Goal: Transaction & Acquisition: Purchase product/service

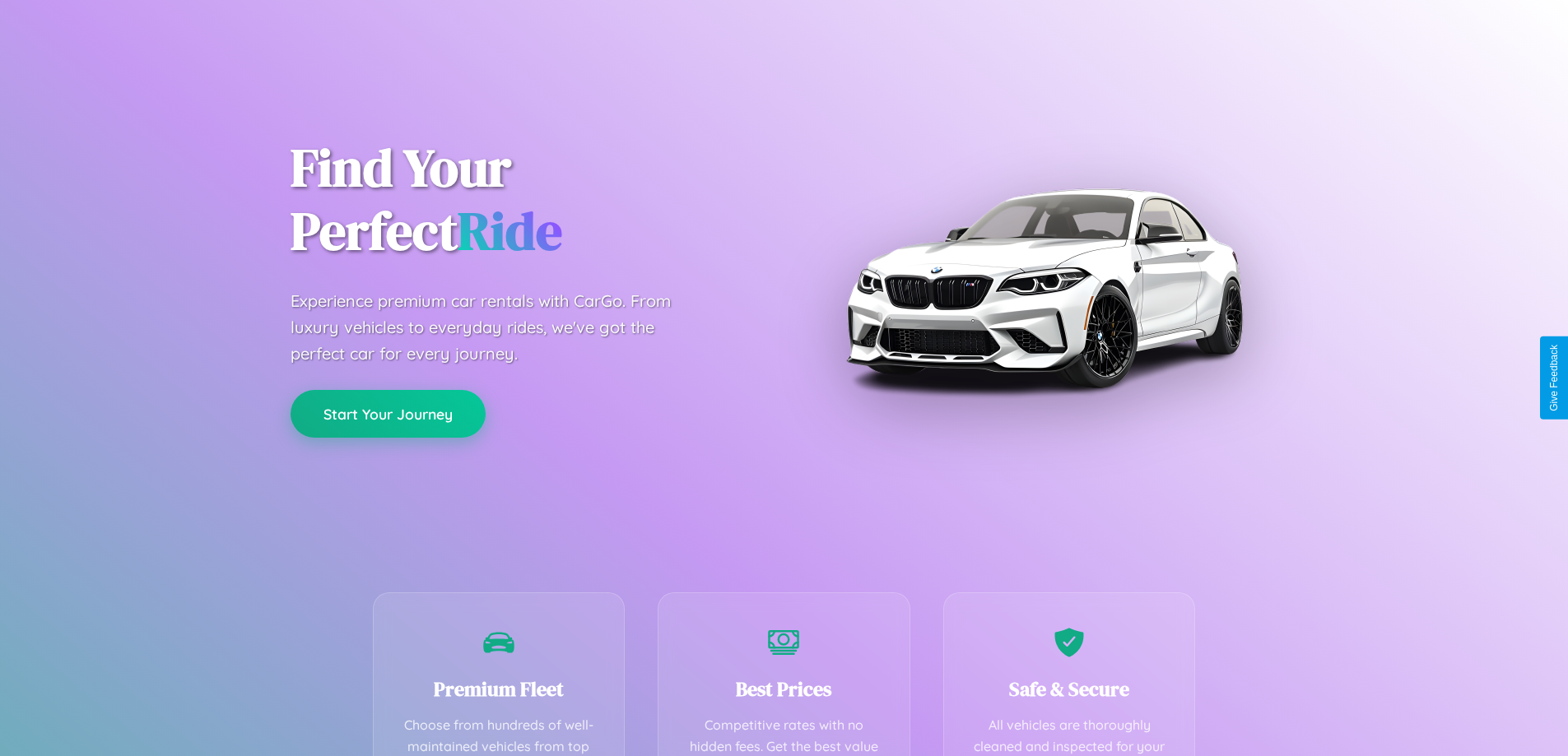
click at [387, 415] on button "Start Your Journey" at bounding box center [387, 413] width 195 height 48
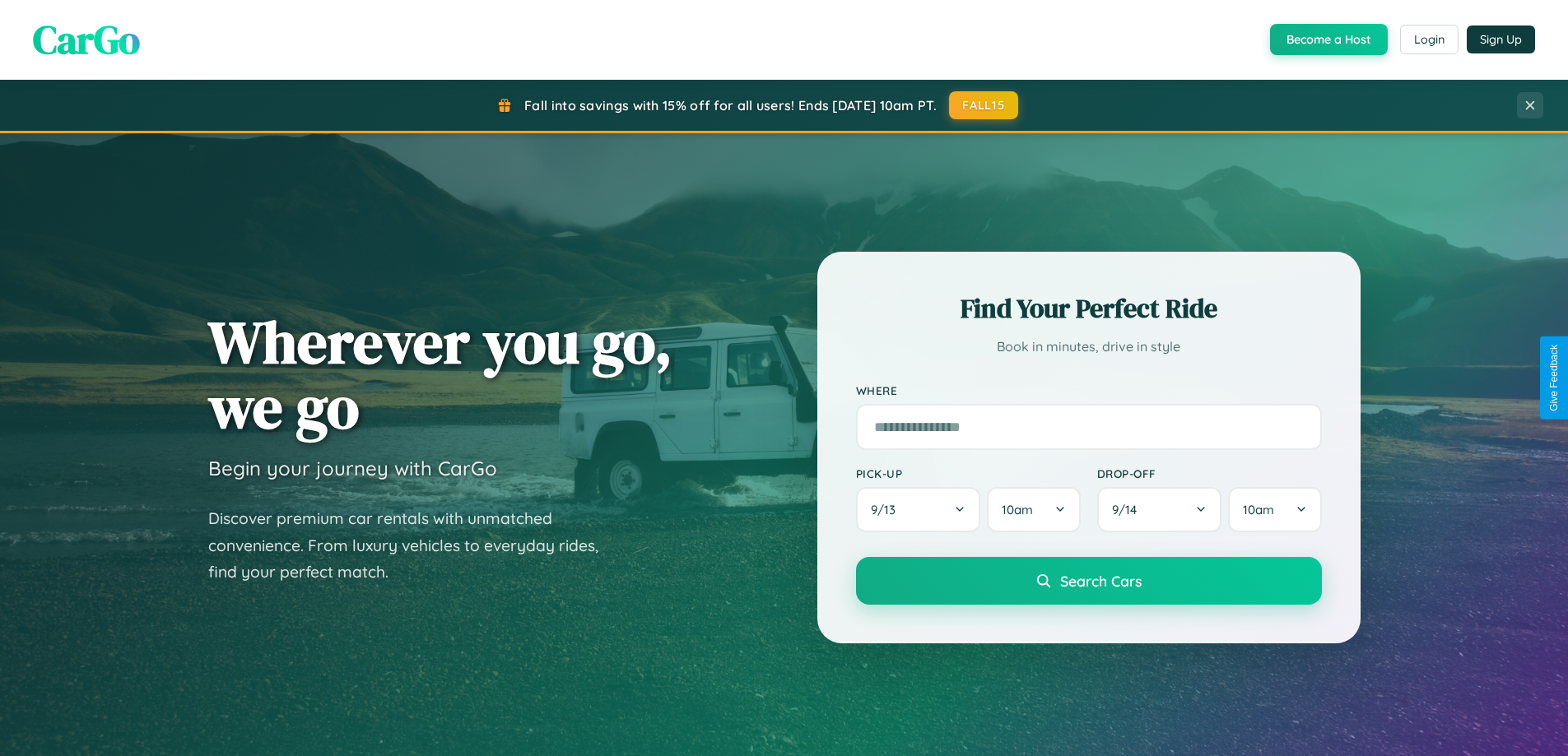
scroll to position [709, 0]
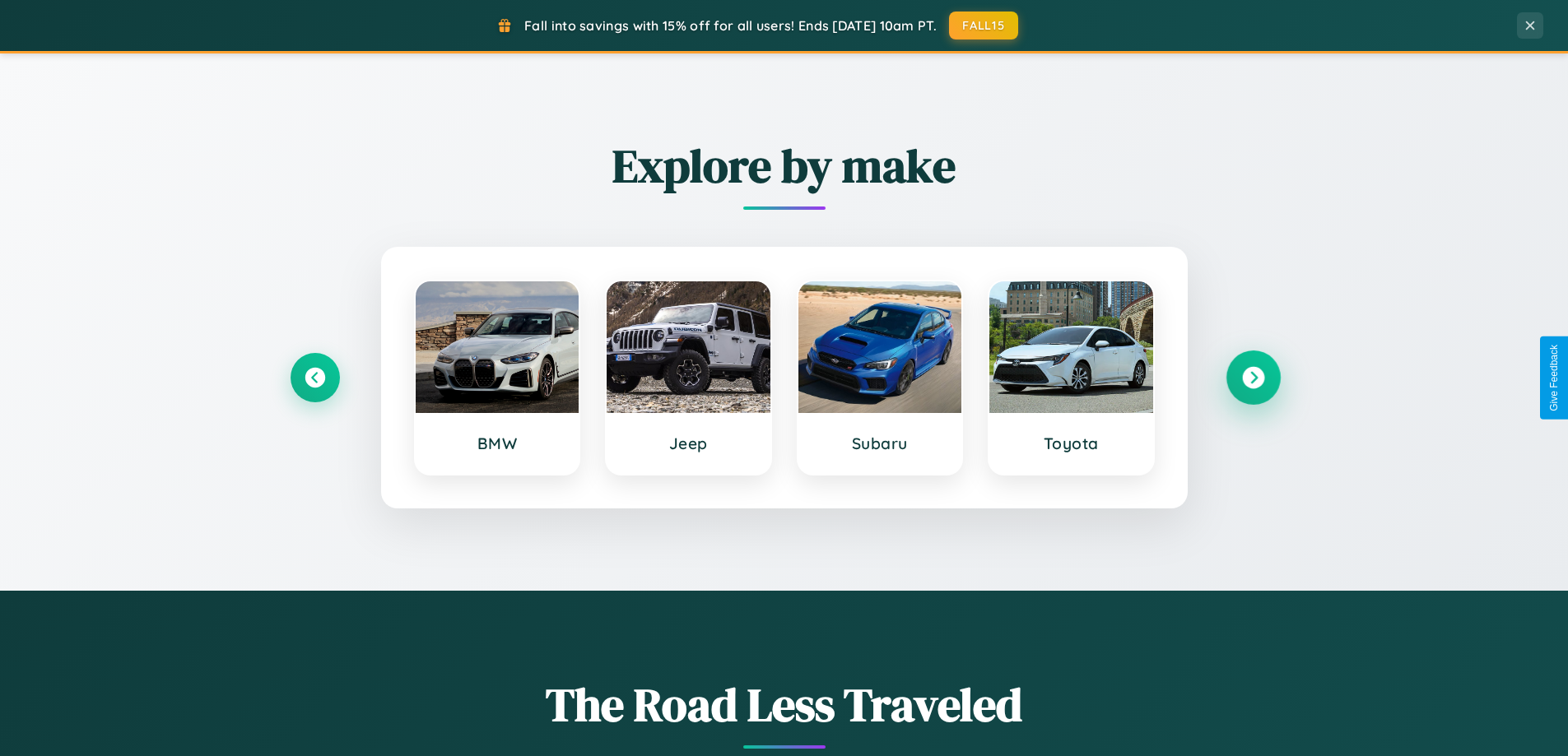
click at [1253, 378] on icon at bounding box center [1253, 378] width 23 height 23
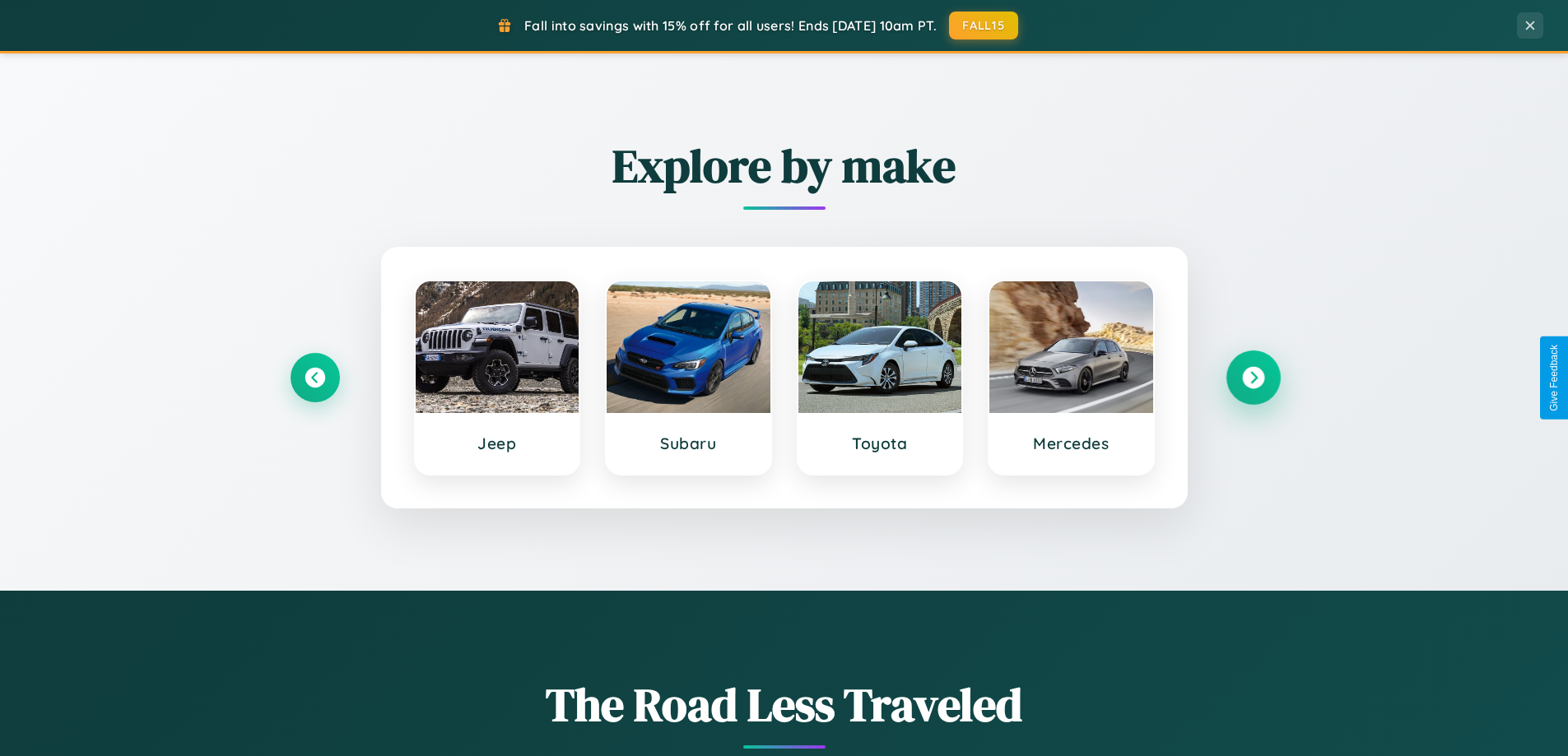
click at [1253, 378] on icon at bounding box center [1253, 378] width 23 height 23
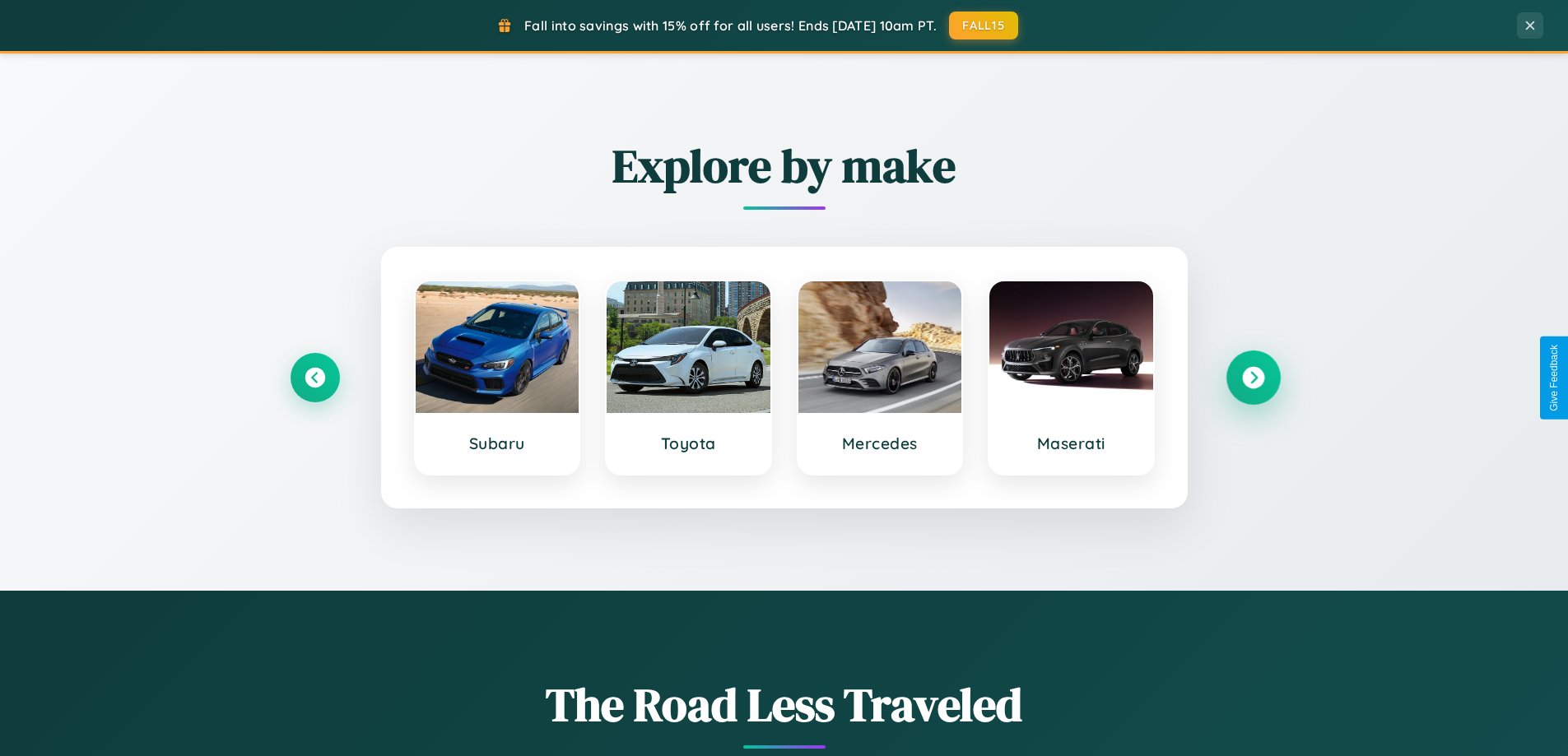
click at [1253, 378] on icon at bounding box center [1253, 378] width 23 height 23
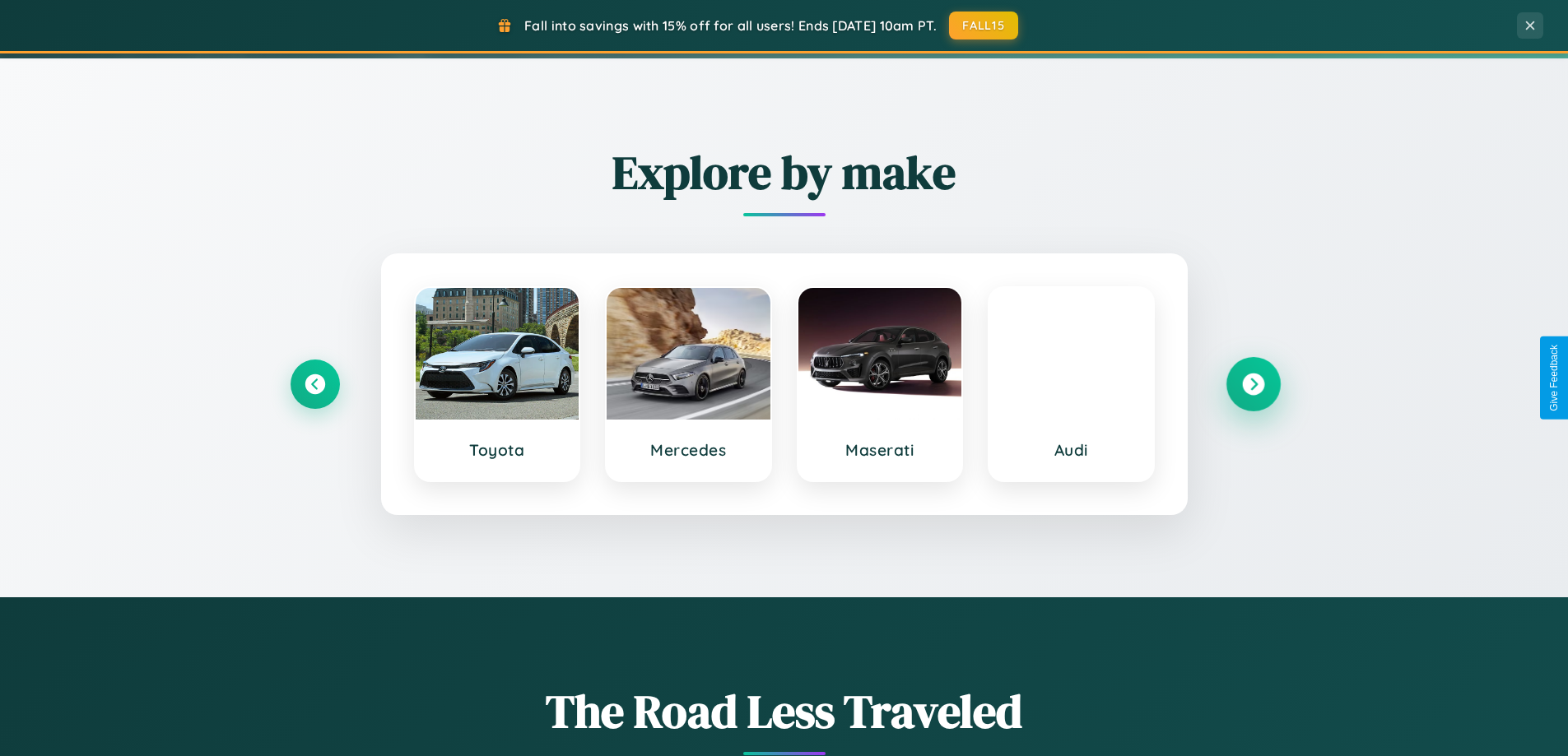
scroll to position [0, 0]
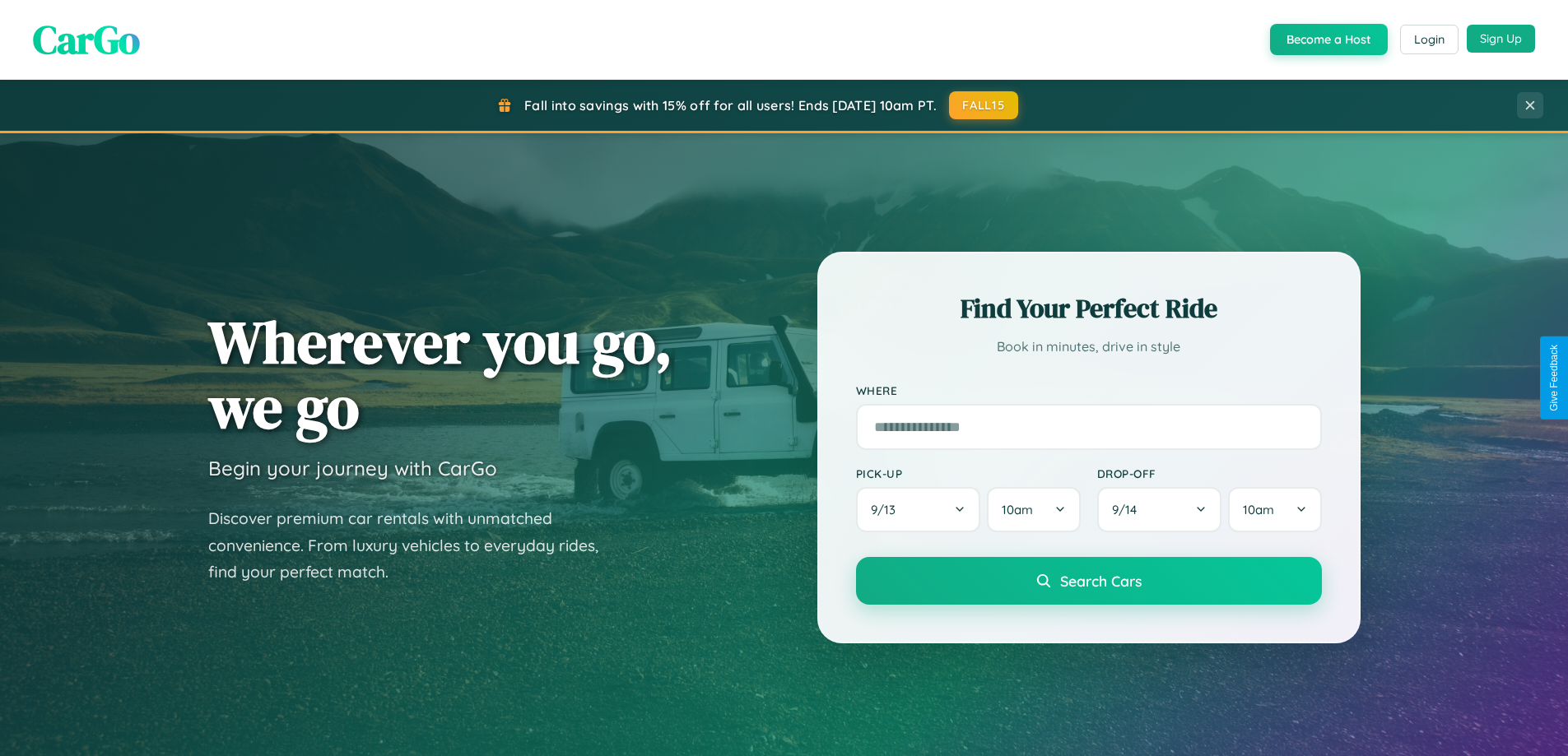
click at [1500, 39] on button "Sign Up" at bounding box center [1500, 38] width 68 height 28
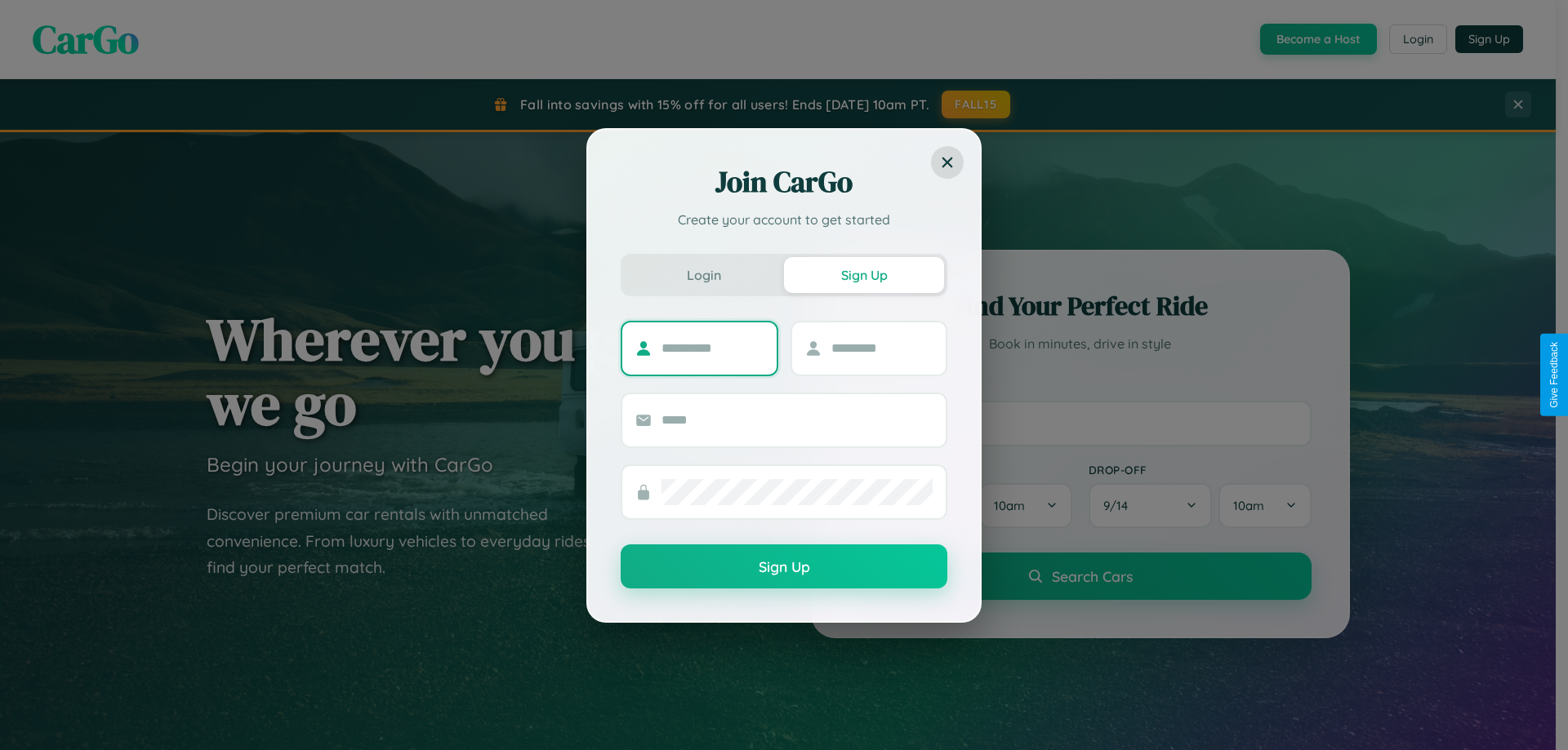
click at [712, 348] on input "text" at bounding box center [712, 348] width 102 height 26
type input "******"
click at [881, 348] on input "text" at bounding box center [882, 348] width 102 height 26
type input "****"
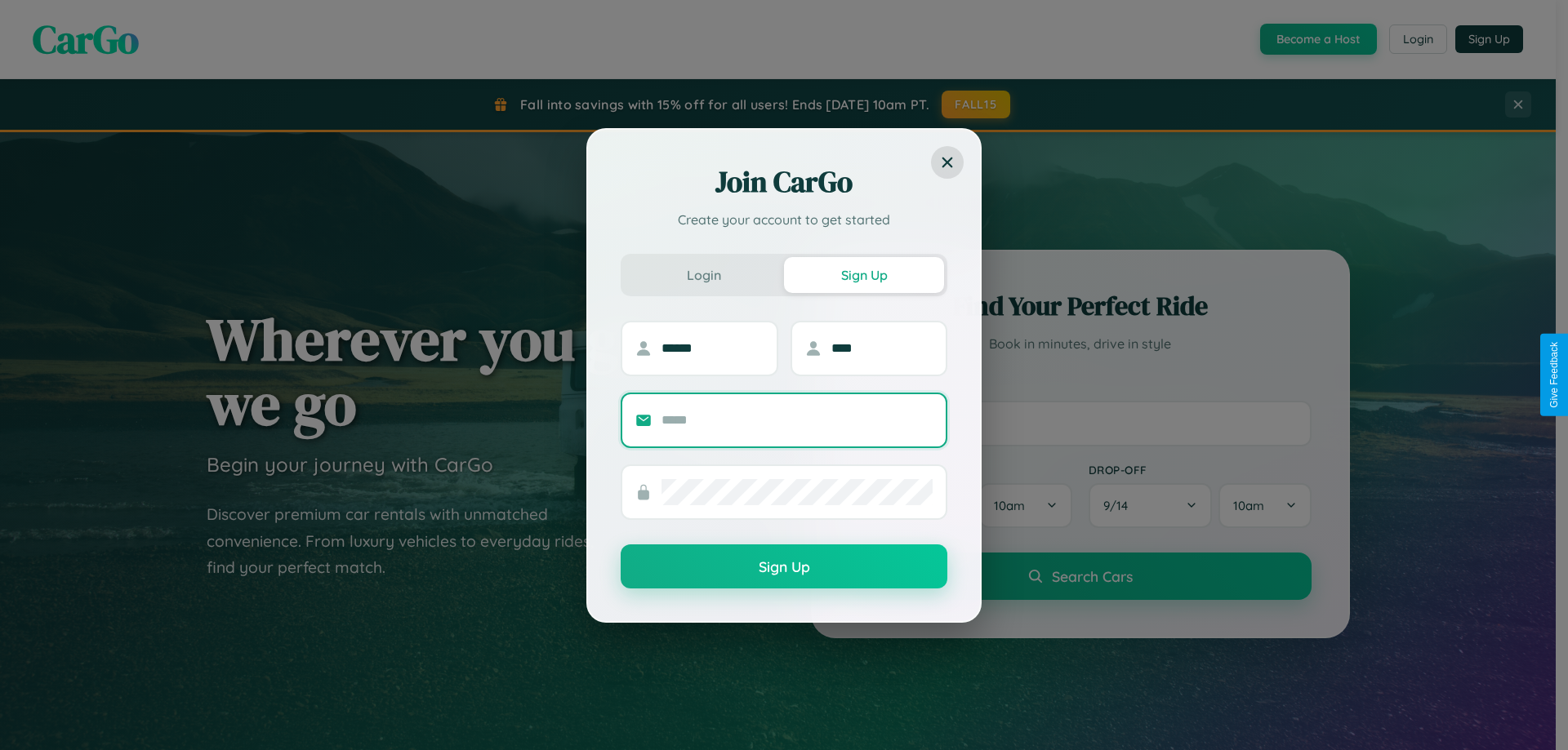
click at [797, 419] on input "text" at bounding box center [797, 420] width 271 height 26
type input "**********"
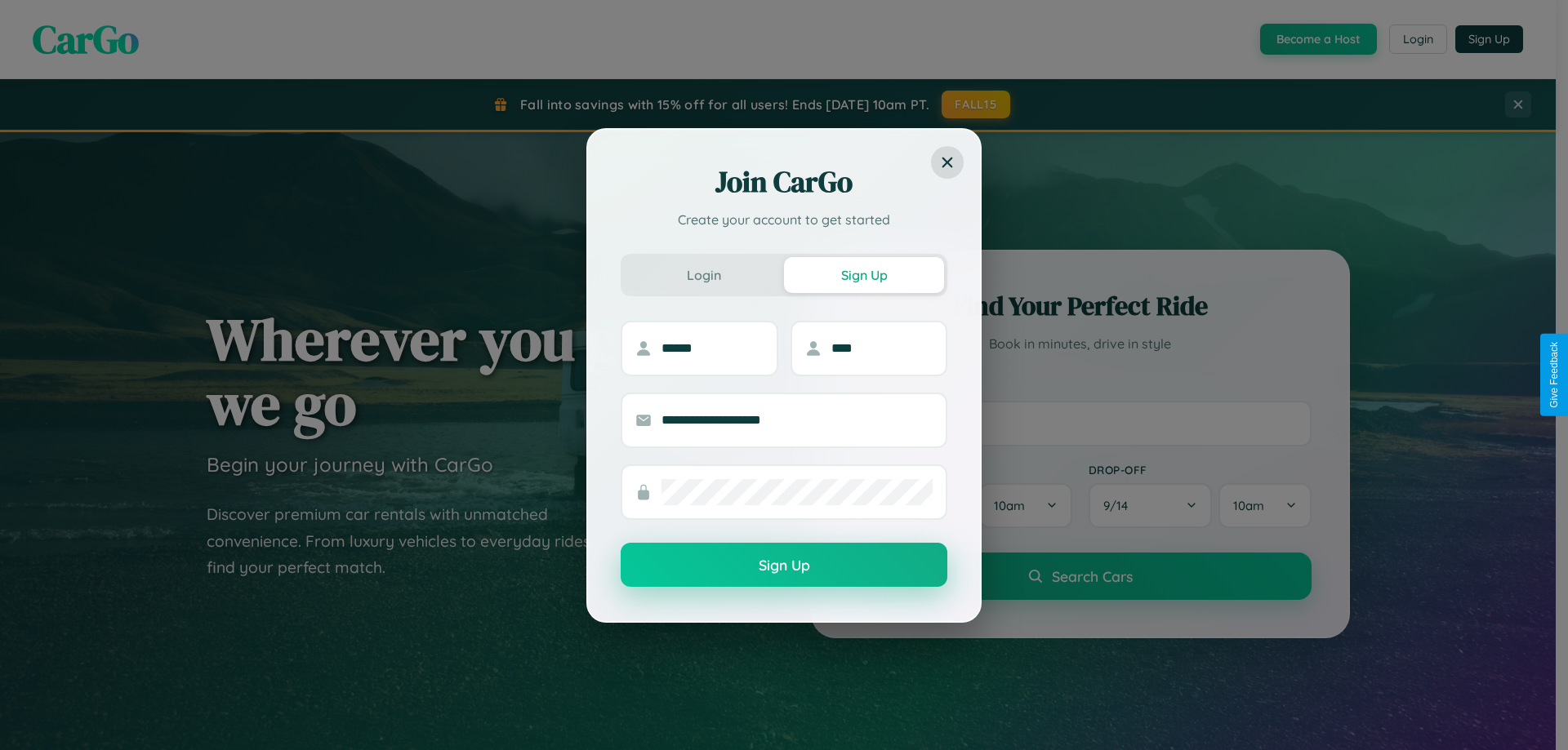
click at [784, 565] on button "Sign Up" at bounding box center [784, 565] width 327 height 44
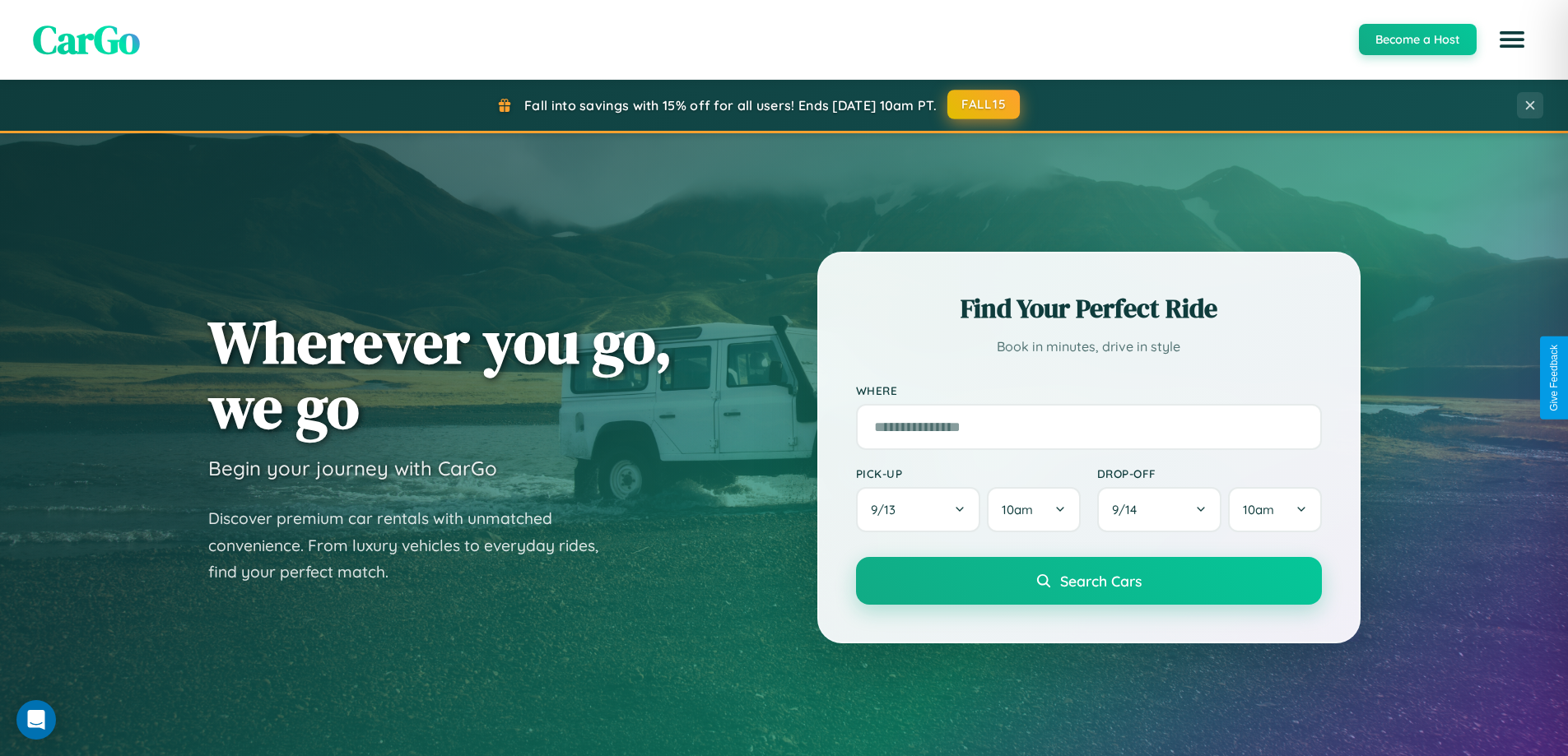
click at [984, 105] on button "FALL15" at bounding box center [984, 104] width 72 height 29
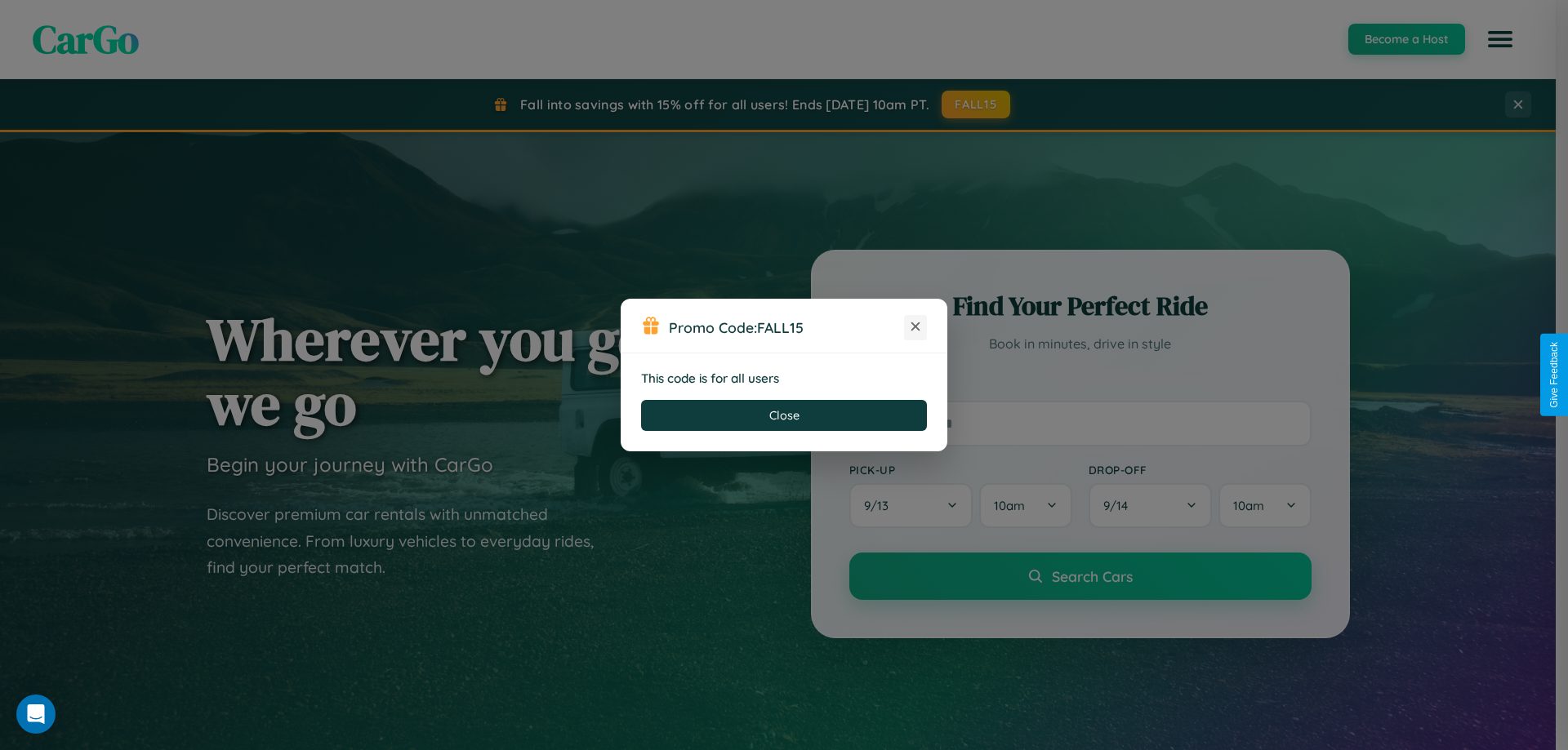
click at [915, 328] on icon at bounding box center [915, 327] width 17 height 17
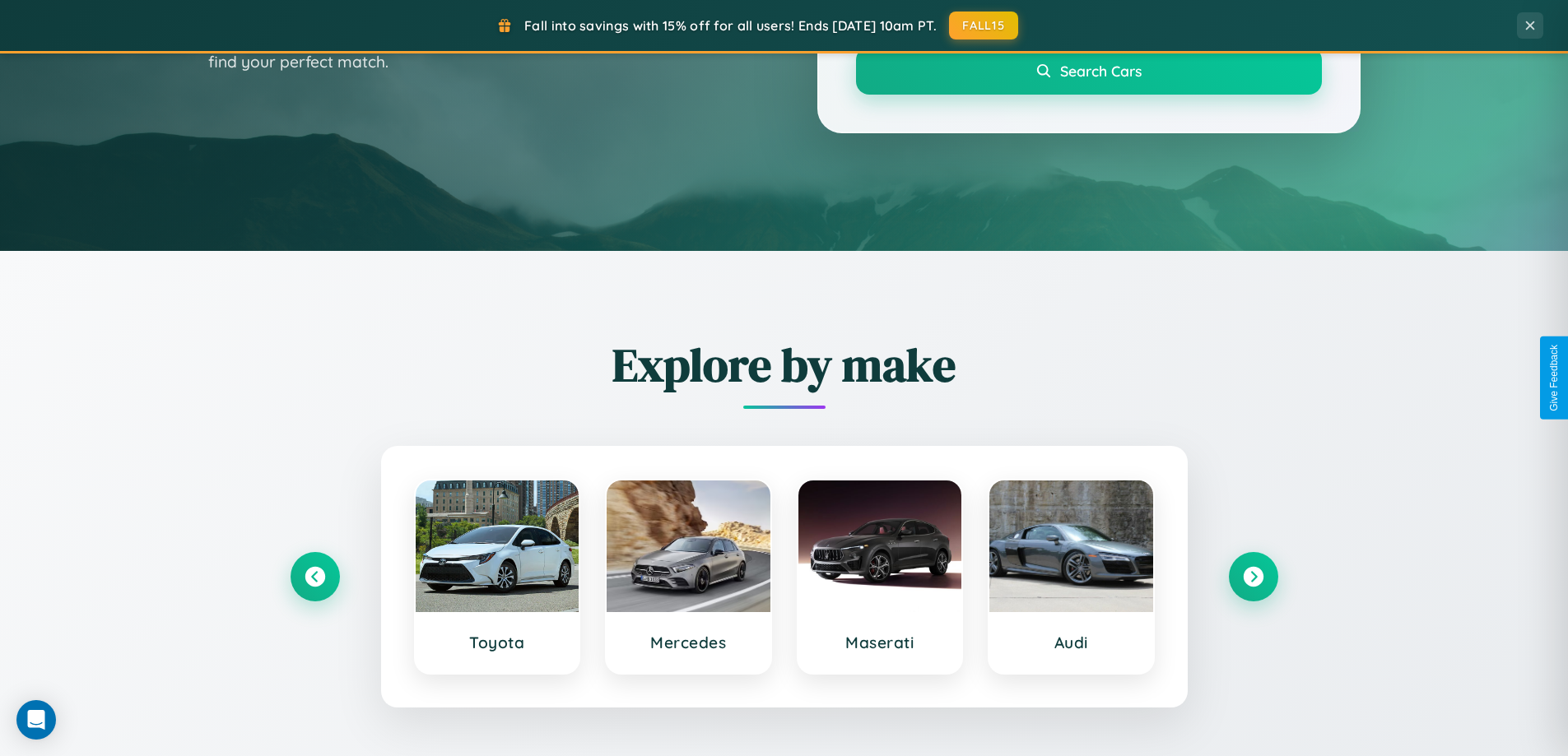
scroll to position [49, 0]
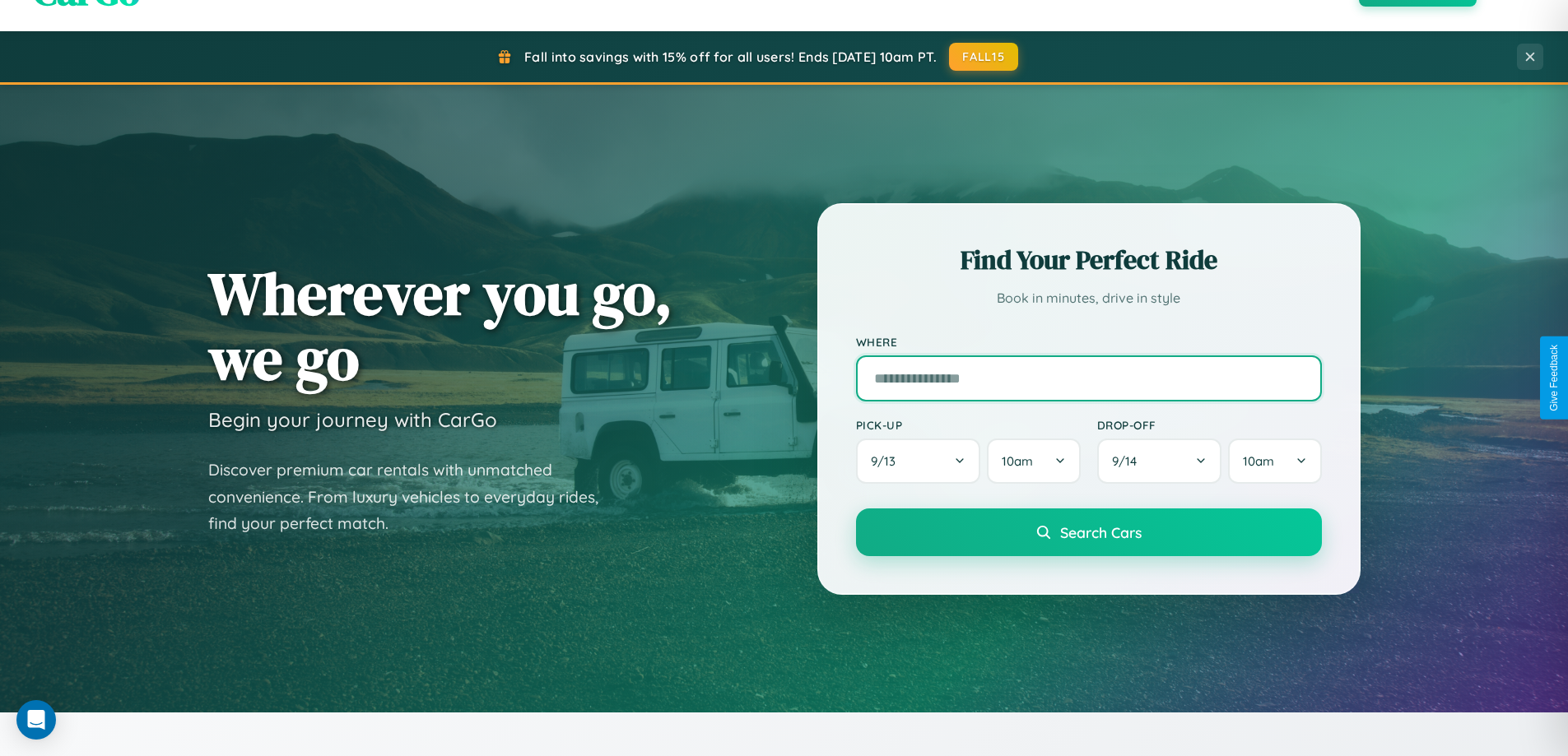
click at [1088, 378] on input "text" at bounding box center [1089, 378] width 466 height 46
type input "*****"
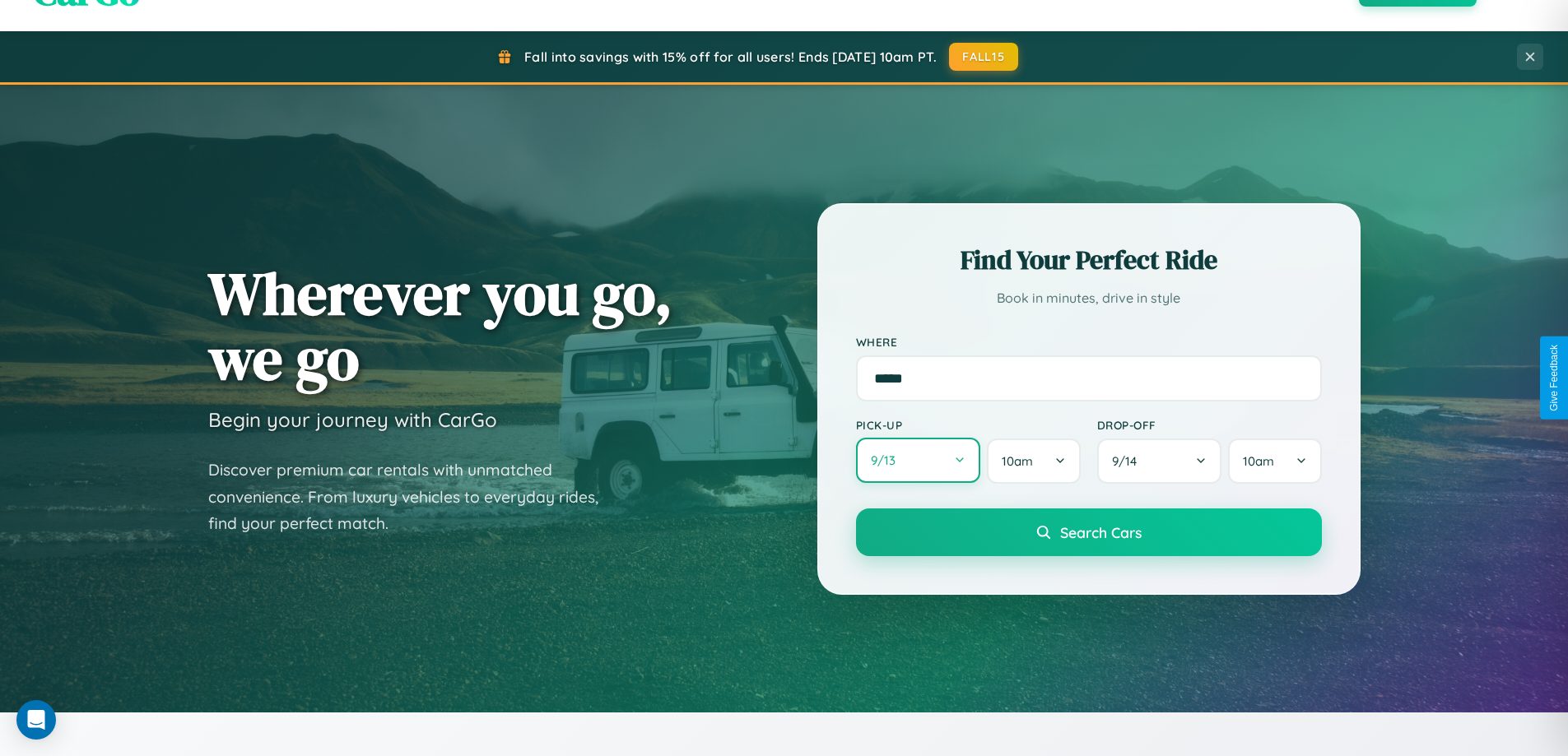
click at [917, 461] on button "9 / 13" at bounding box center [918, 460] width 125 height 45
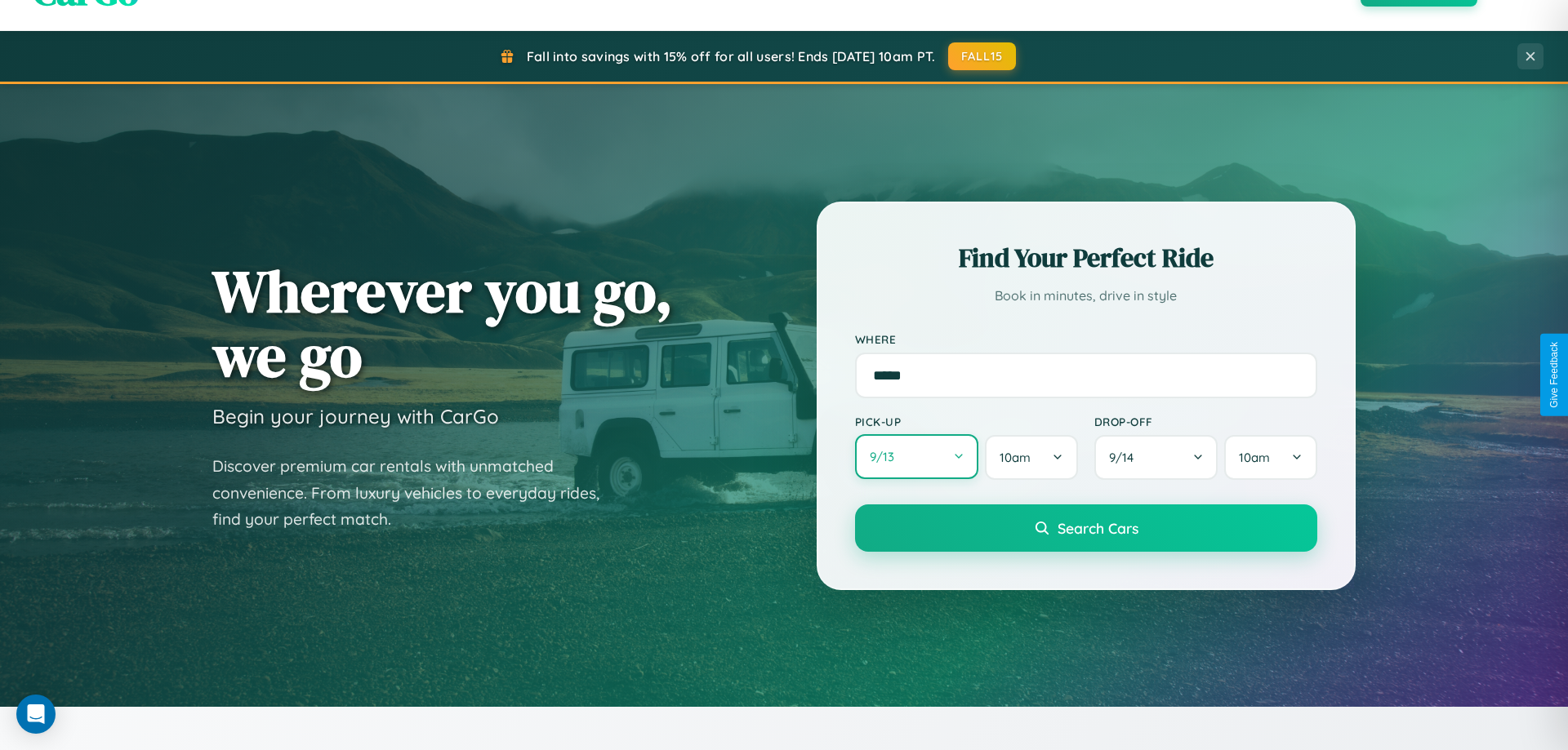
select select "*"
select select "****"
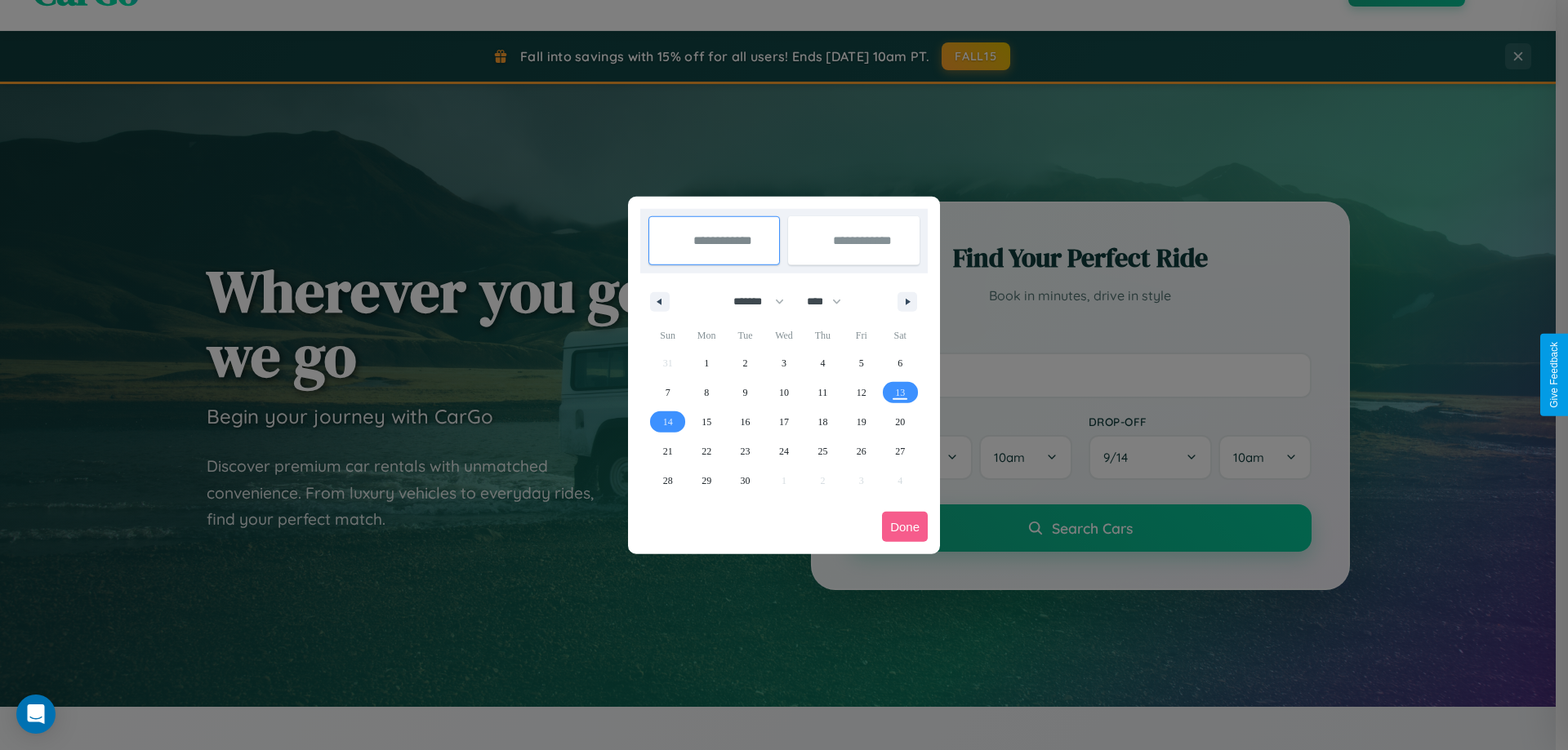
click at [751, 301] on select "******* ******** ***** ***** *** **** **** ****** ********* ******* ******** **…" at bounding box center [755, 301] width 69 height 27
select select "*"
click at [861, 392] on span "10" at bounding box center [862, 392] width 10 height 29
type input "**********"
click at [900, 421] on span "18" at bounding box center [900, 422] width 10 height 29
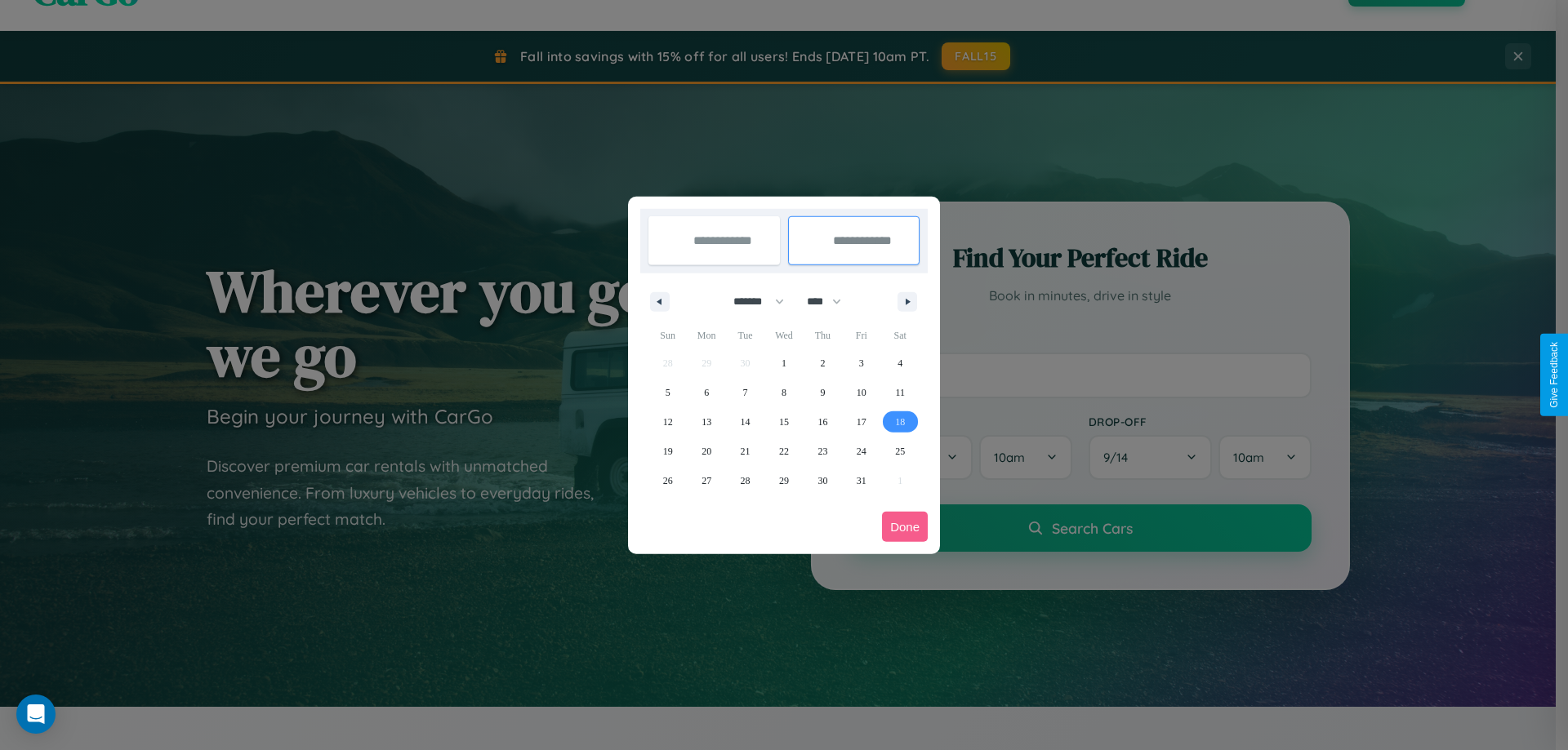
type input "**********"
click at [905, 526] on button "Done" at bounding box center [904, 526] width 46 height 30
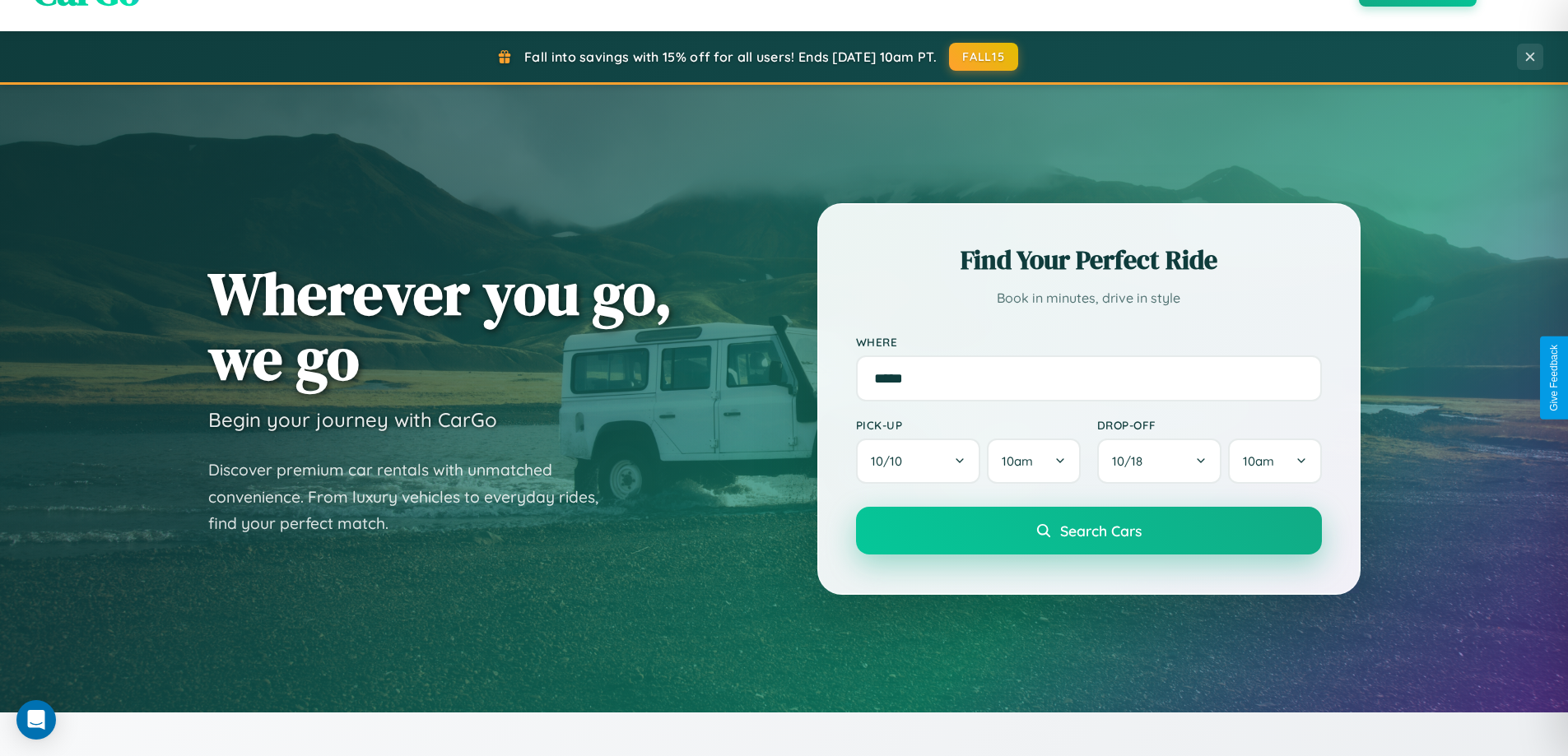
click at [1088, 531] on span "Search Cars" at bounding box center [1100, 531] width 81 height 18
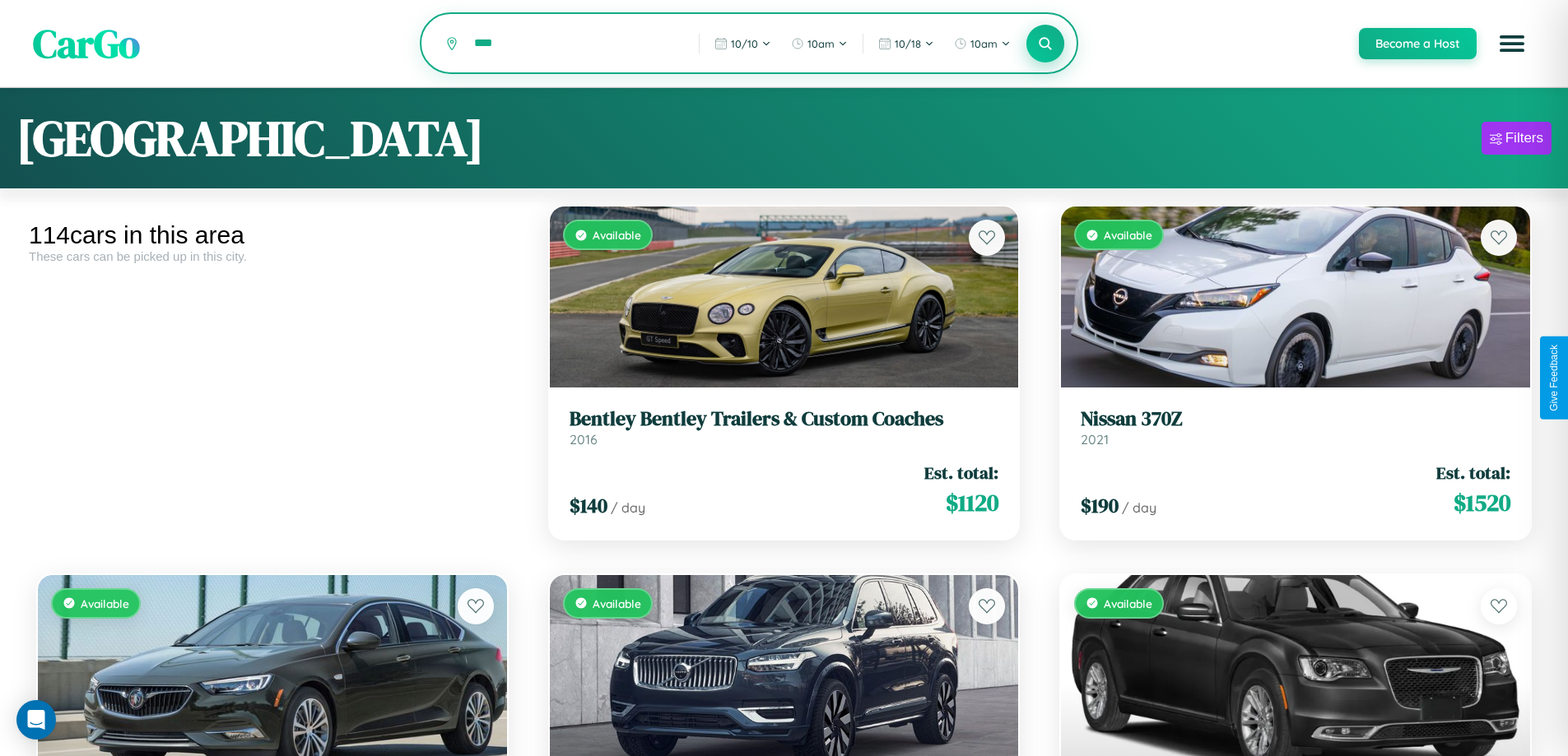
type input "****"
click at [1045, 44] on icon at bounding box center [1046, 43] width 16 height 16
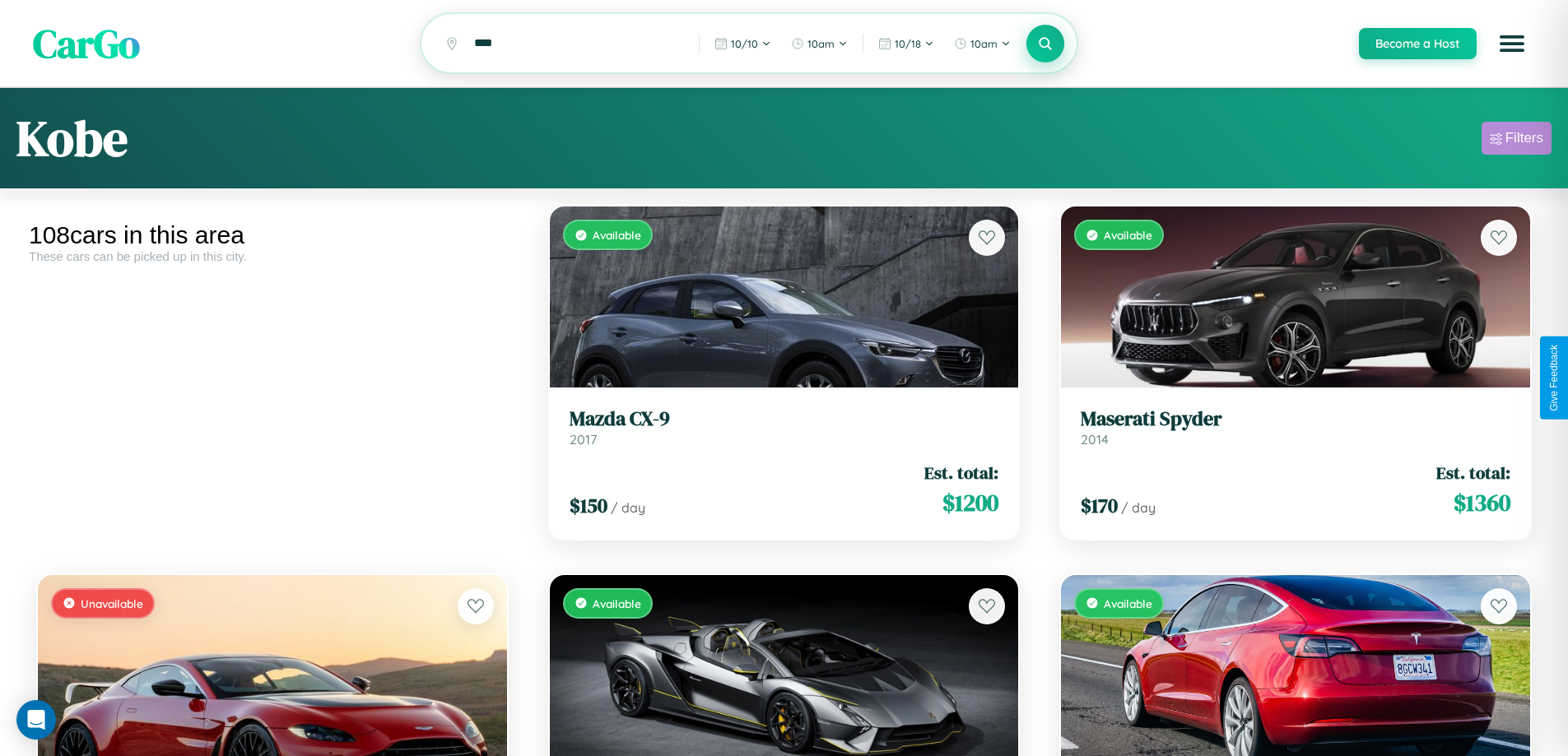
click at [1516, 141] on div "Filters" at bounding box center [1524, 138] width 38 height 17
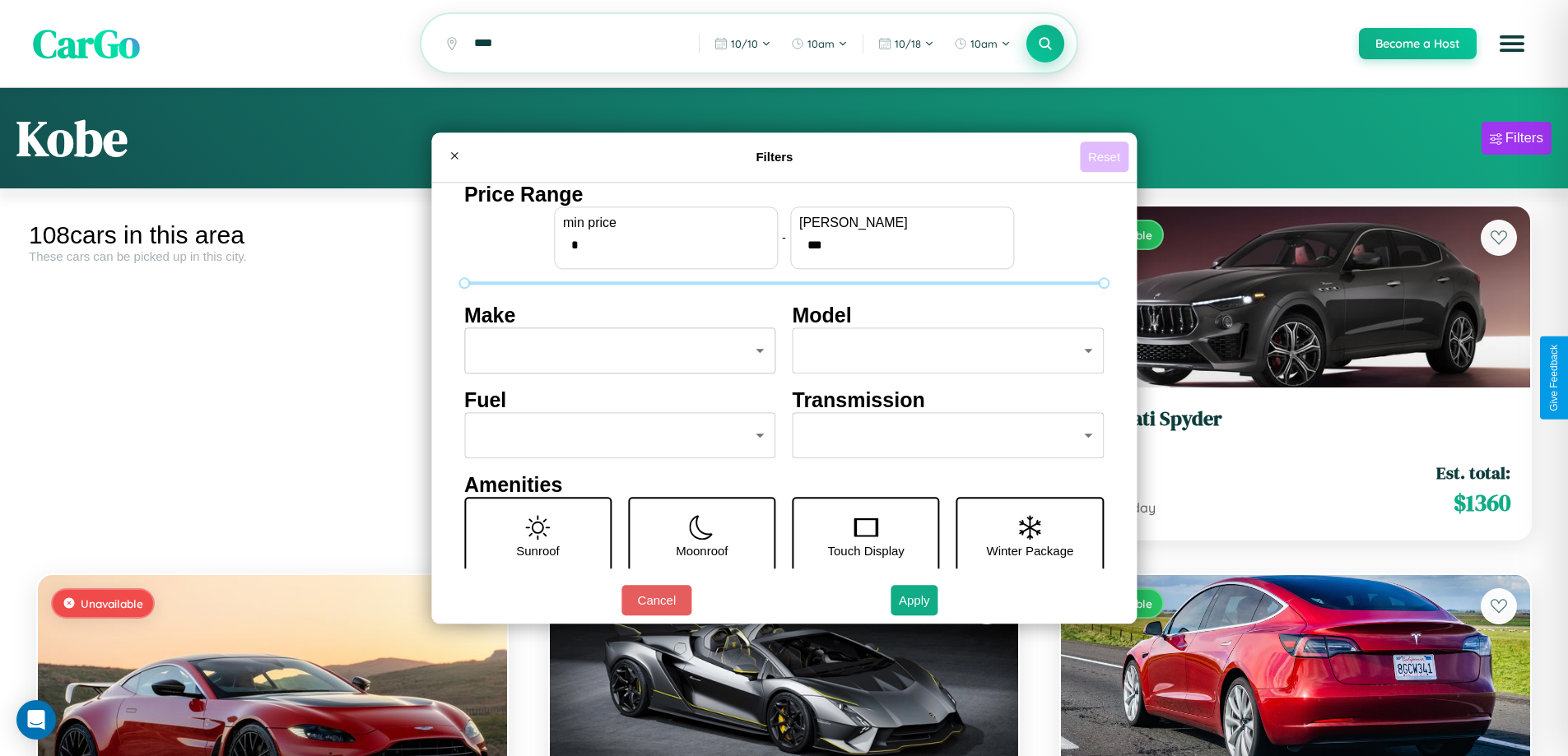
click at [1106, 156] on button "Reset" at bounding box center [1104, 157] width 49 height 30
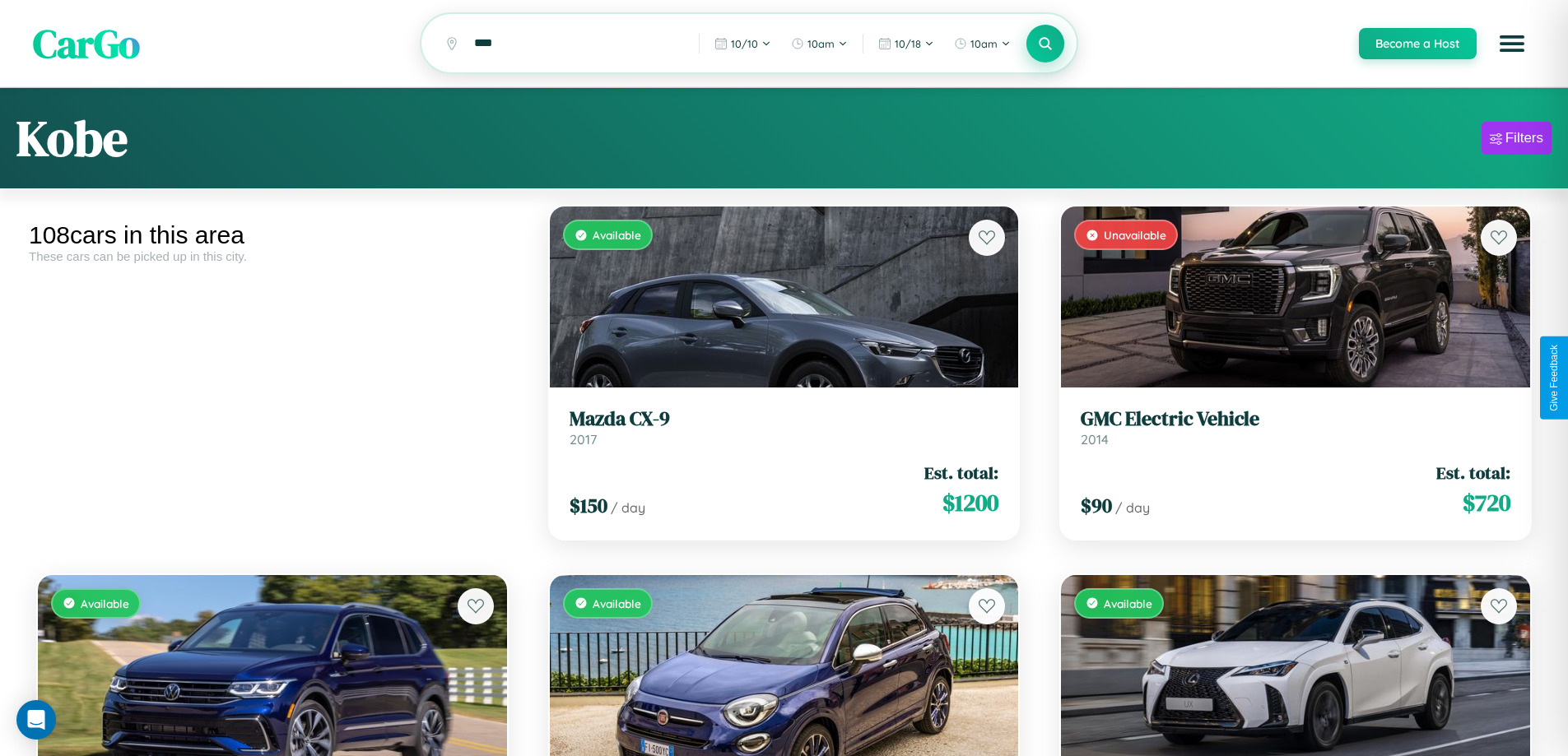
scroll to position [12020, 0]
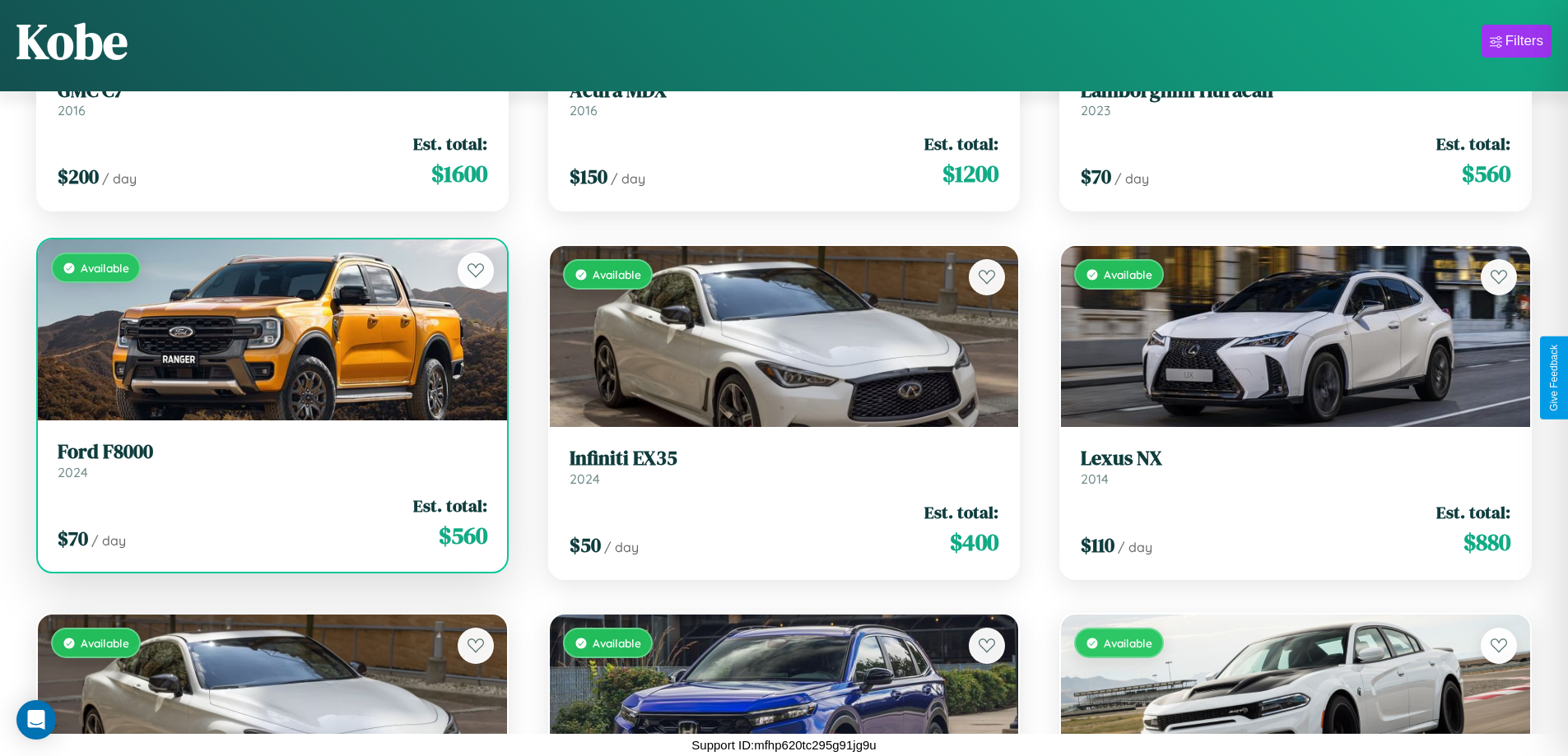
click at [270, 467] on link "Ford F8000 2024" at bounding box center [273, 460] width 429 height 40
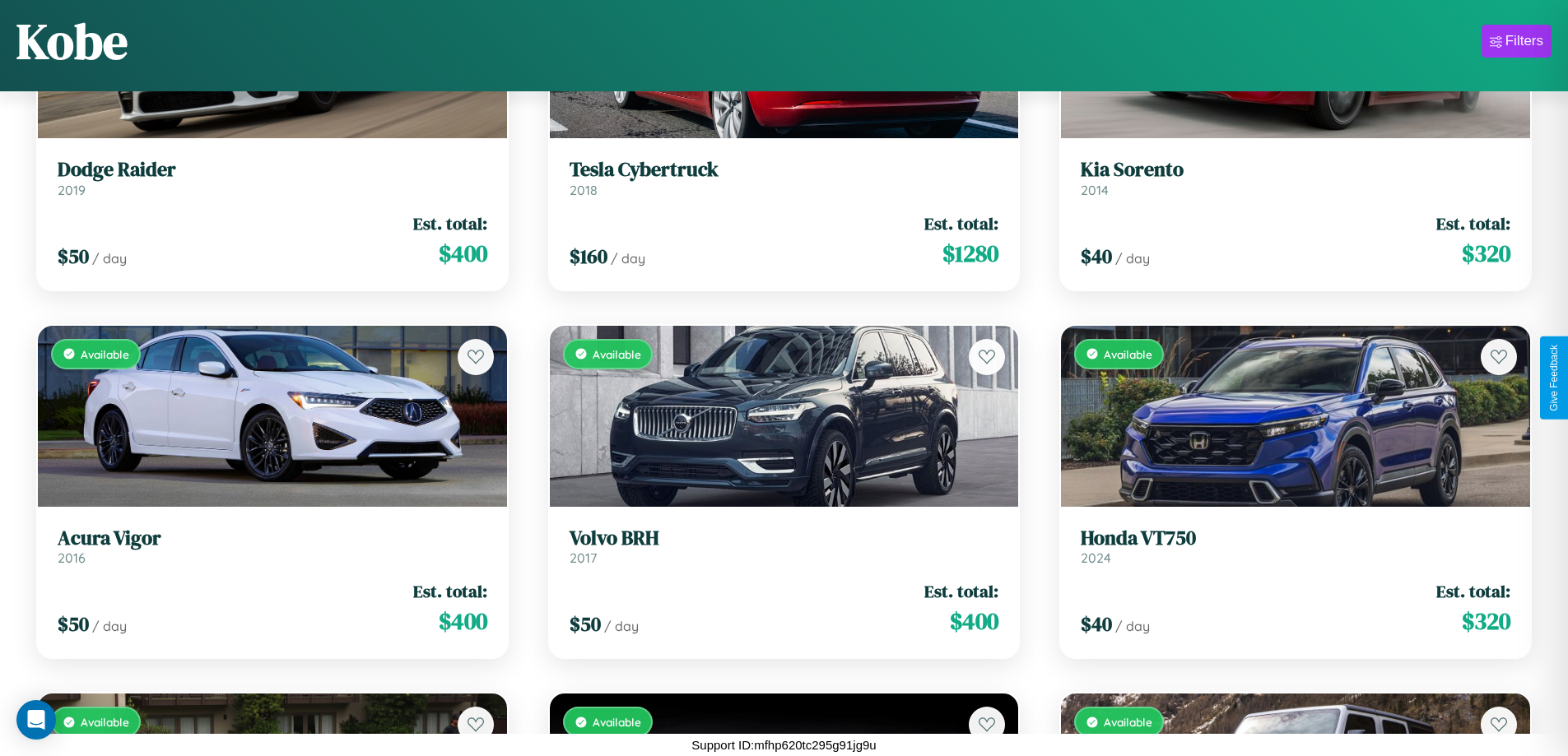
scroll to position [8336, 0]
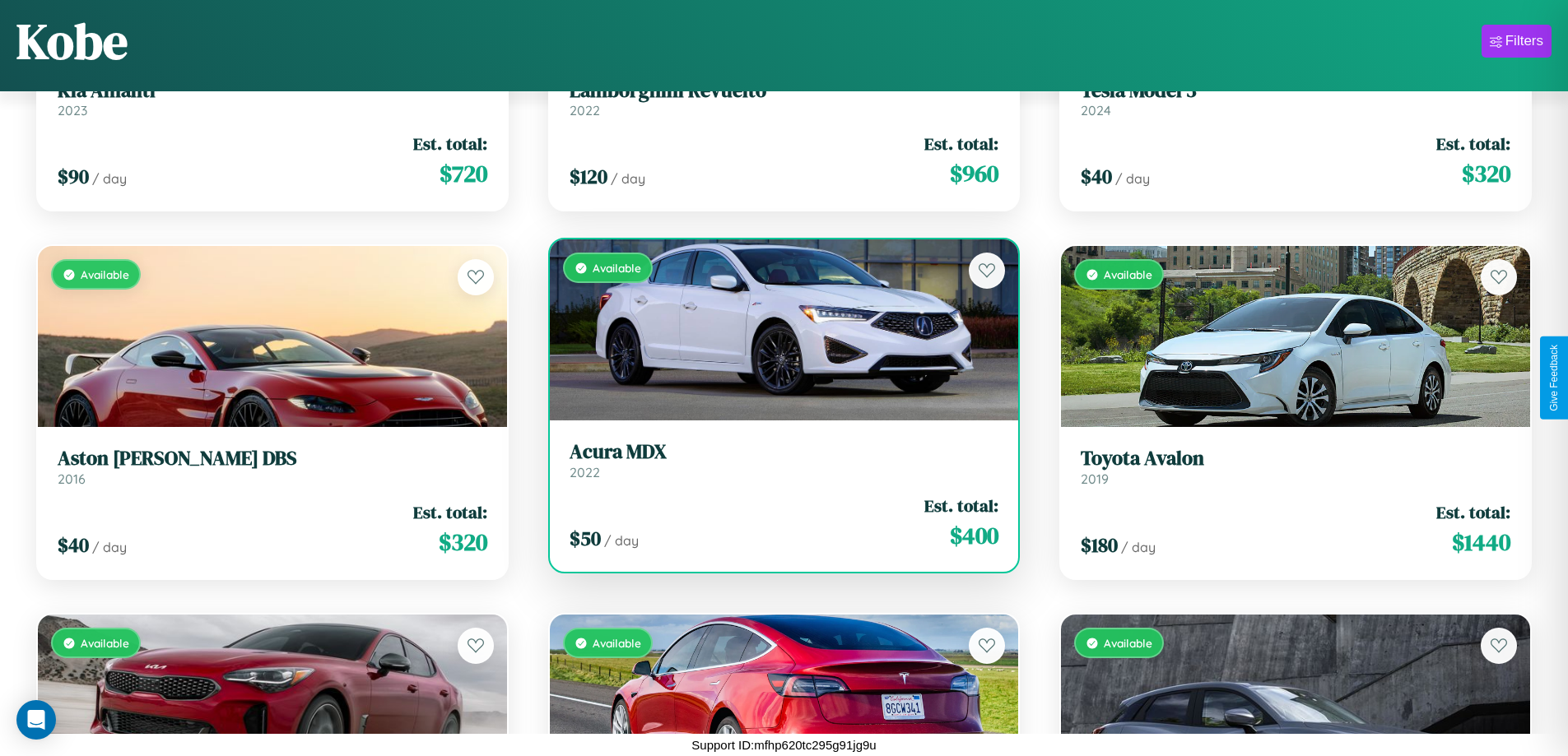
click at [777, 526] on div "$ 50 / day Est. total: $ 400" at bounding box center [784, 523] width 429 height 59
click at [777, 522] on div "$ 50 / day Est. total: $ 400" at bounding box center [784, 523] width 429 height 59
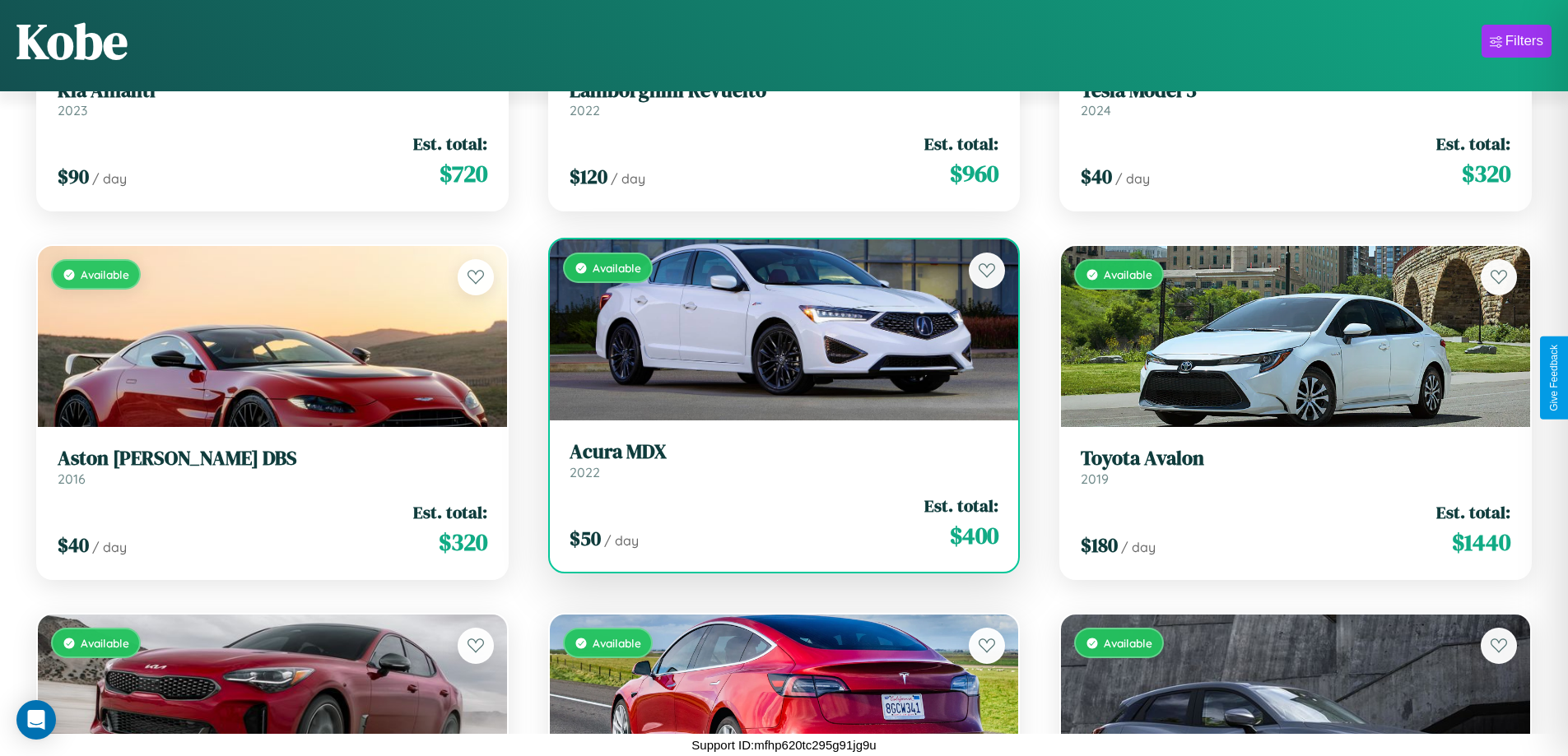
click at [777, 522] on div "$ 50 / day Est. total: $ 400" at bounding box center [784, 523] width 429 height 59
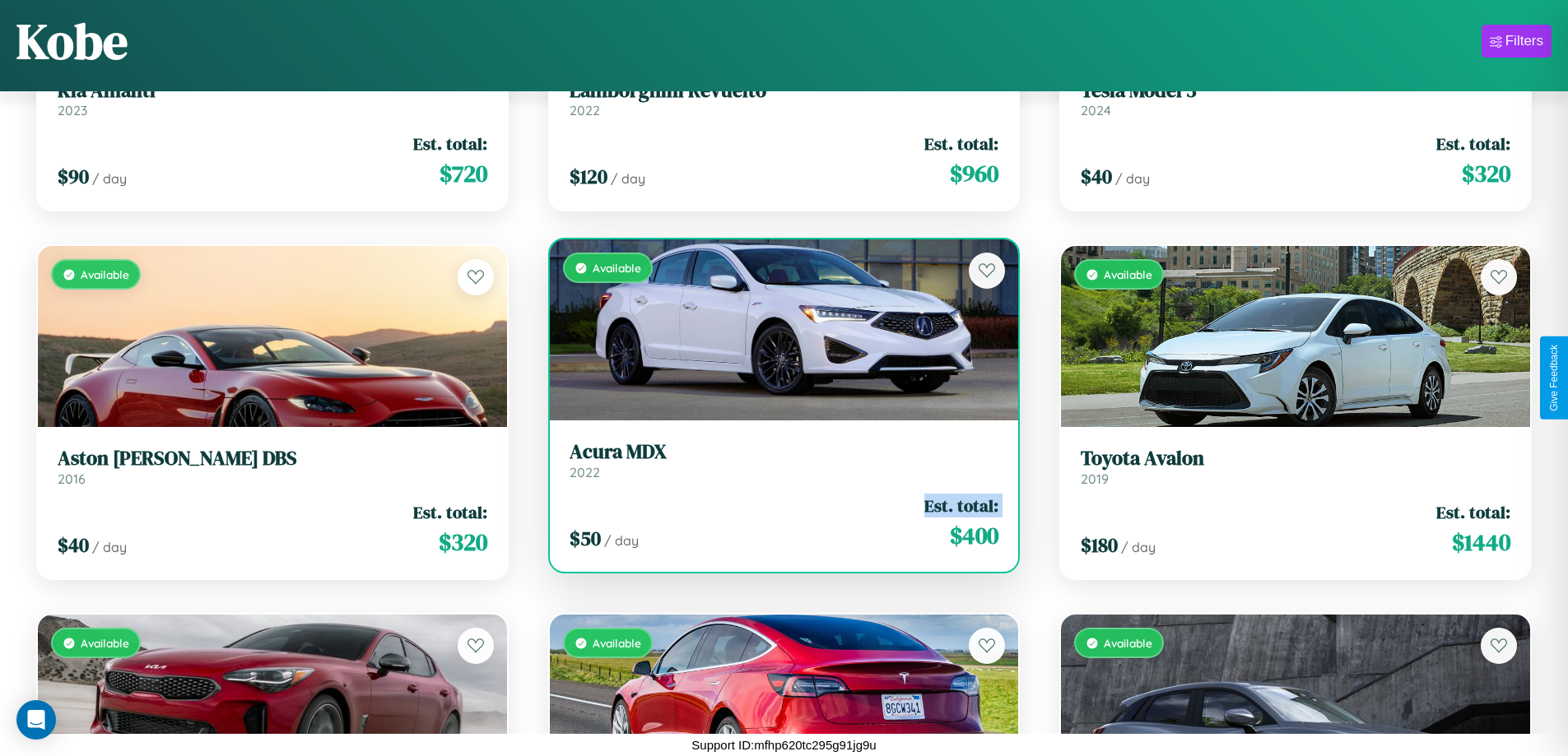
click at [777, 522] on div "$ 50 / day Est. total: $ 400" at bounding box center [784, 523] width 429 height 59
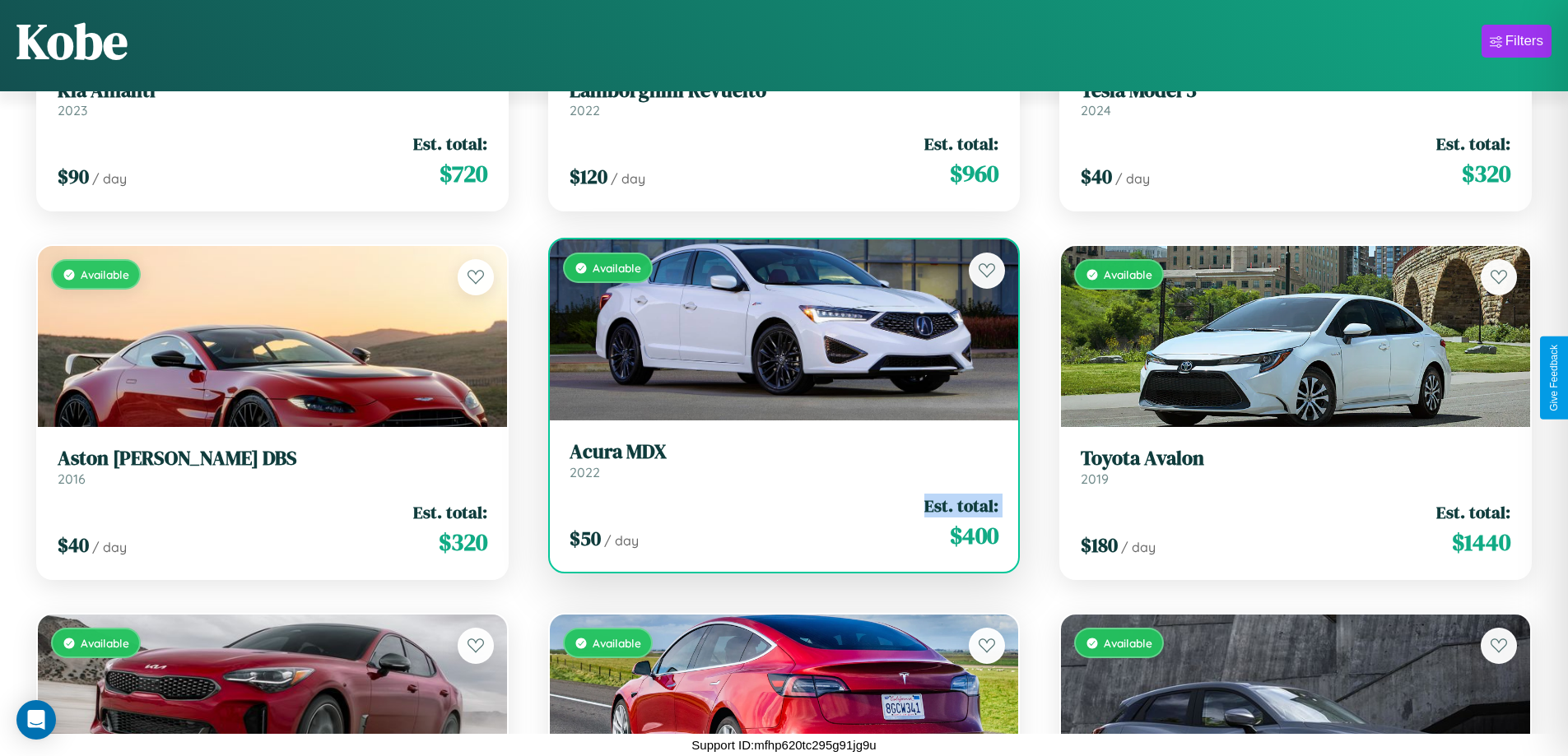
click at [777, 522] on div "$ 50 / day Est. total: $ 400" at bounding box center [784, 523] width 429 height 59
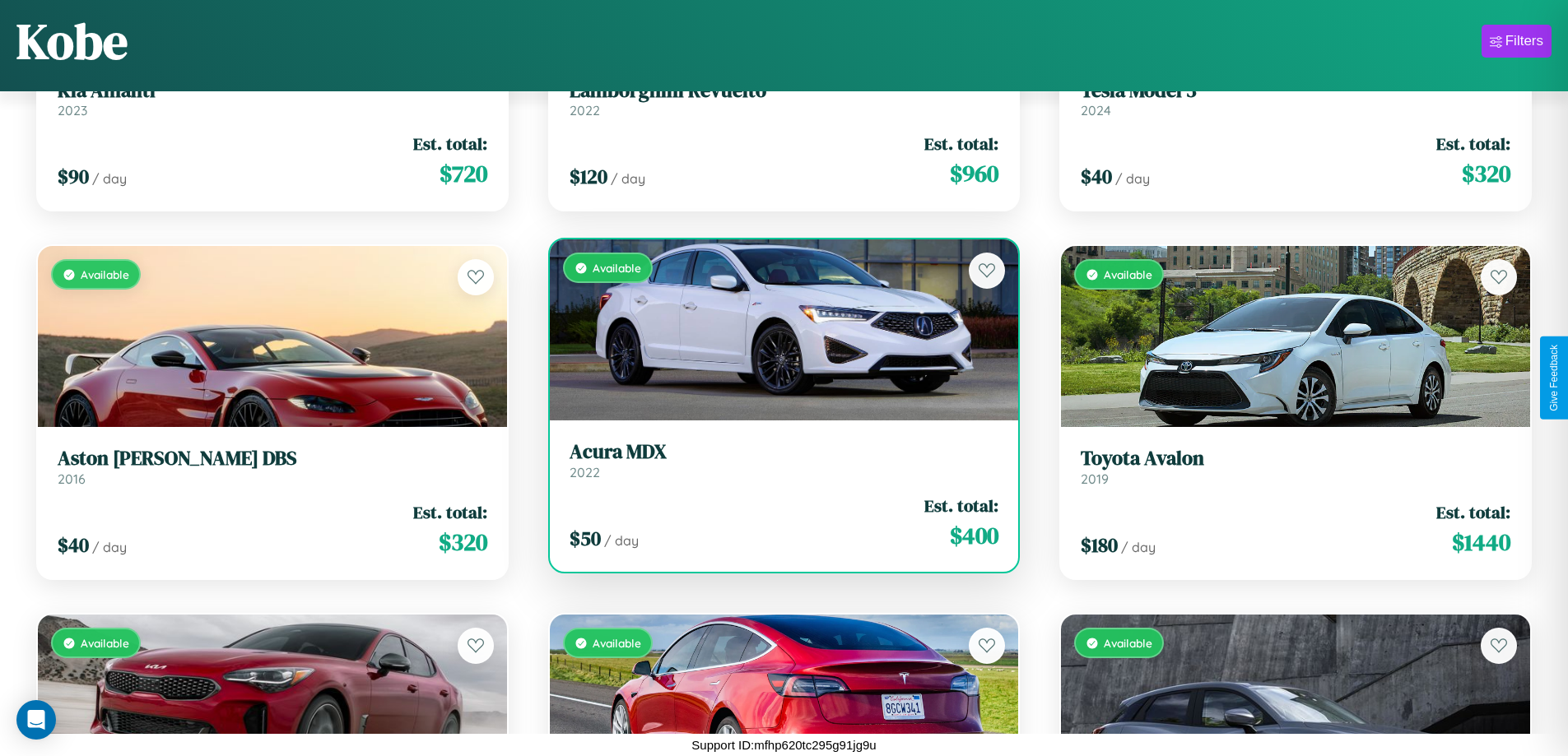
click at [777, 522] on div "$ 50 / day Est. total: $ 400" at bounding box center [784, 523] width 429 height 59
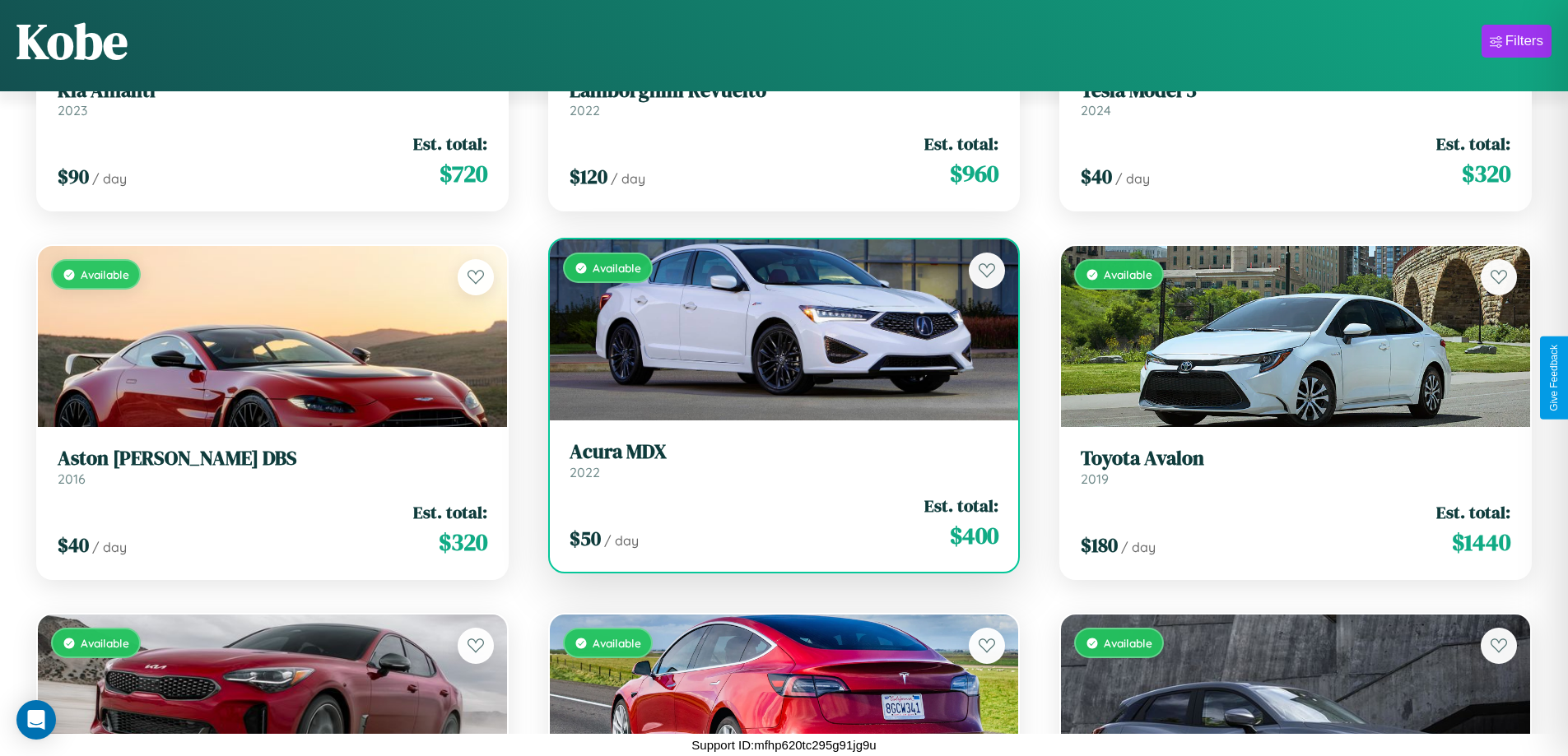
click at [777, 460] on h3 "Acura MDX" at bounding box center [784, 452] width 429 height 23
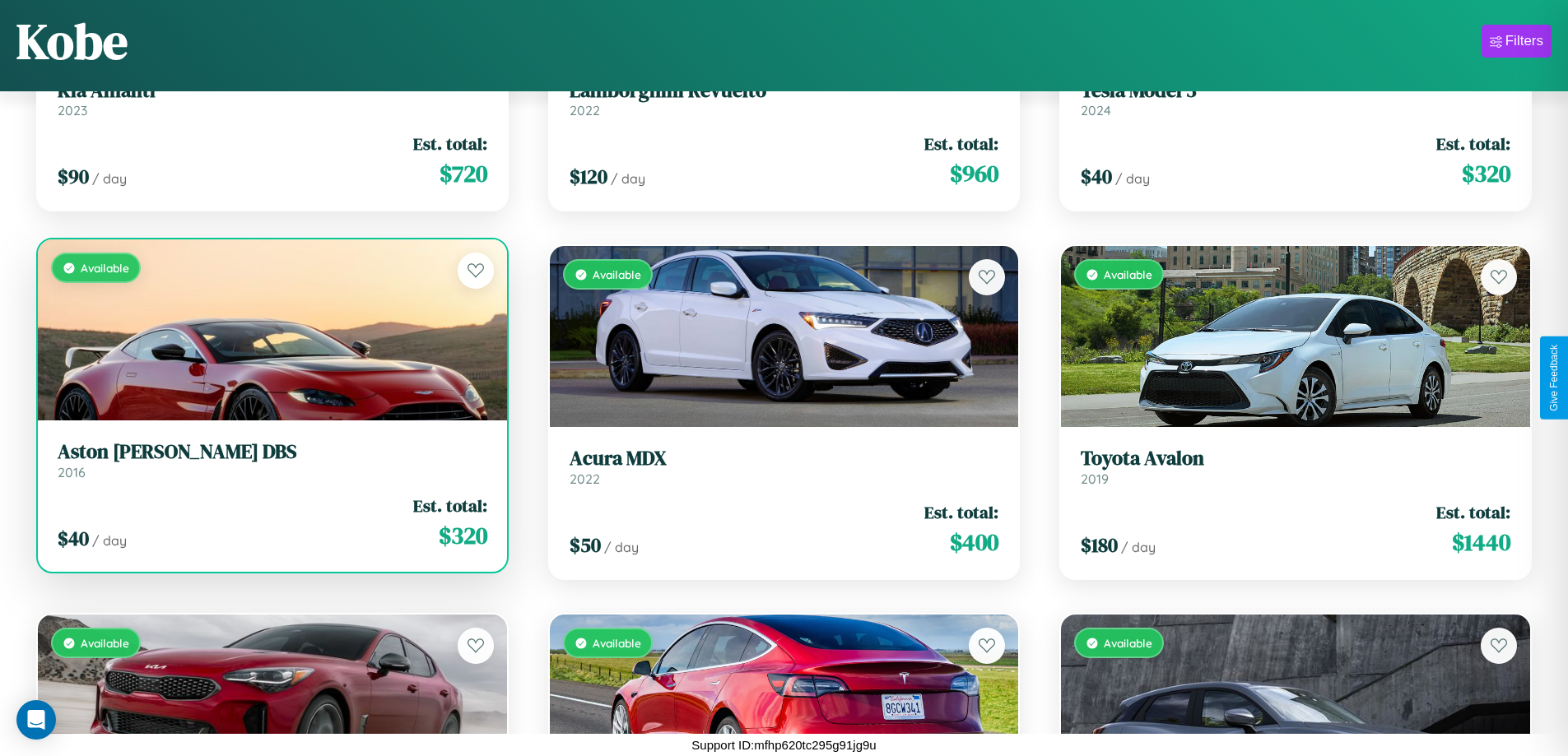
click at [270, 464] on link "Aston Martin DBS 2016" at bounding box center [273, 460] width 429 height 40
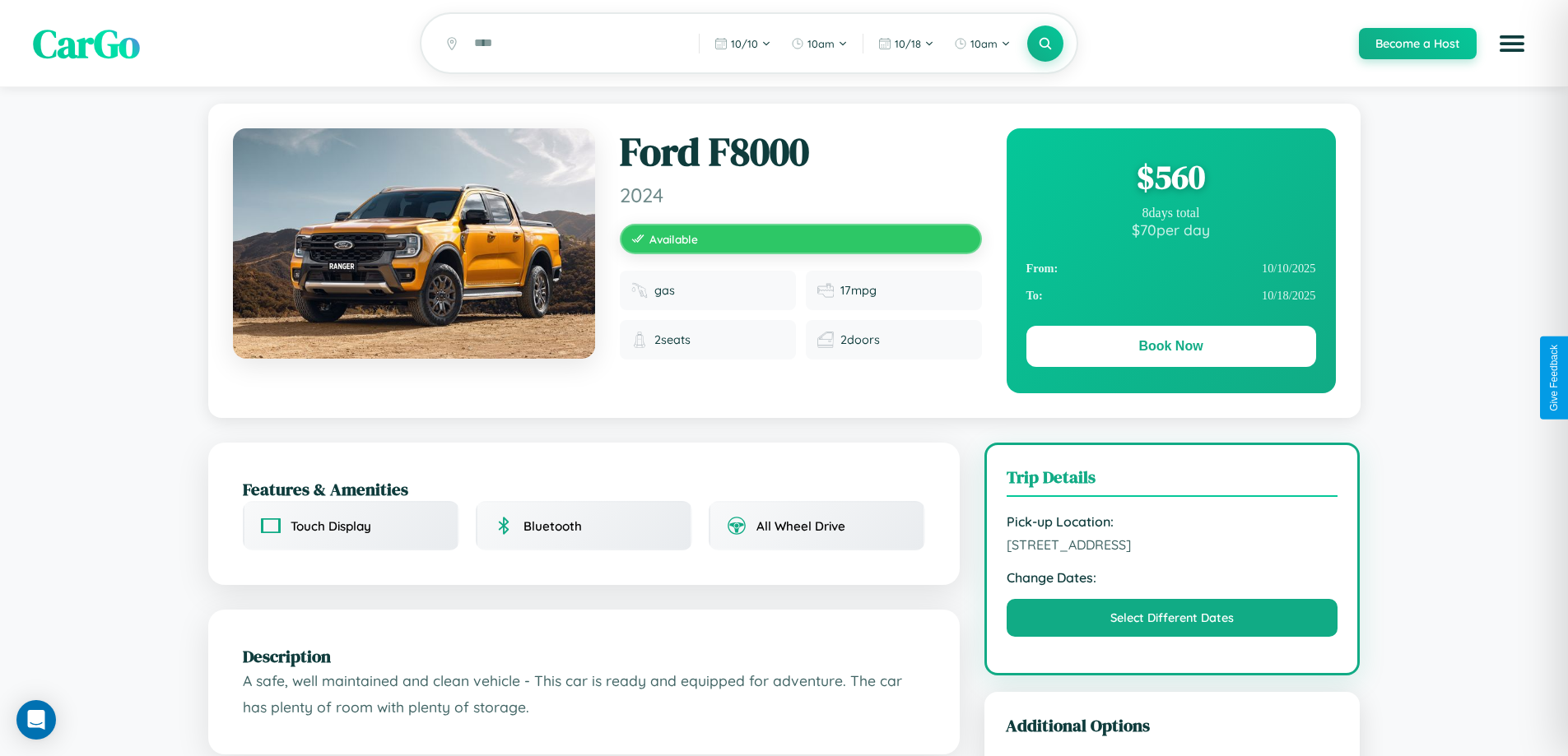
scroll to position [194, 0]
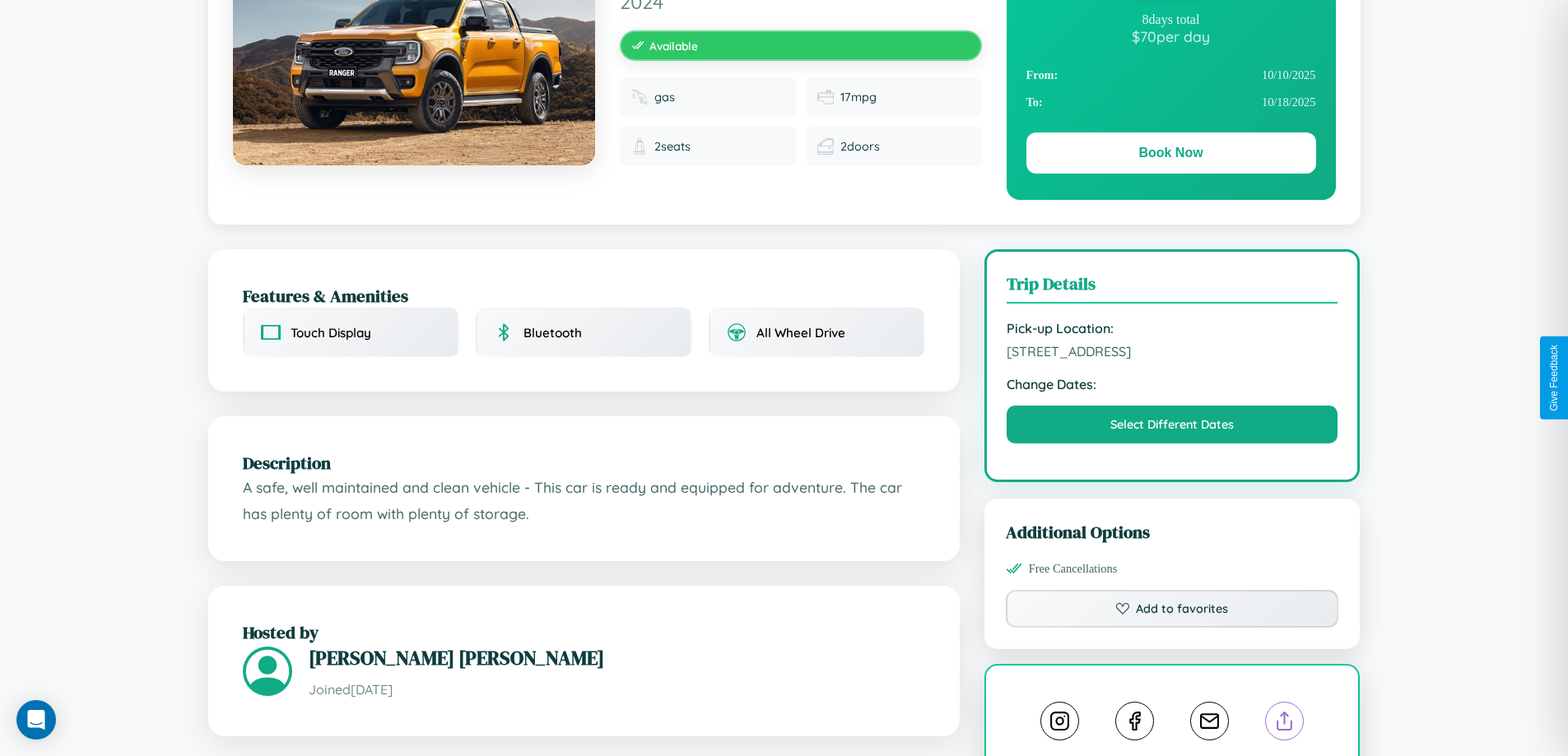
click at [1285, 723] on line at bounding box center [1285, 718] width 0 height 12
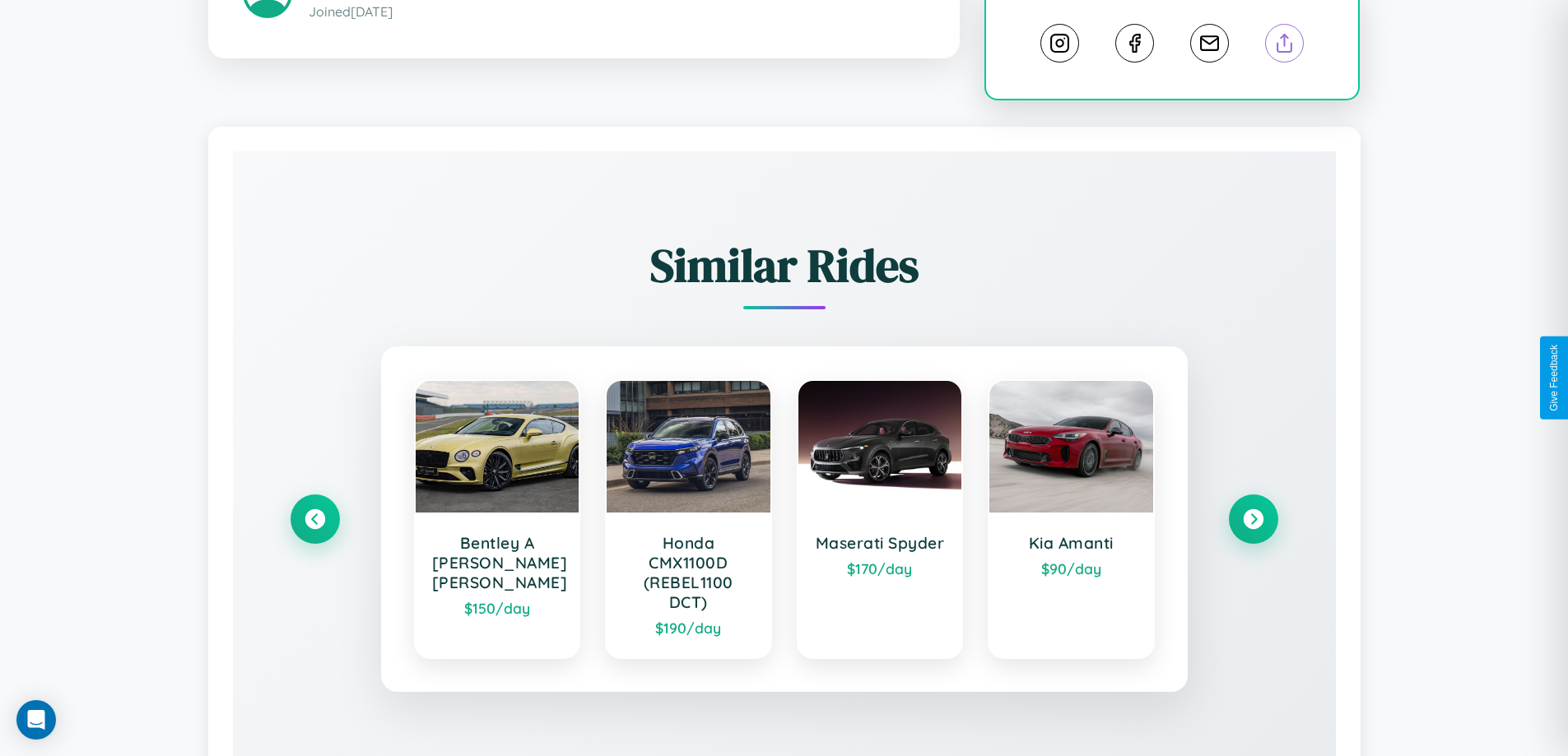
scroll to position [955, 0]
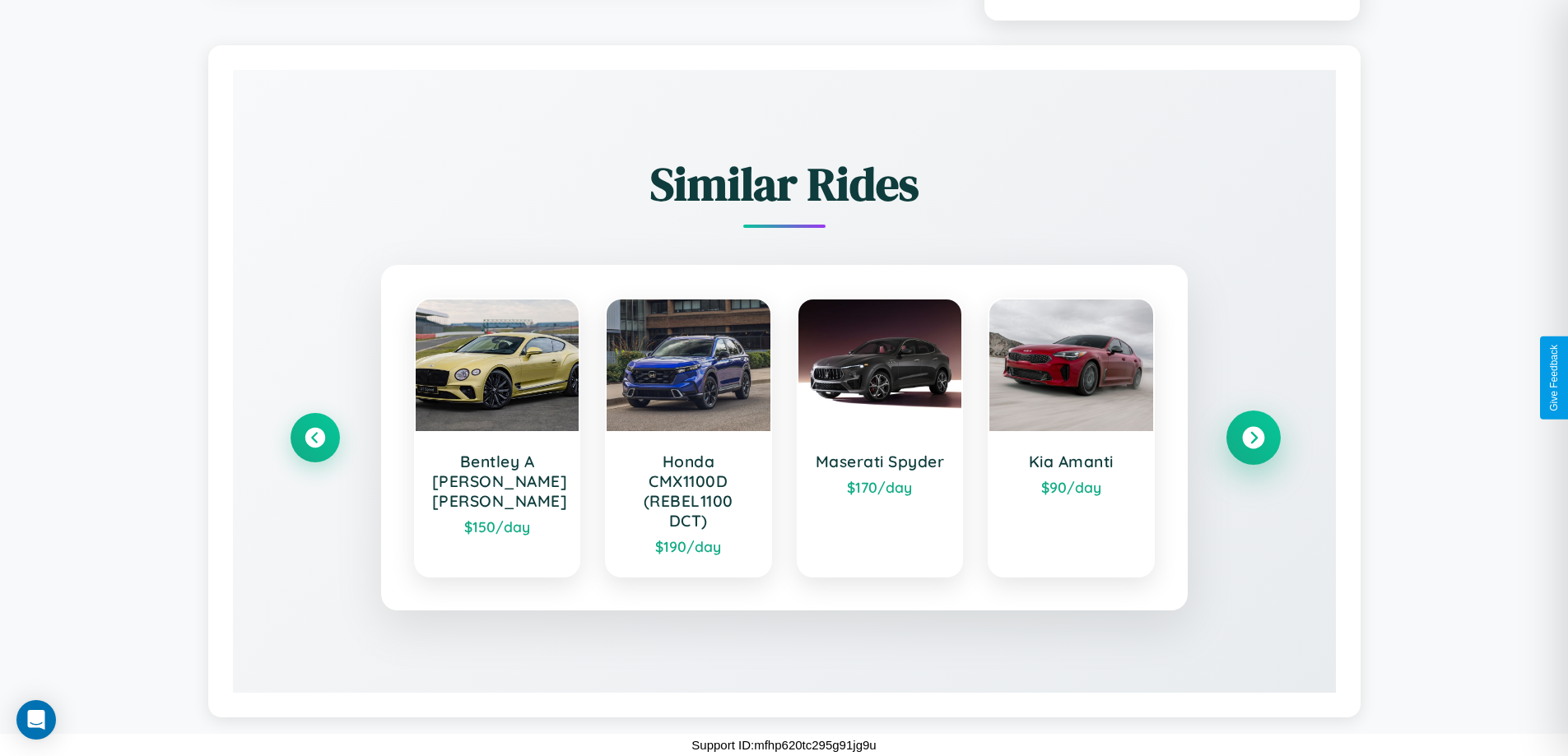
click at [1253, 438] on icon at bounding box center [1253, 438] width 23 height 23
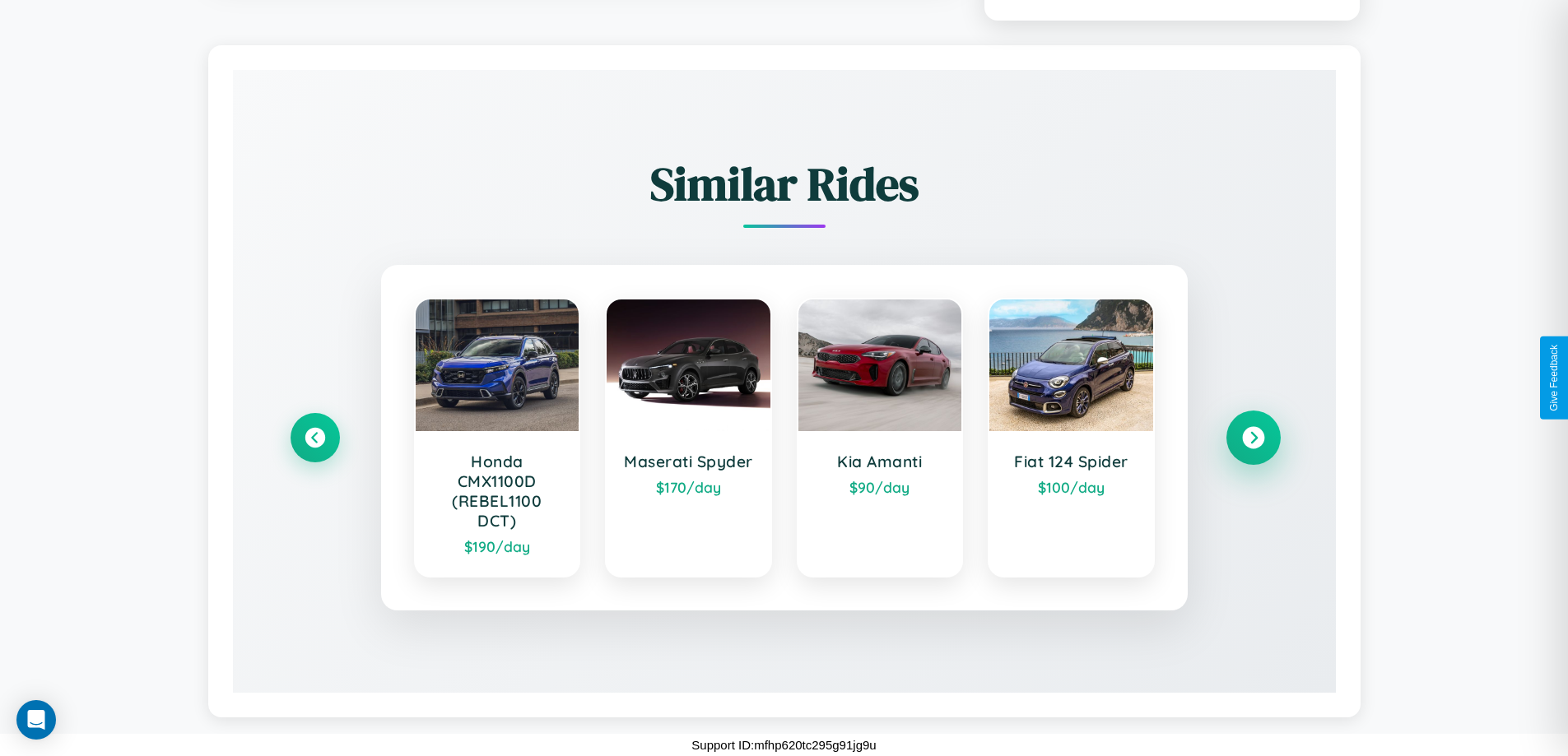
click at [1253, 438] on icon at bounding box center [1253, 438] width 23 height 23
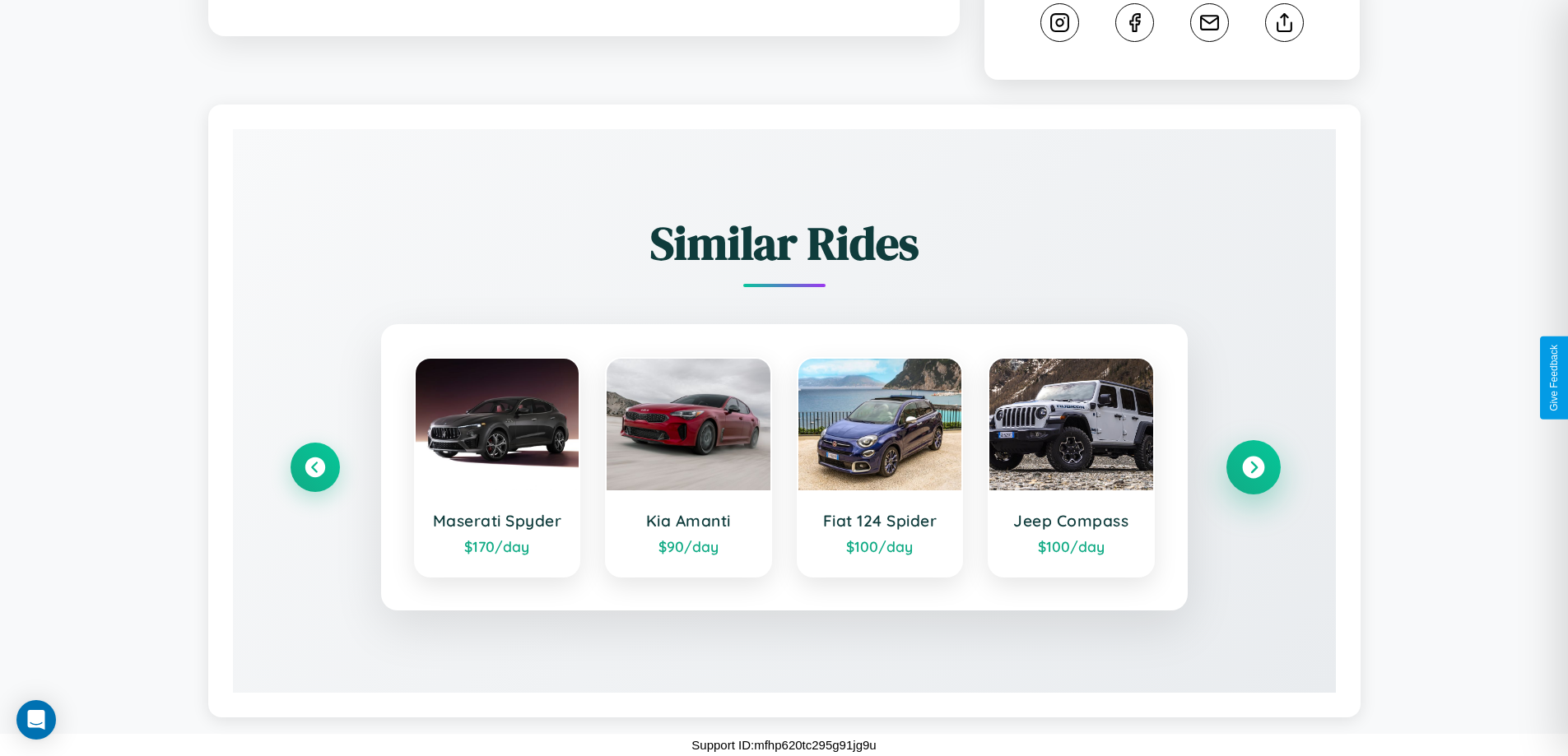
click at [1253, 468] on icon at bounding box center [1253, 468] width 23 height 23
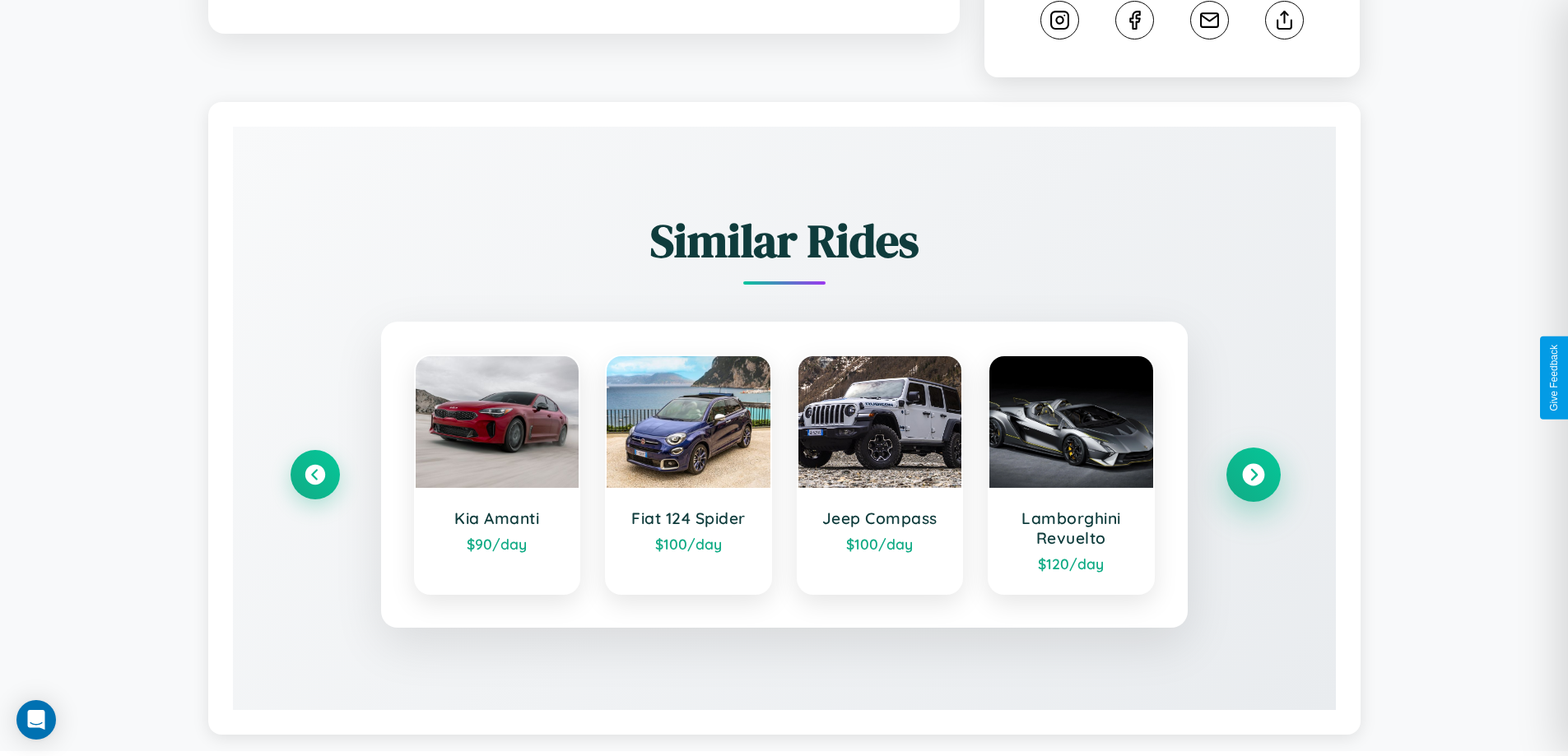
scroll to position [915, 0]
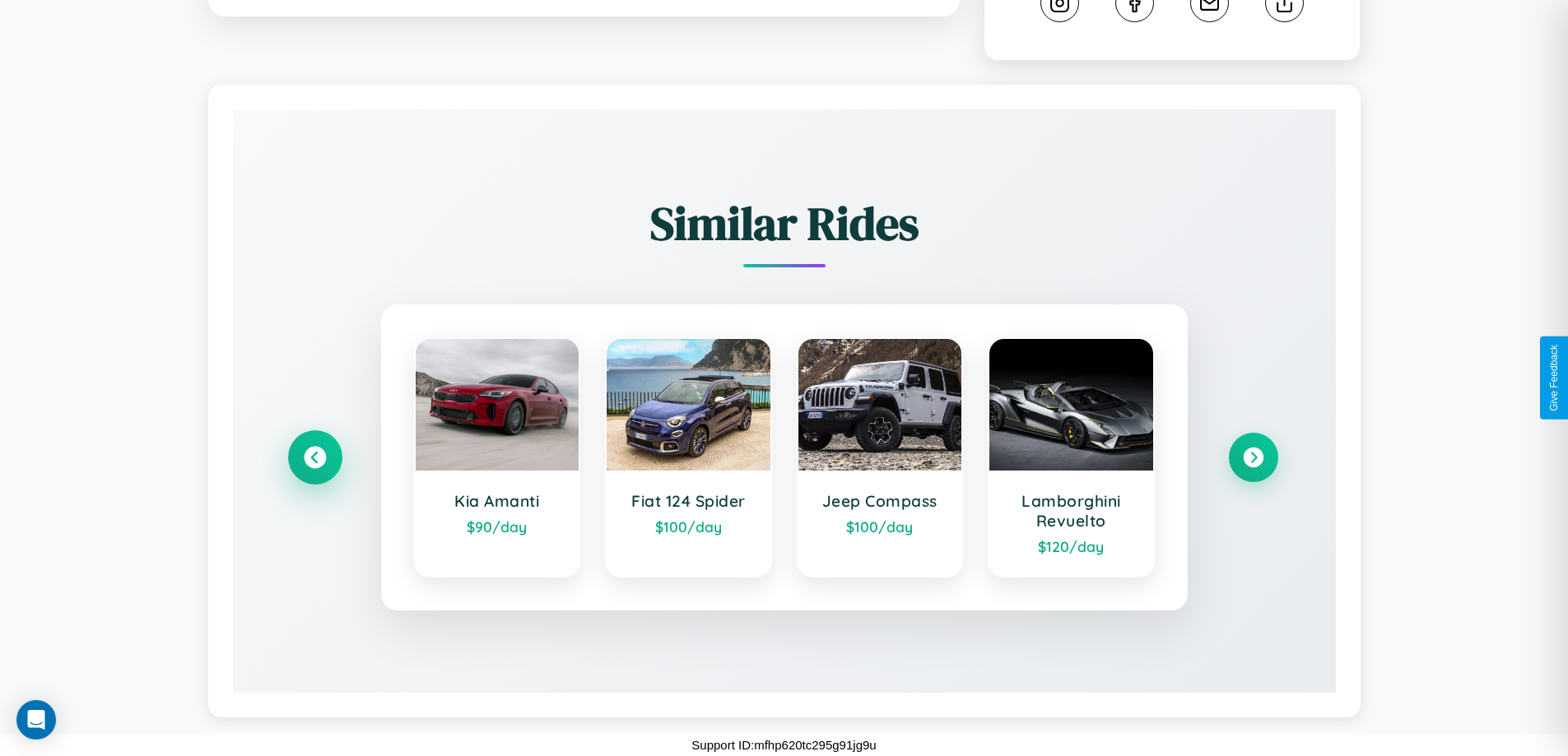
click at [314, 458] on icon at bounding box center [314, 458] width 23 height 23
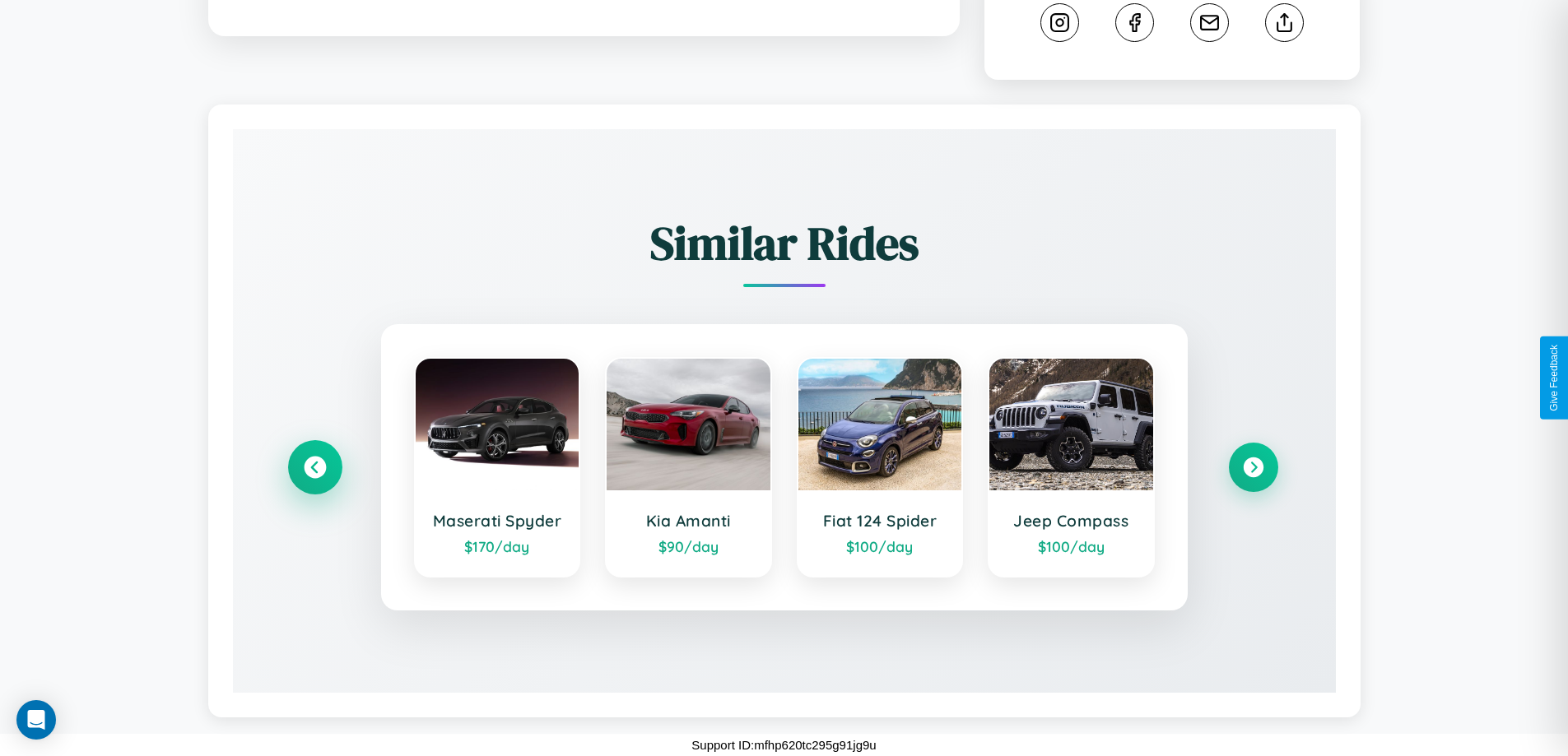
scroll to position [896, 0]
click at [1253, 468] on icon at bounding box center [1253, 468] width 23 height 23
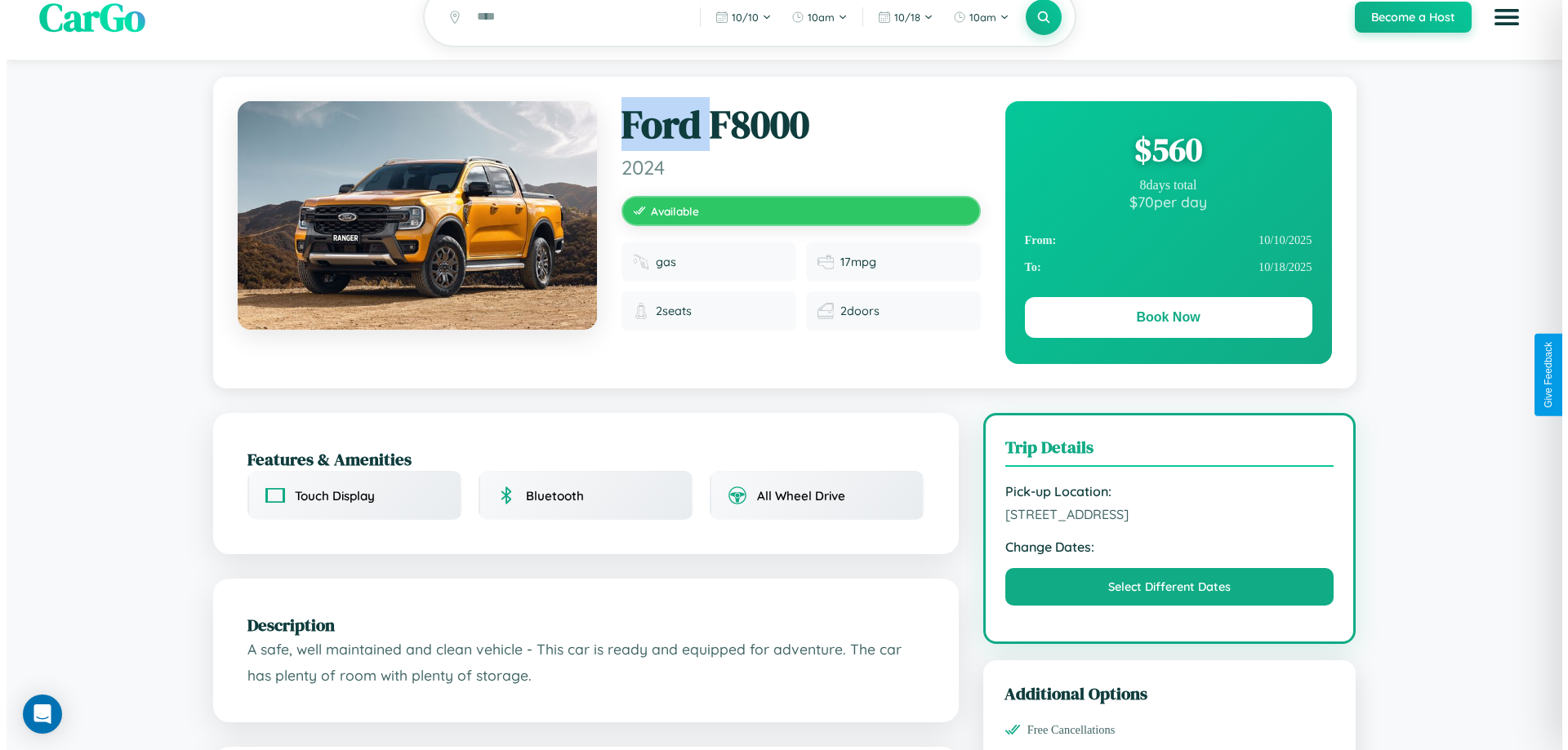
scroll to position [0, 0]
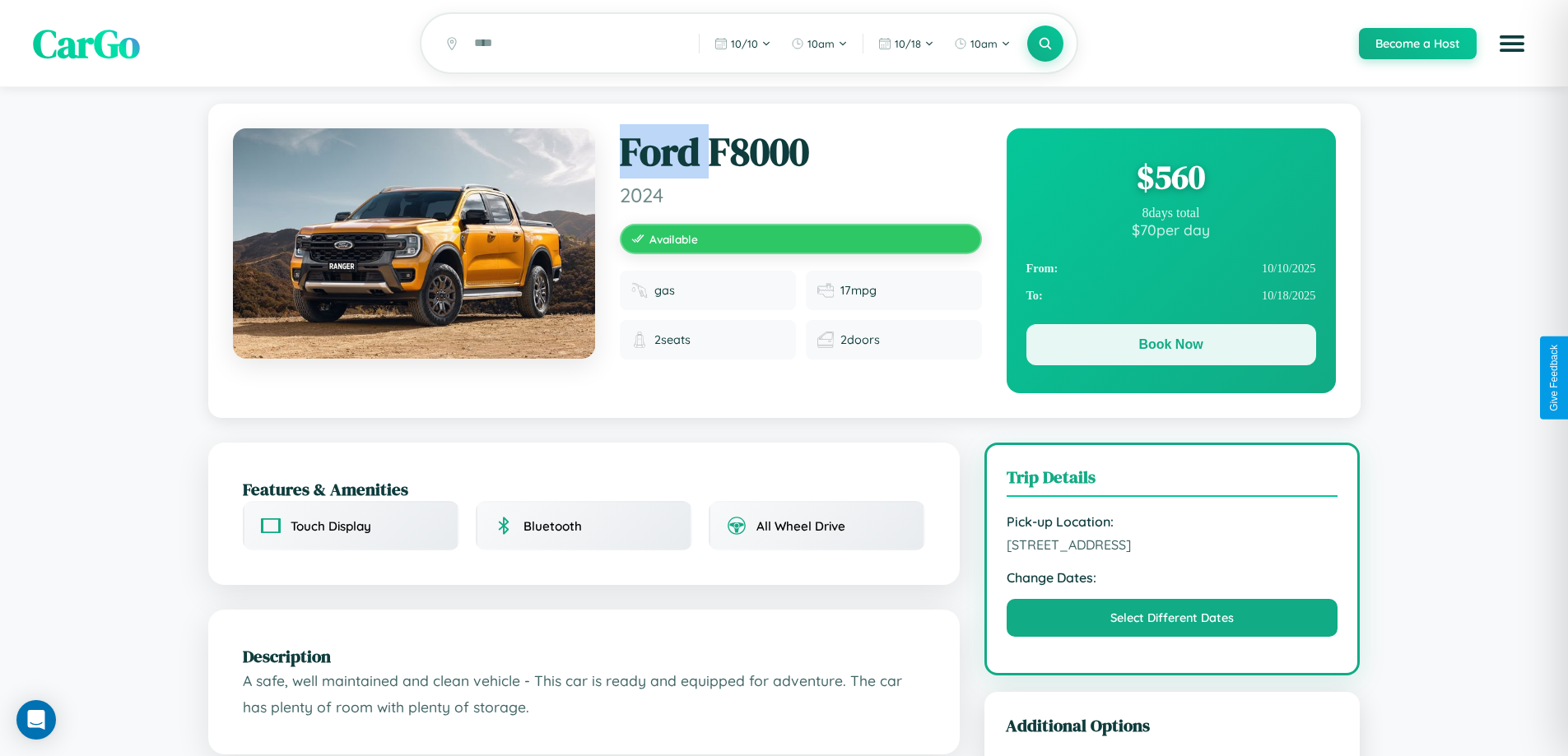
click at [1171, 347] on button "Book Now" at bounding box center [1171, 344] width 289 height 41
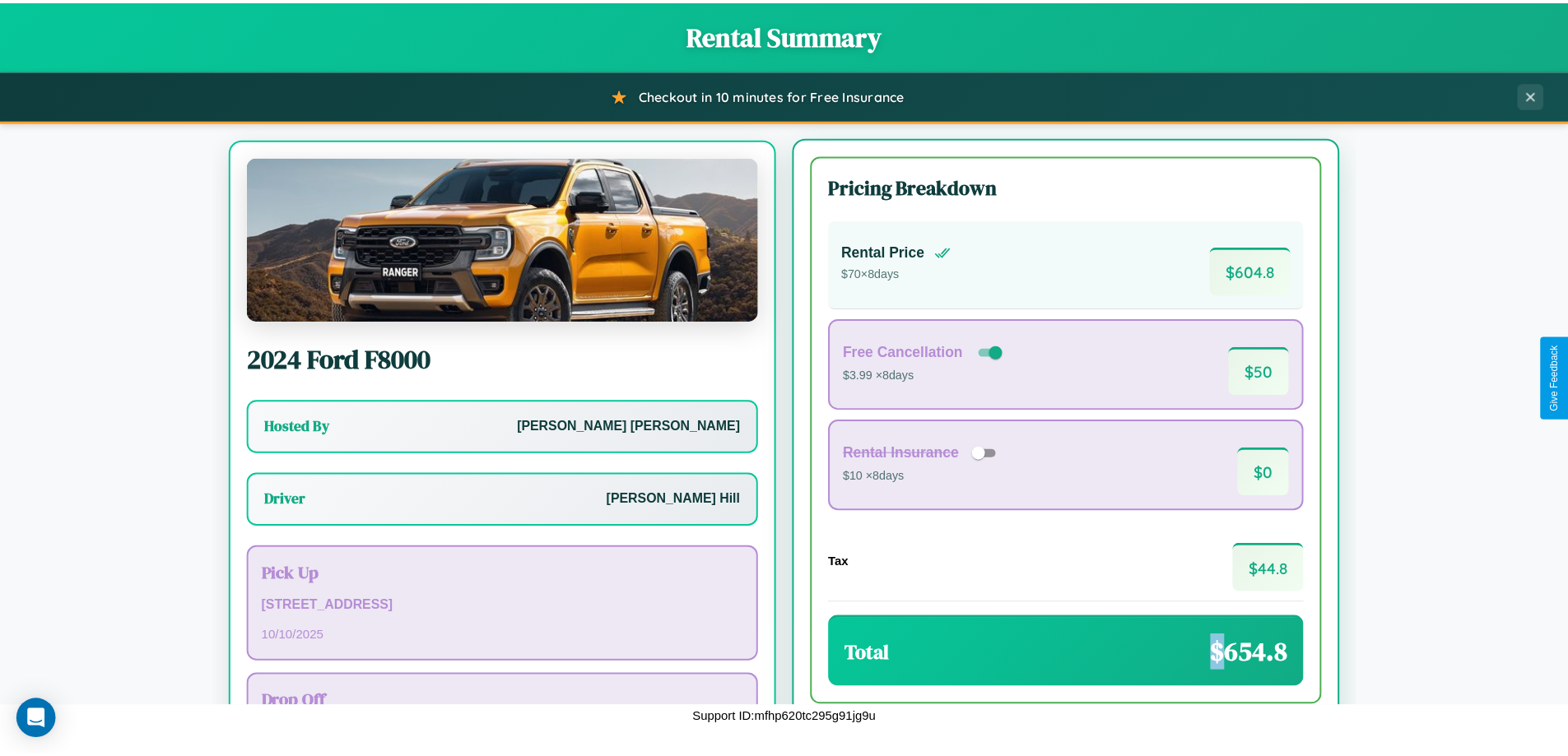
scroll to position [76, 0]
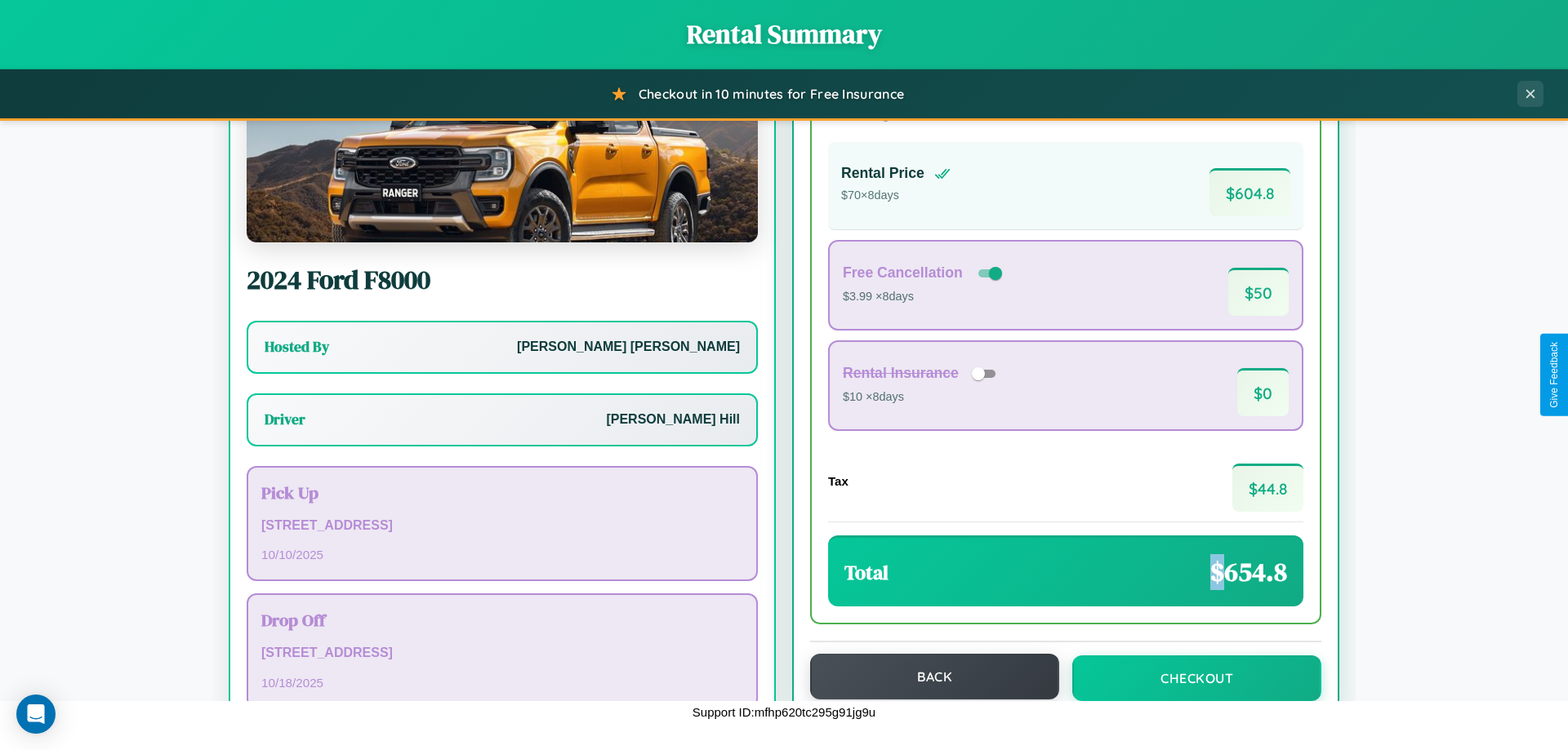
click at [927, 677] on button "Back" at bounding box center [934, 676] width 249 height 46
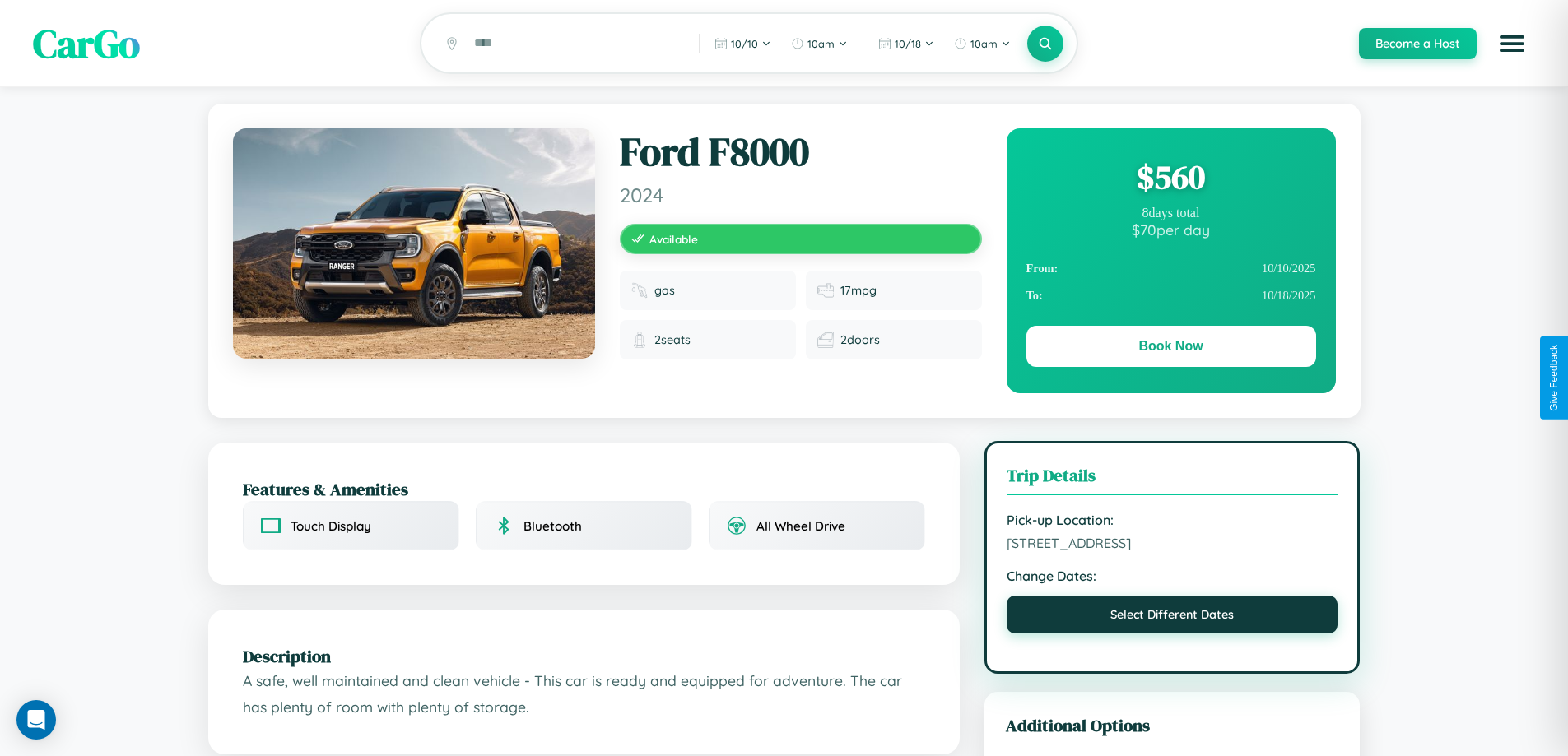
click at [1172, 620] on button "Select Different Dates" at bounding box center [1172, 614] width 332 height 38
select select "*"
select select "****"
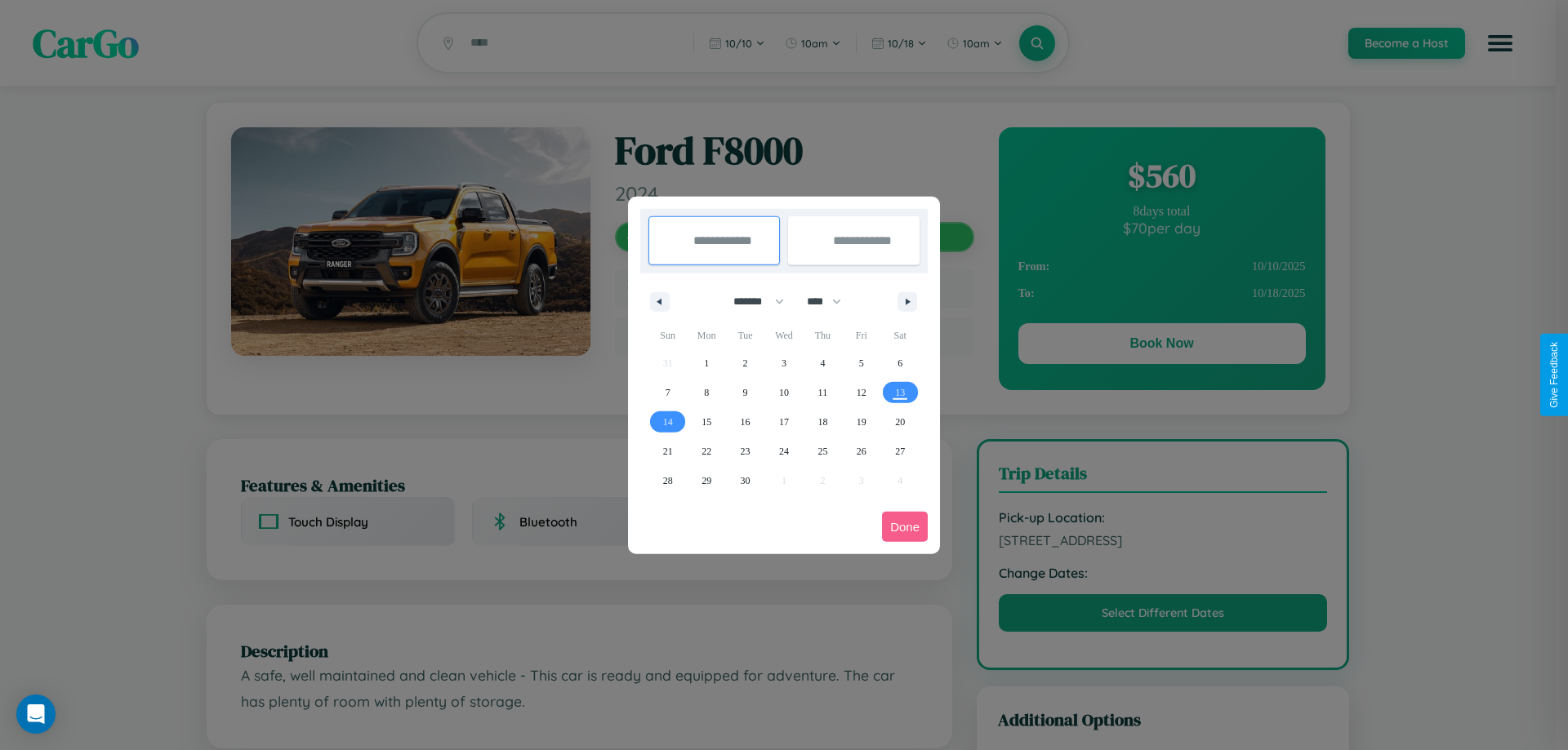
drag, startPoint x: 751, startPoint y: 301, endPoint x: 784, endPoint y: 328, distance: 42.6
click at [751, 301] on select "******* ******** ***** ***** *** **** **** ****** ********* ******* ******** **…" at bounding box center [755, 301] width 69 height 27
select select "*"
drag, startPoint x: 831, startPoint y: 301, endPoint x: 784, endPoint y: 328, distance: 54.2
click at [831, 301] on select "**** **** **** **** **** **** **** **** **** **** **** **** **** **** **** ****…" at bounding box center [823, 301] width 49 height 27
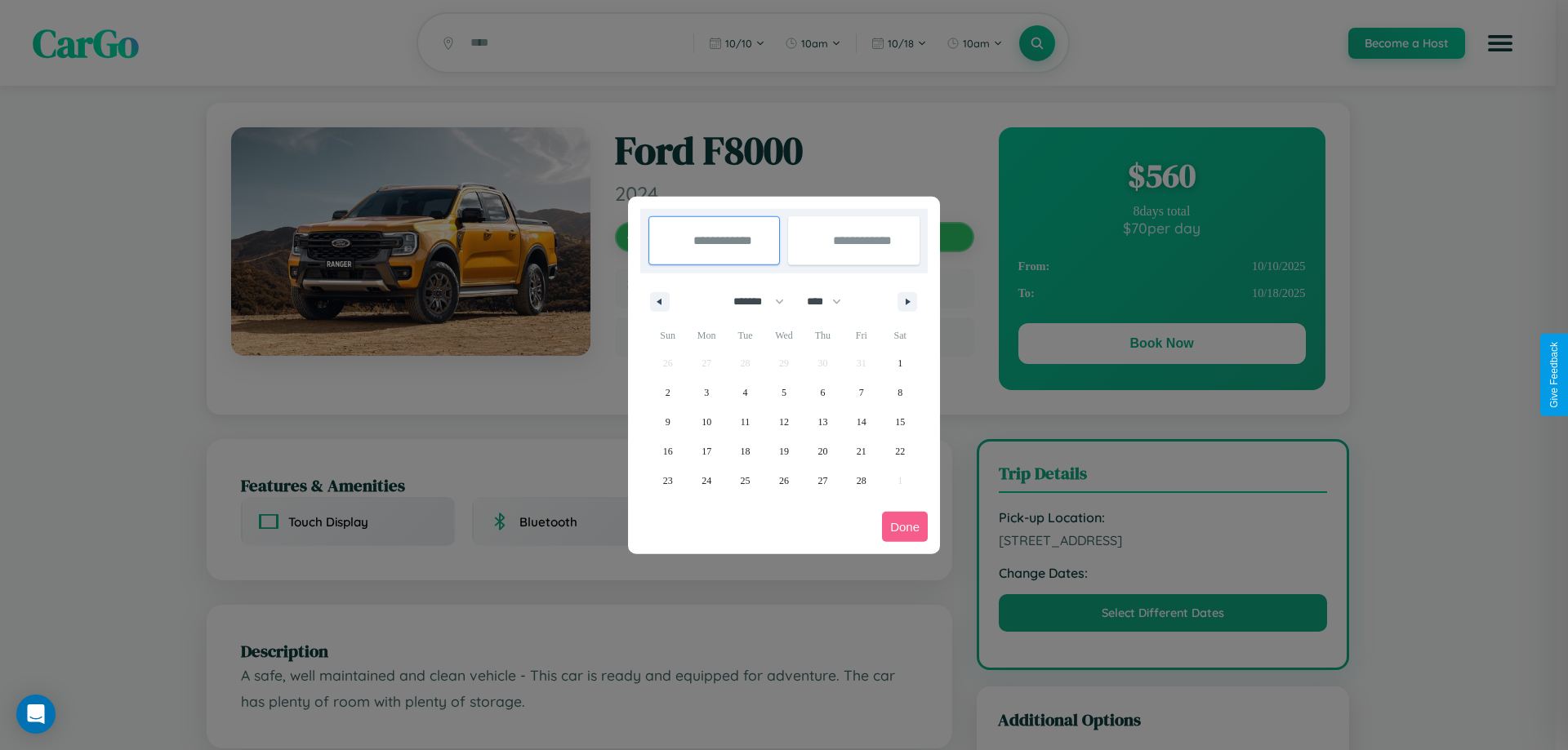
select select "****"
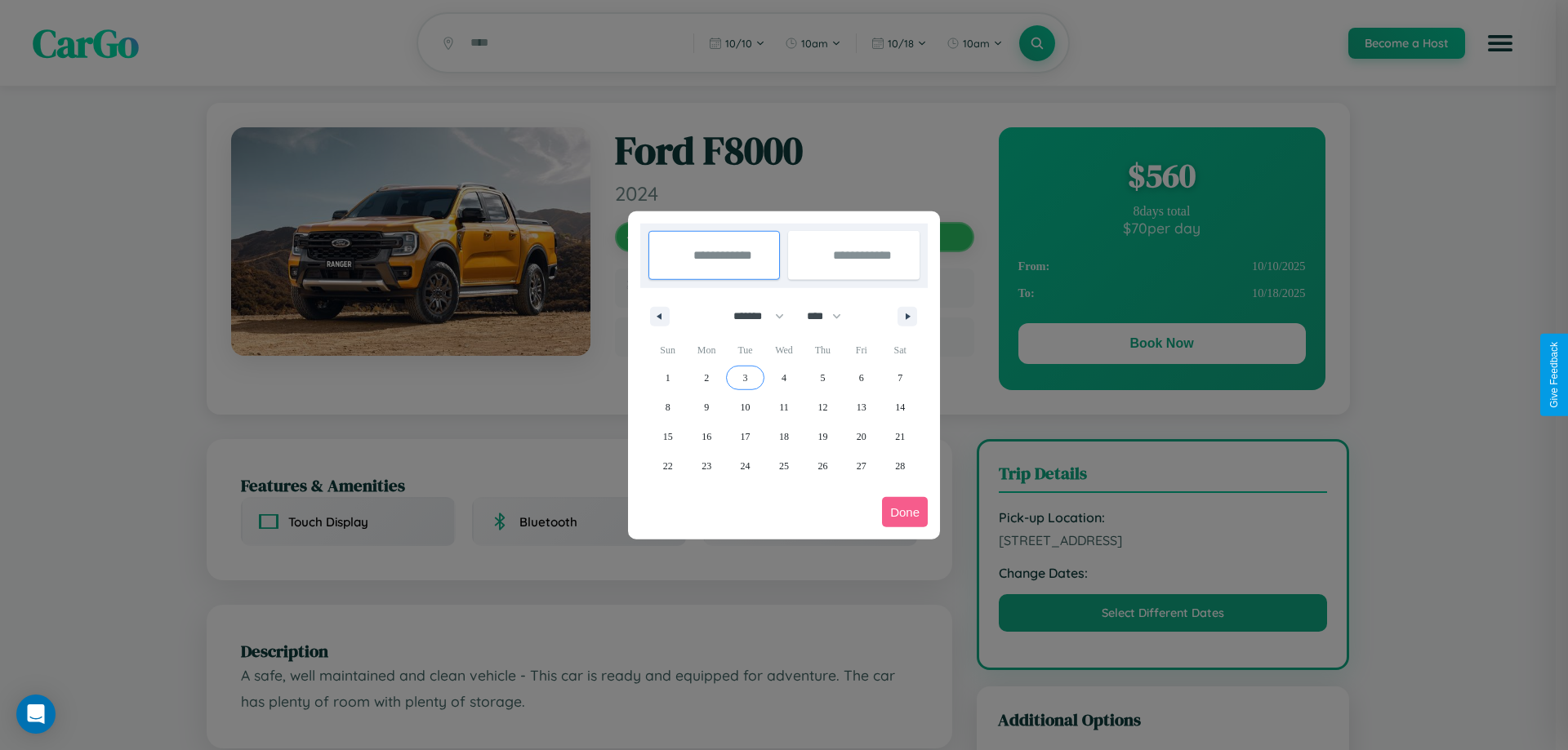
click at [744, 377] on span "3" at bounding box center [745, 377] width 5 height 29
type input "**********"
click at [783, 407] on span "11" at bounding box center [784, 407] width 10 height 29
type input "**********"
click at [905, 511] on button "Done" at bounding box center [904, 512] width 46 height 30
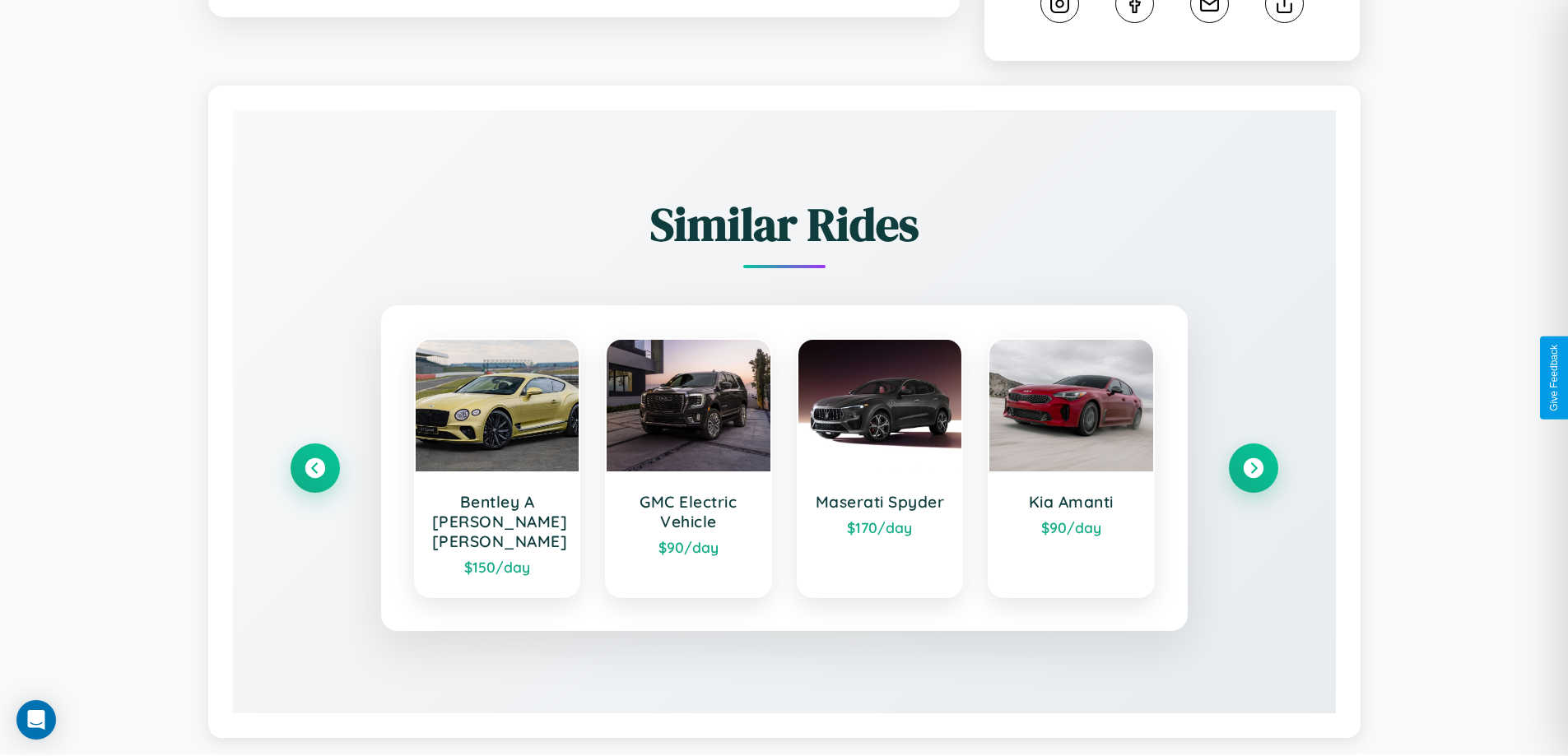
scroll to position [915, 0]
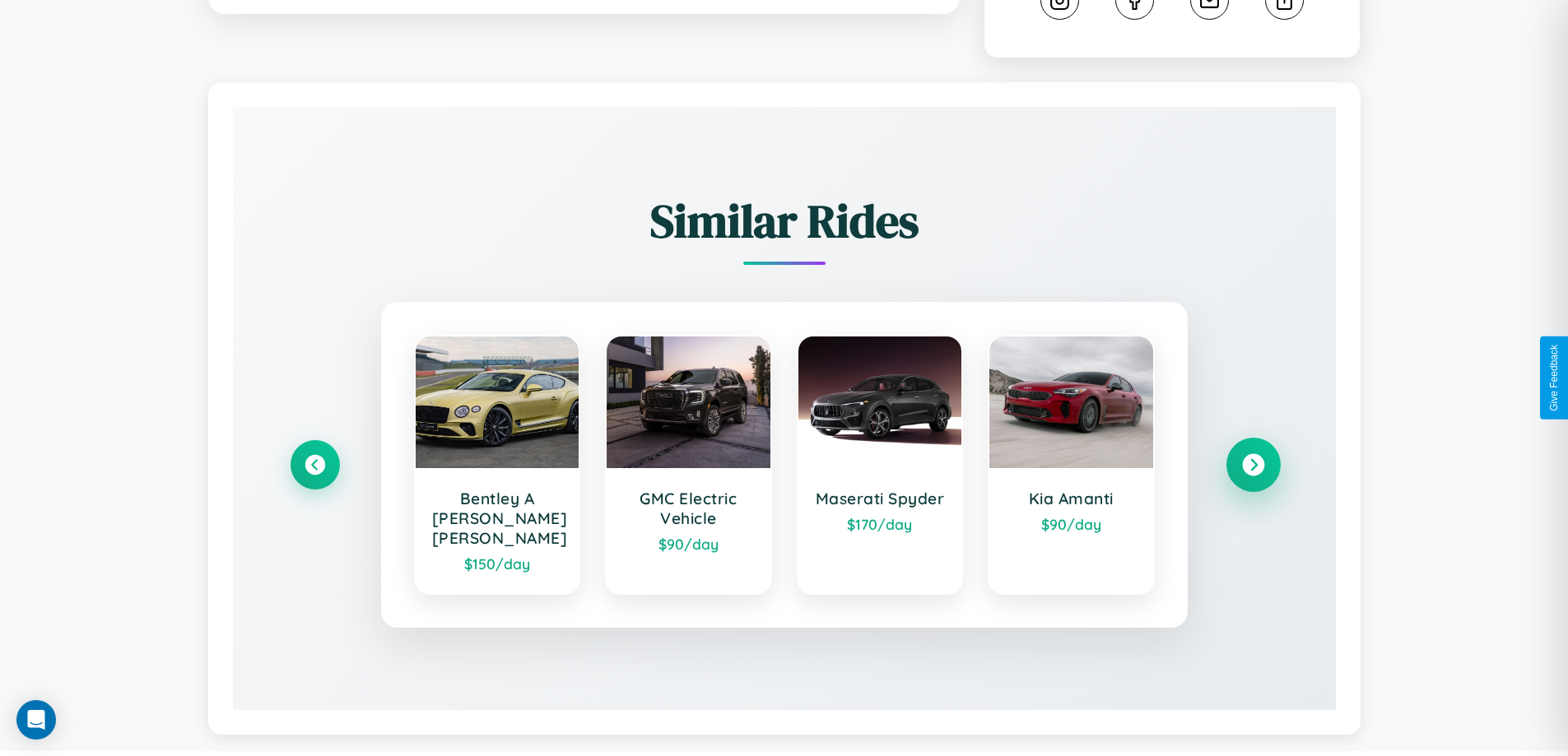
click at [1253, 458] on icon at bounding box center [1253, 465] width 23 height 23
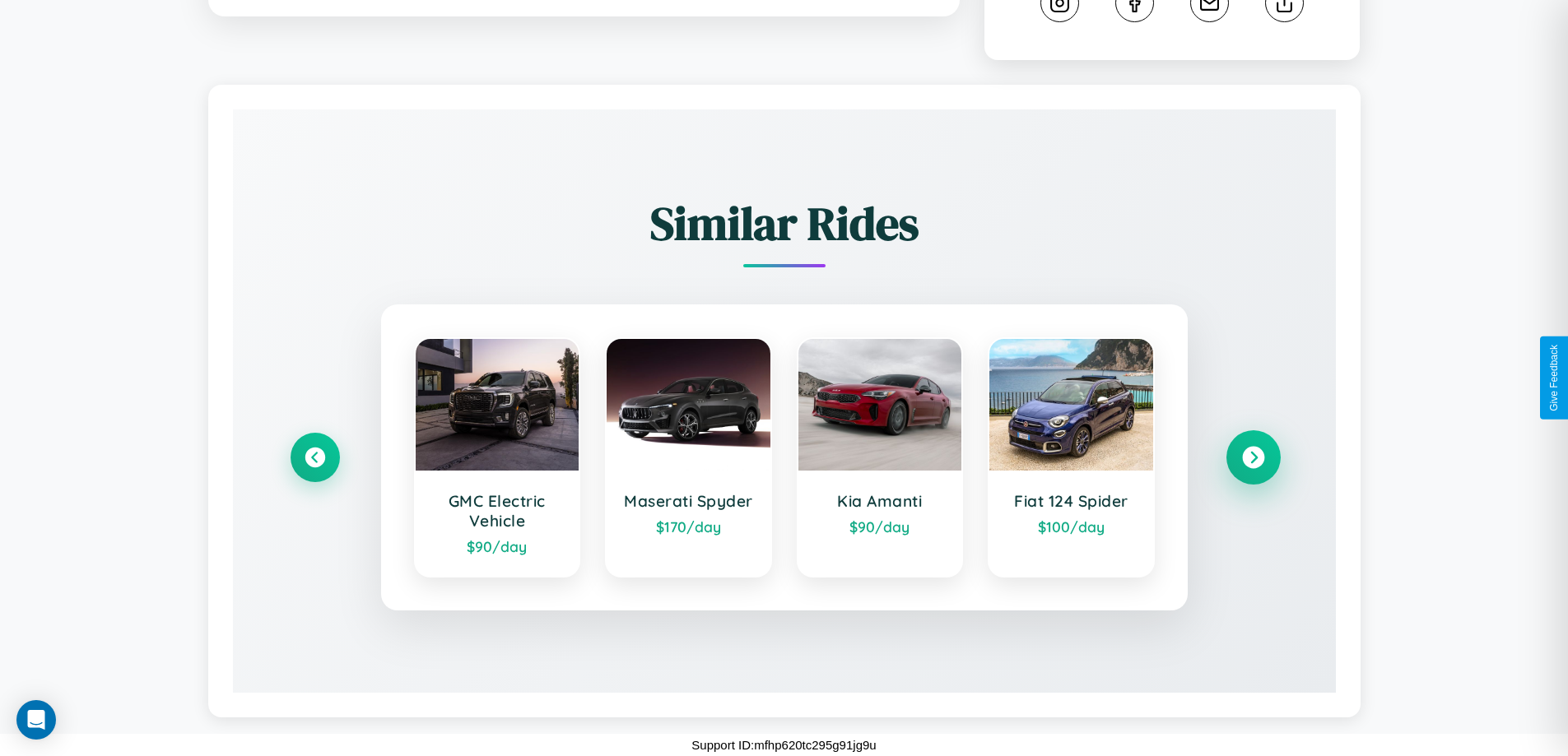
click at [1253, 458] on icon at bounding box center [1253, 458] width 23 height 23
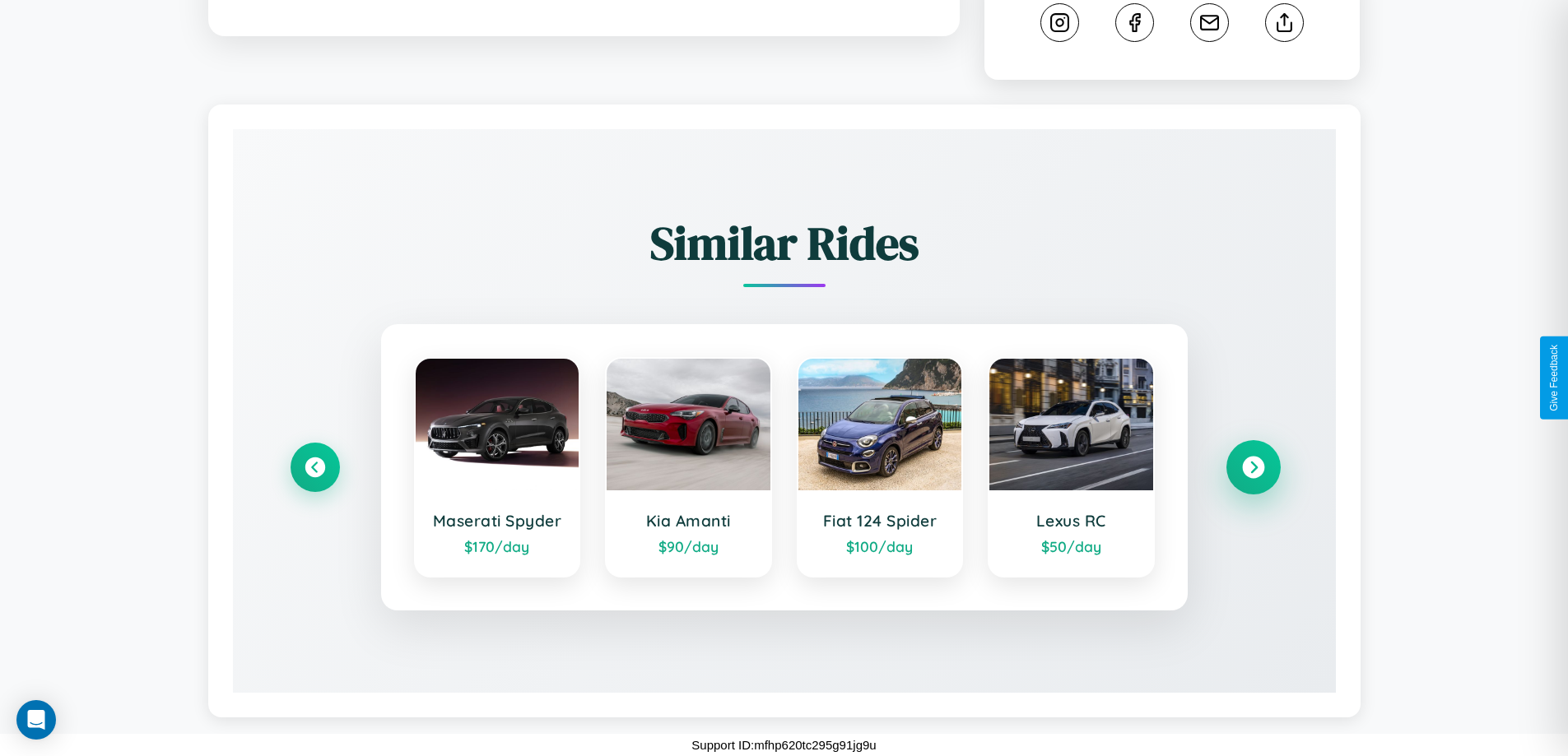
click at [1253, 468] on icon at bounding box center [1253, 468] width 23 height 23
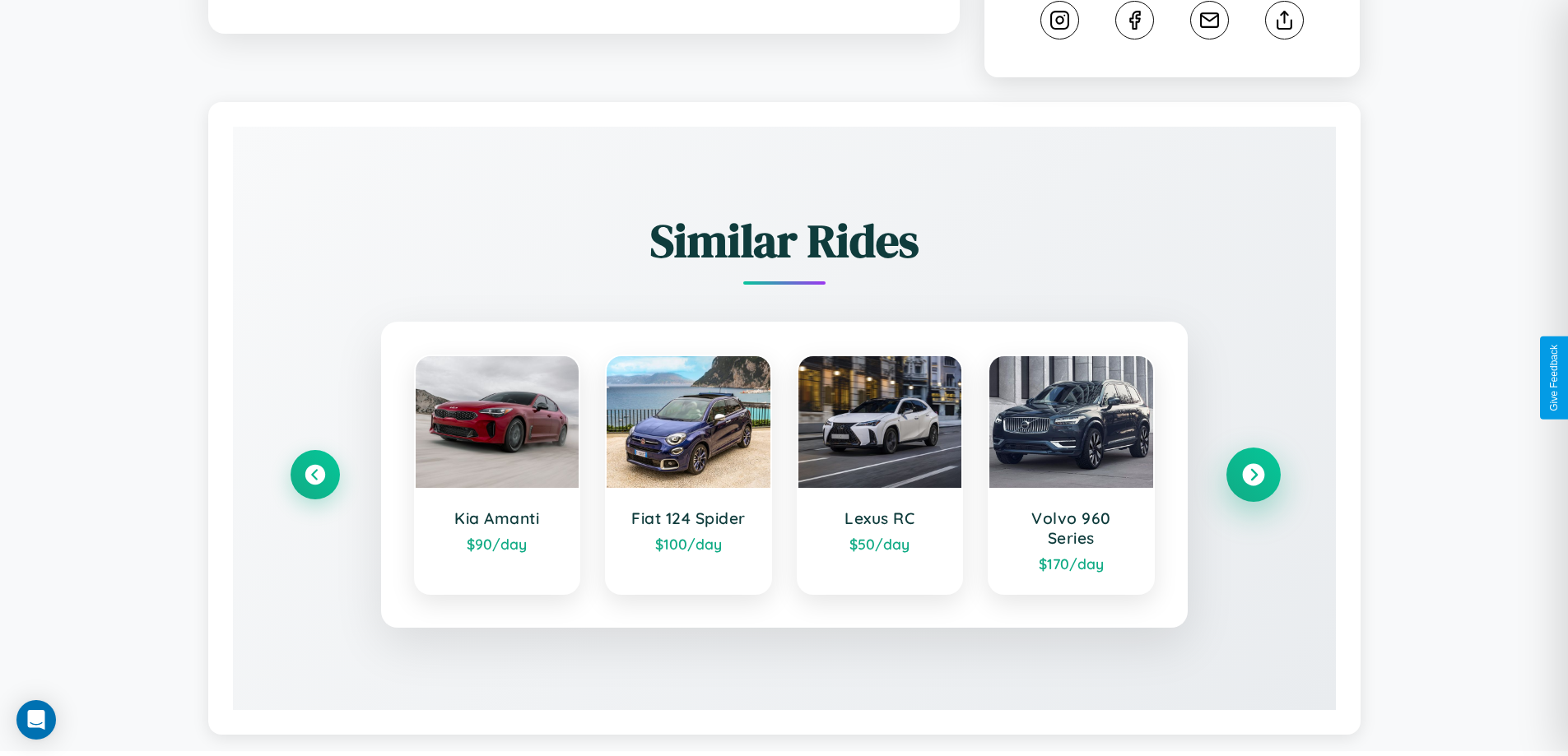
click at [1253, 468] on icon at bounding box center [1253, 475] width 23 height 23
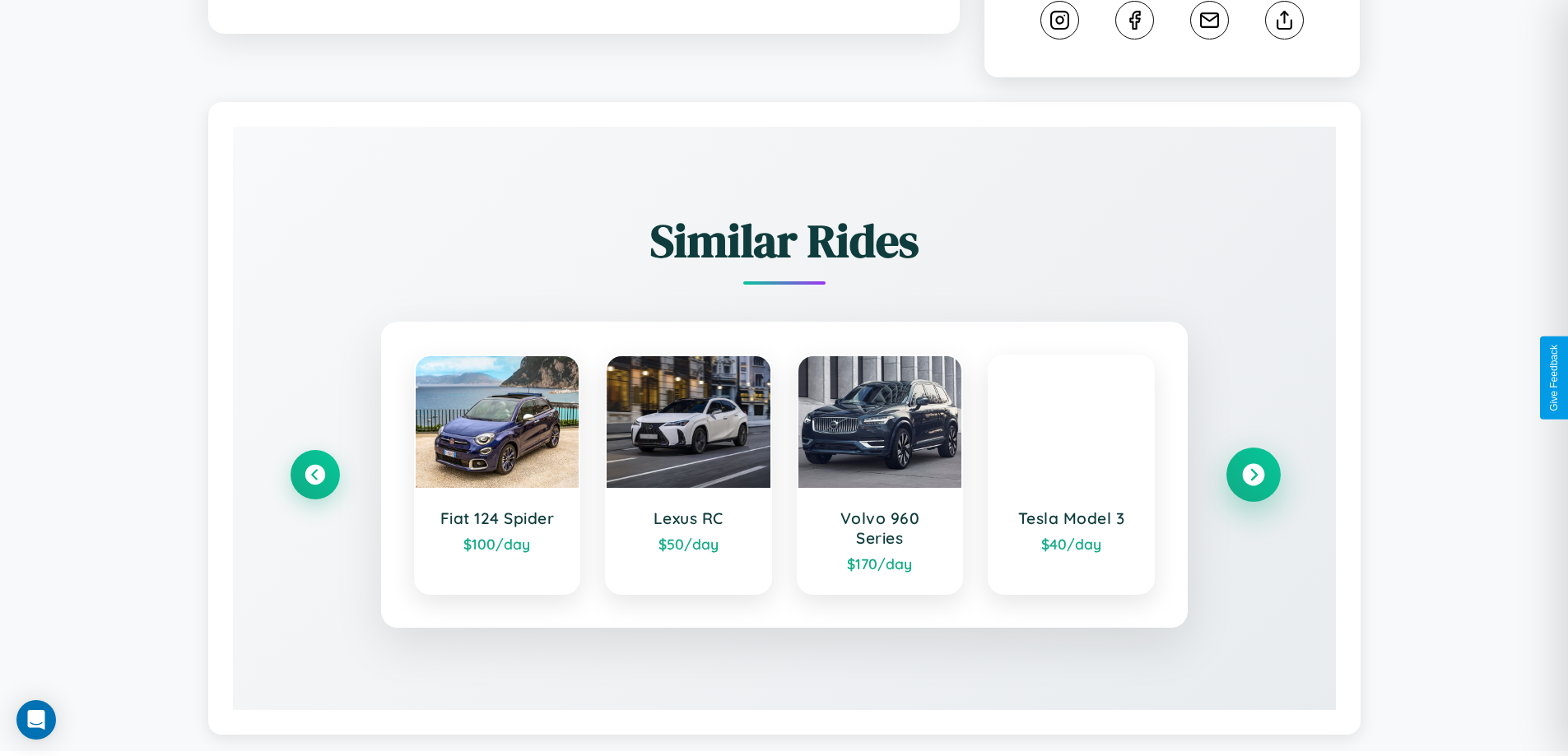
click at [1253, 468] on icon at bounding box center [1253, 475] width 23 height 23
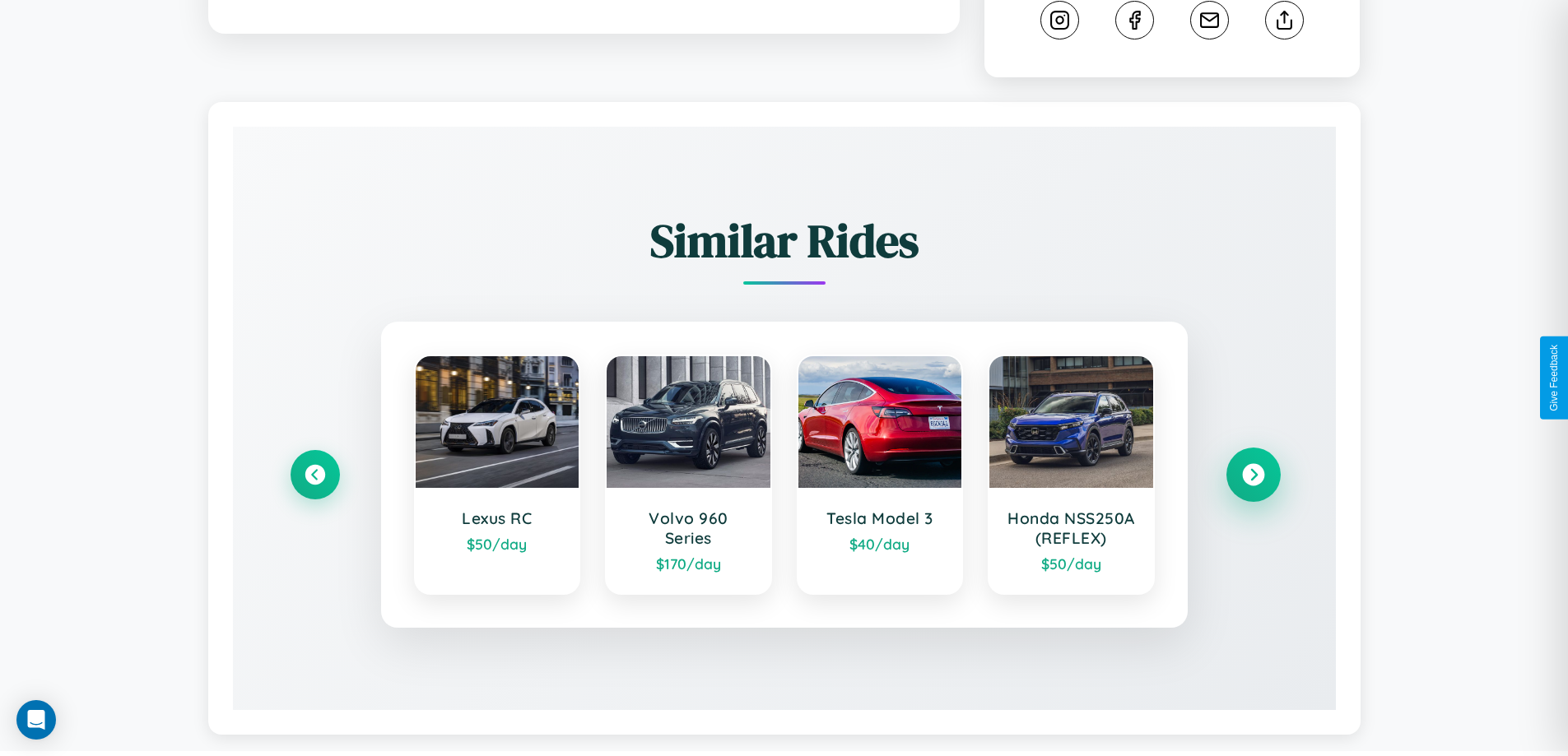
scroll to position [915, 0]
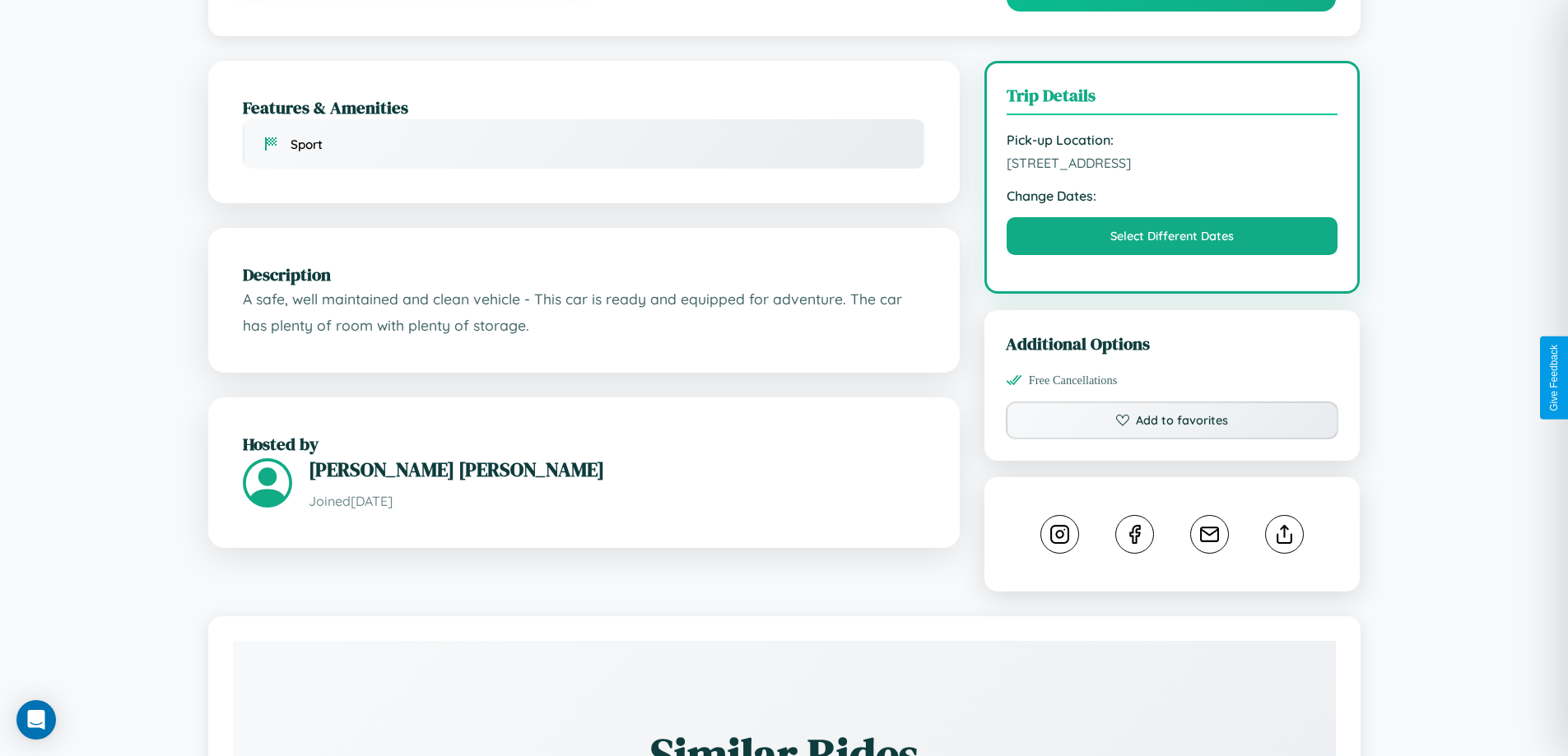
scroll to position [541, 0]
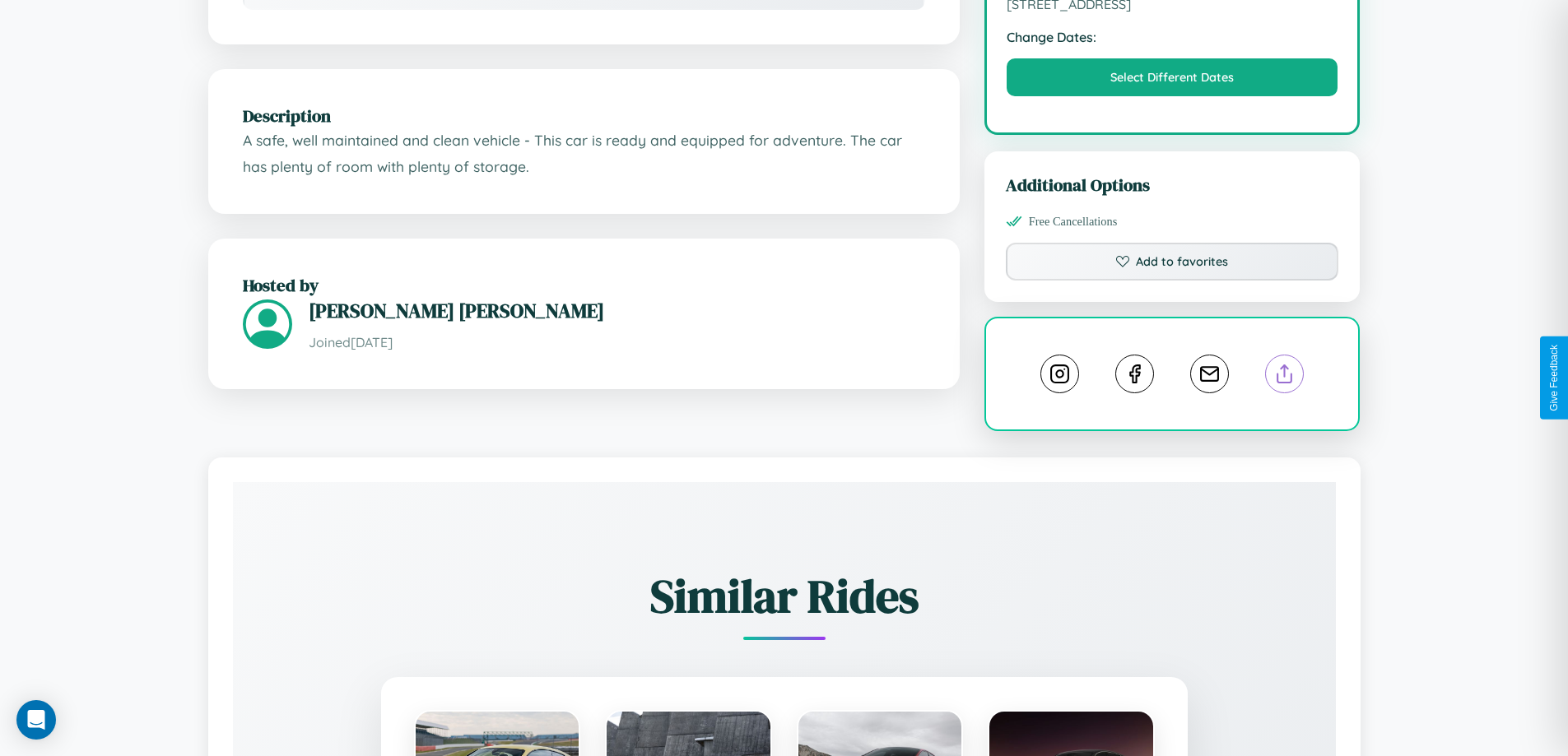
click at [1285, 377] on line at bounding box center [1285, 371] width 0 height 12
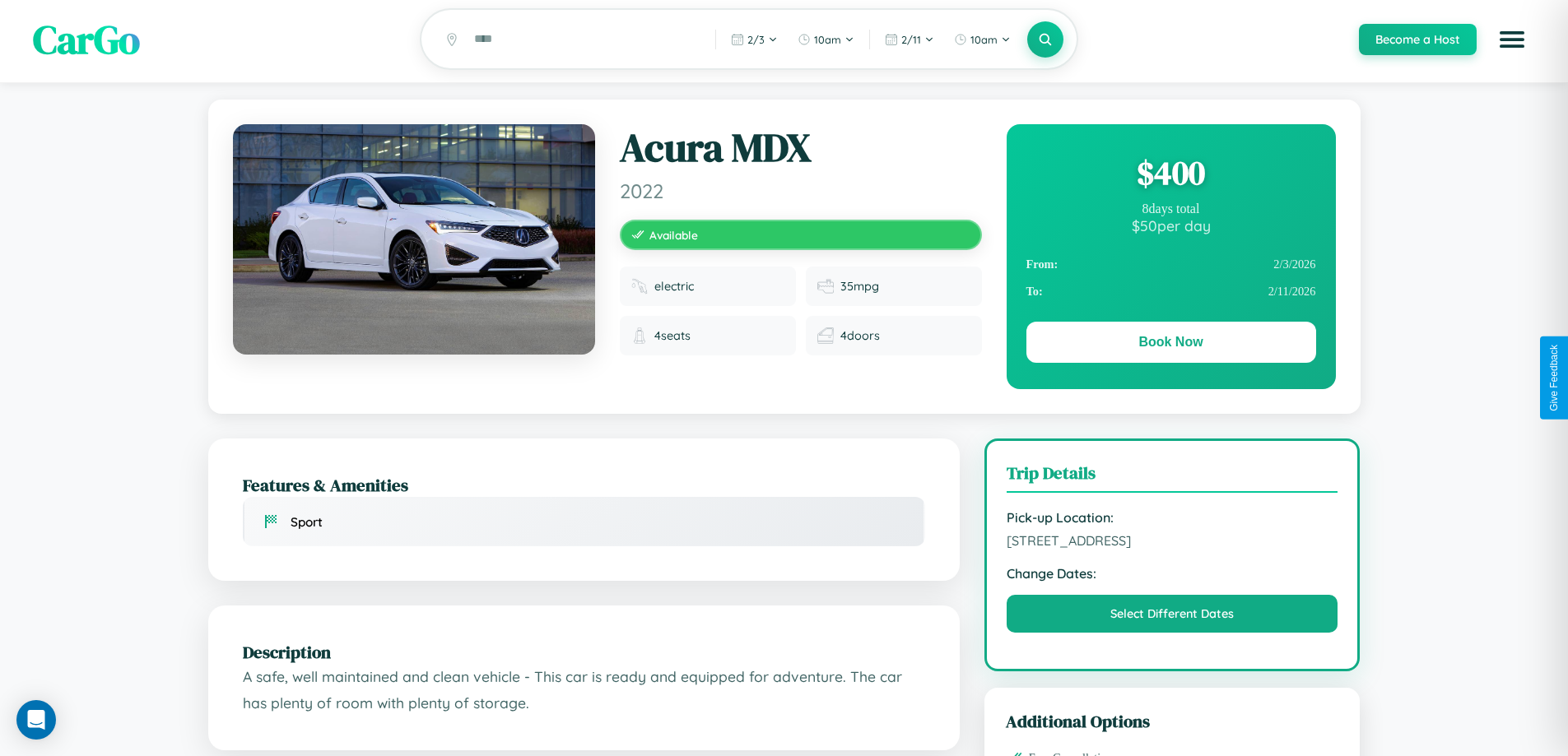
scroll to position [0, 0]
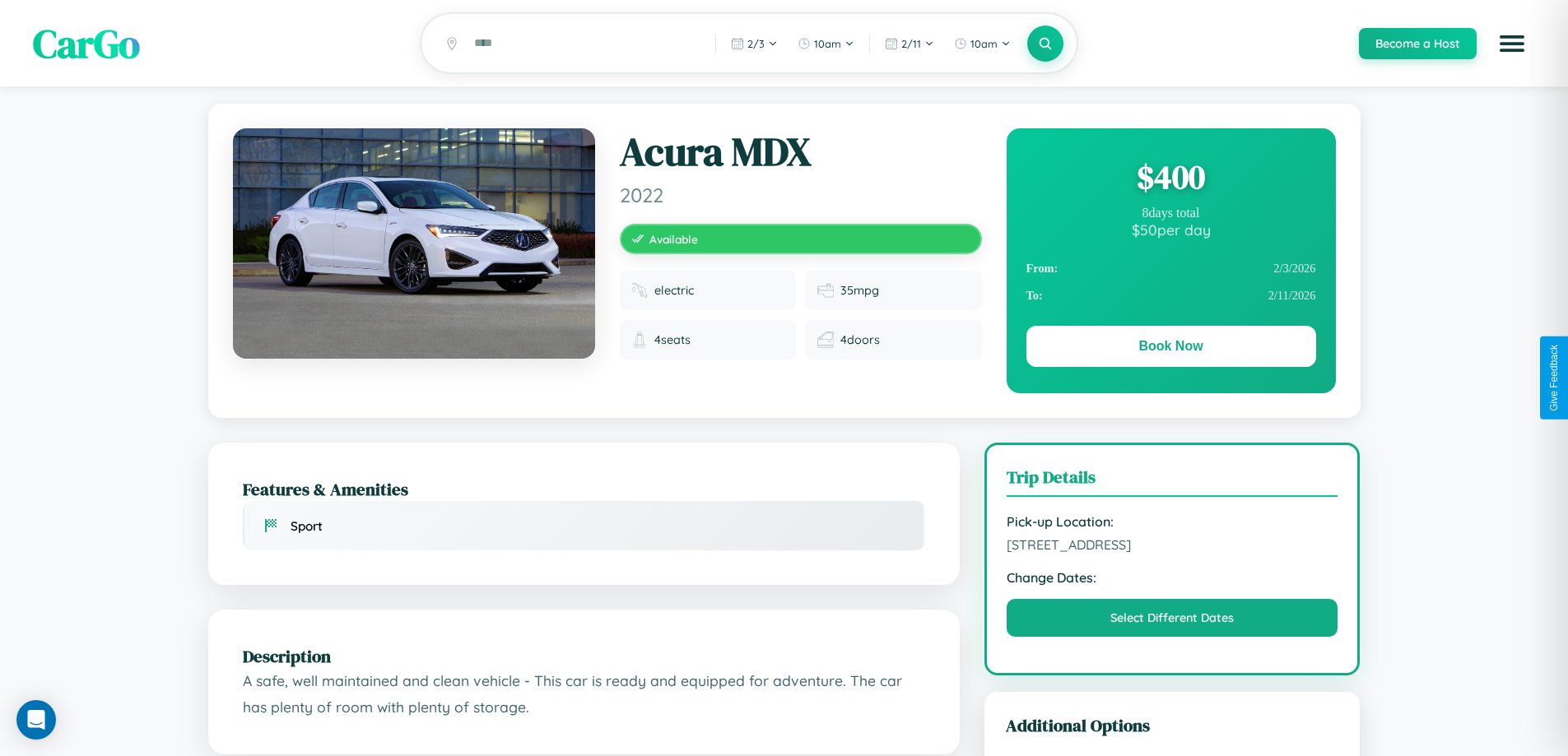
click at [1171, 179] on div "$ 400" at bounding box center [1171, 177] width 289 height 44
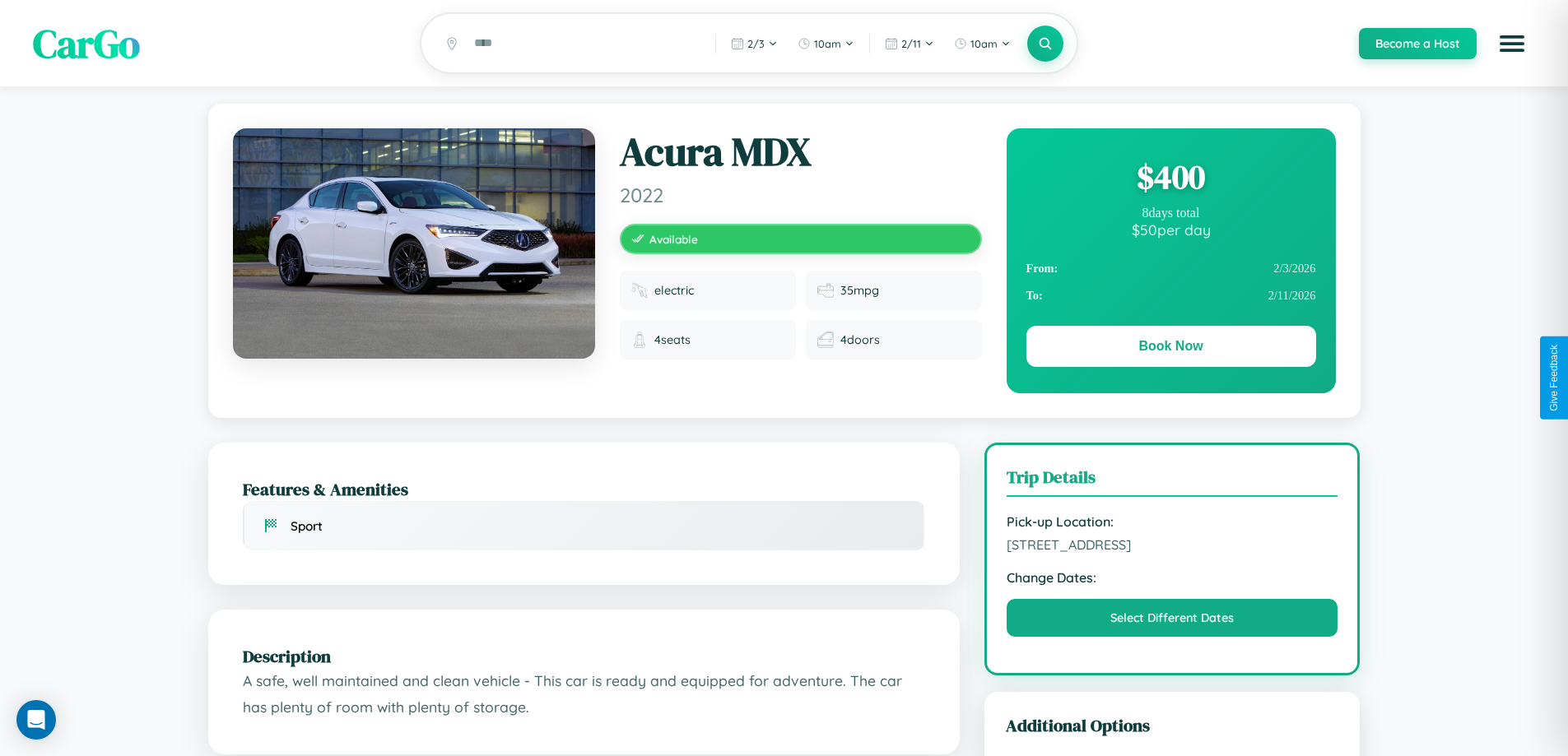
click at [1171, 179] on div "$ 400" at bounding box center [1171, 177] width 289 height 44
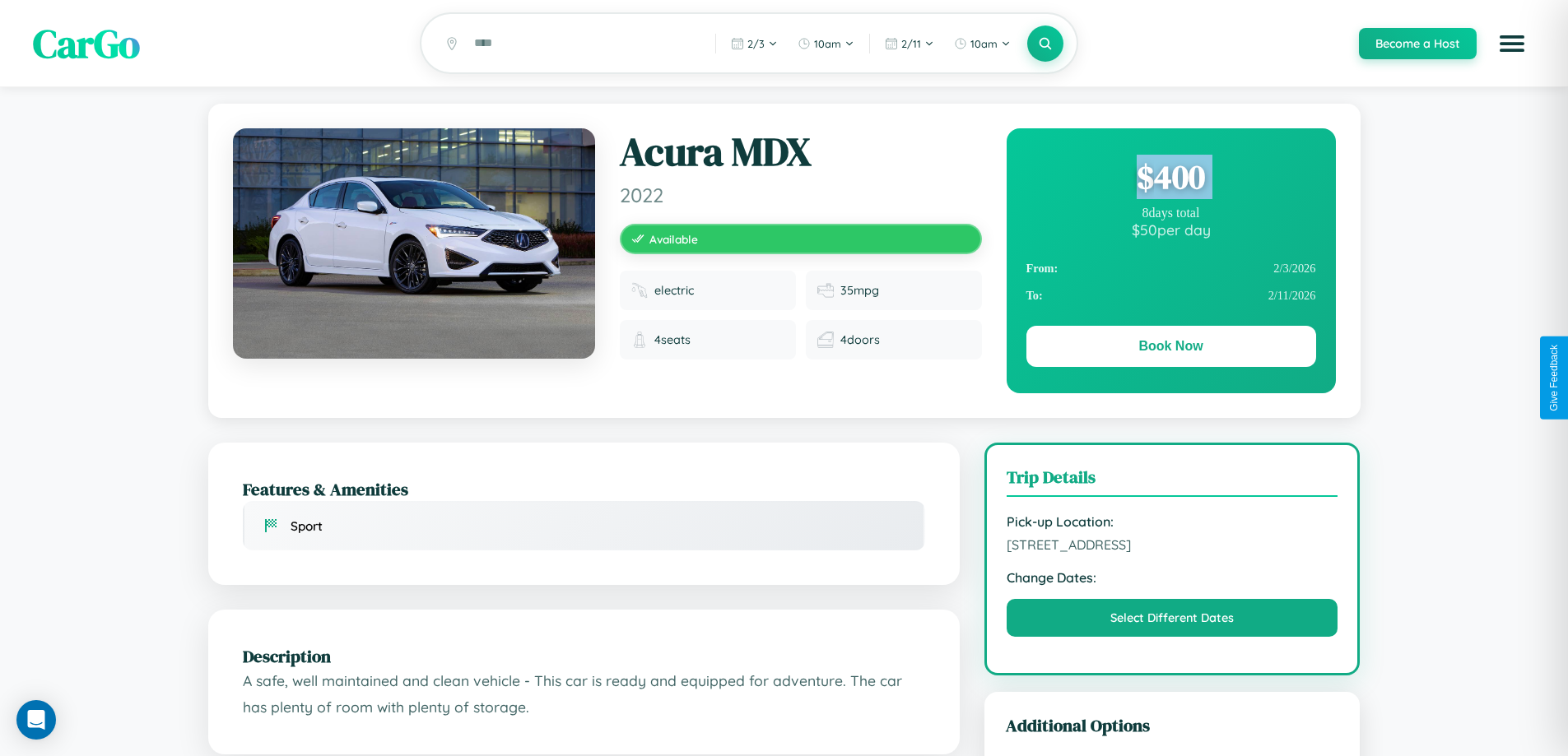
click at [1171, 179] on div "$ 400" at bounding box center [1171, 177] width 289 height 44
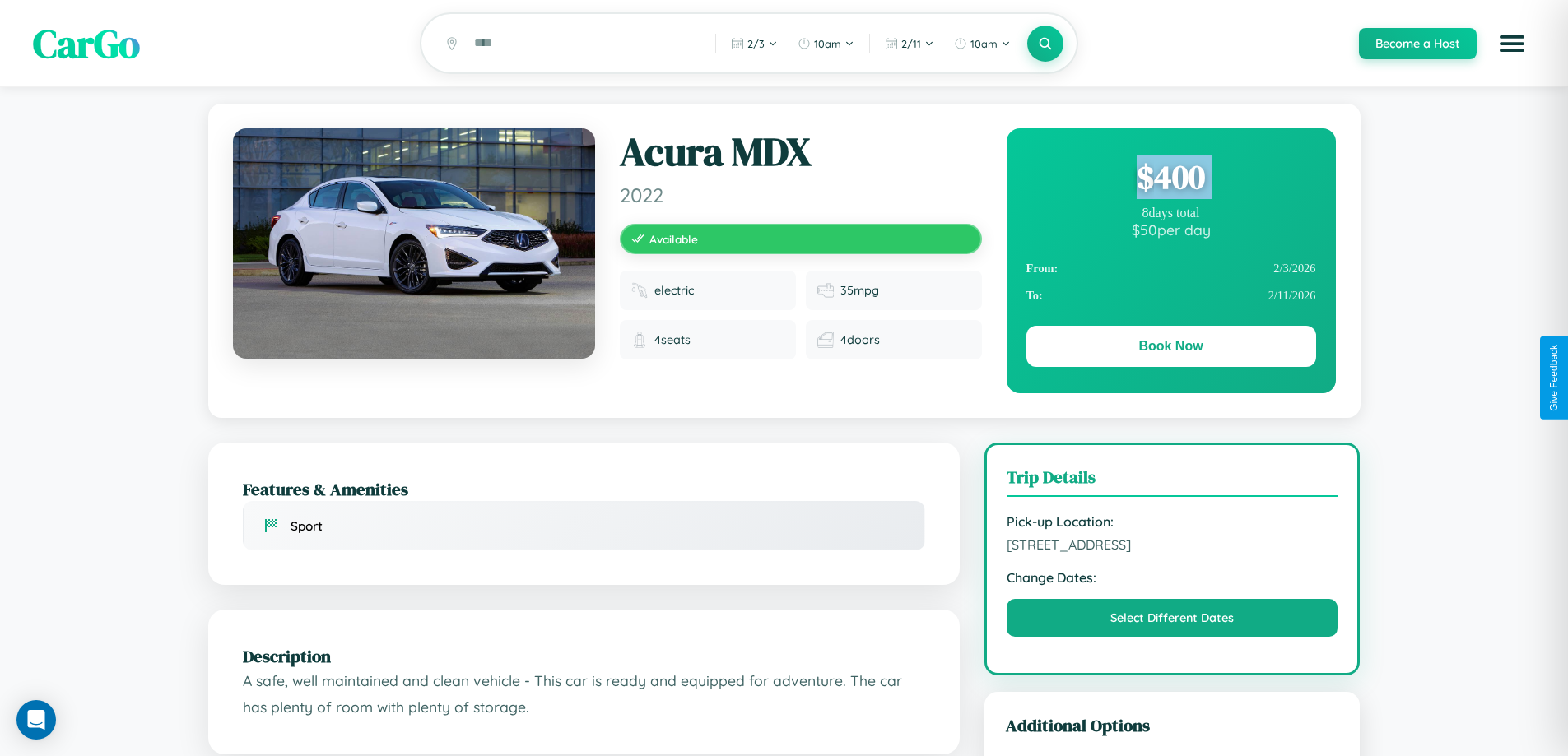
click at [1171, 179] on div "$ 400" at bounding box center [1171, 177] width 289 height 44
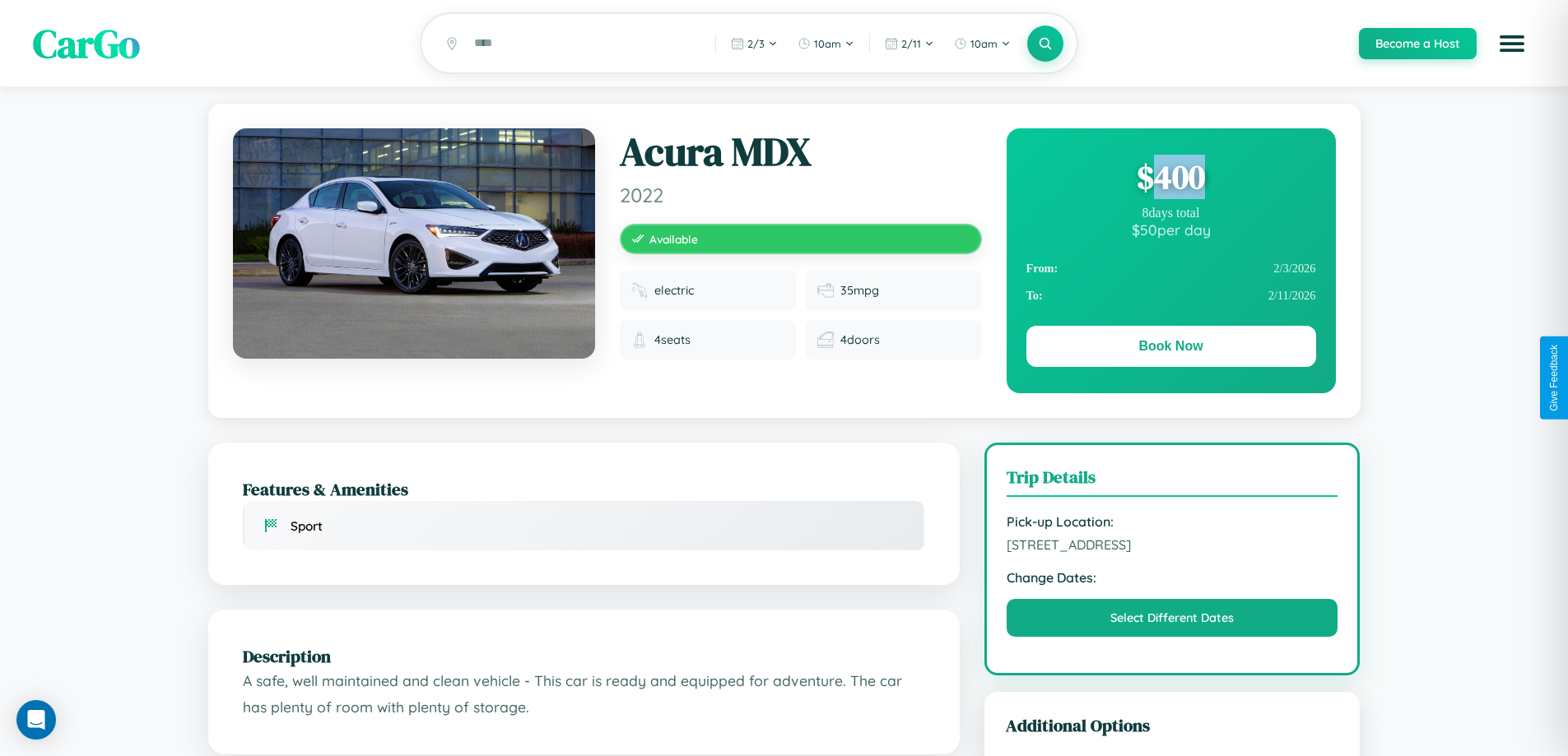
click at [1171, 179] on div "$ 400" at bounding box center [1171, 177] width 289 height 44
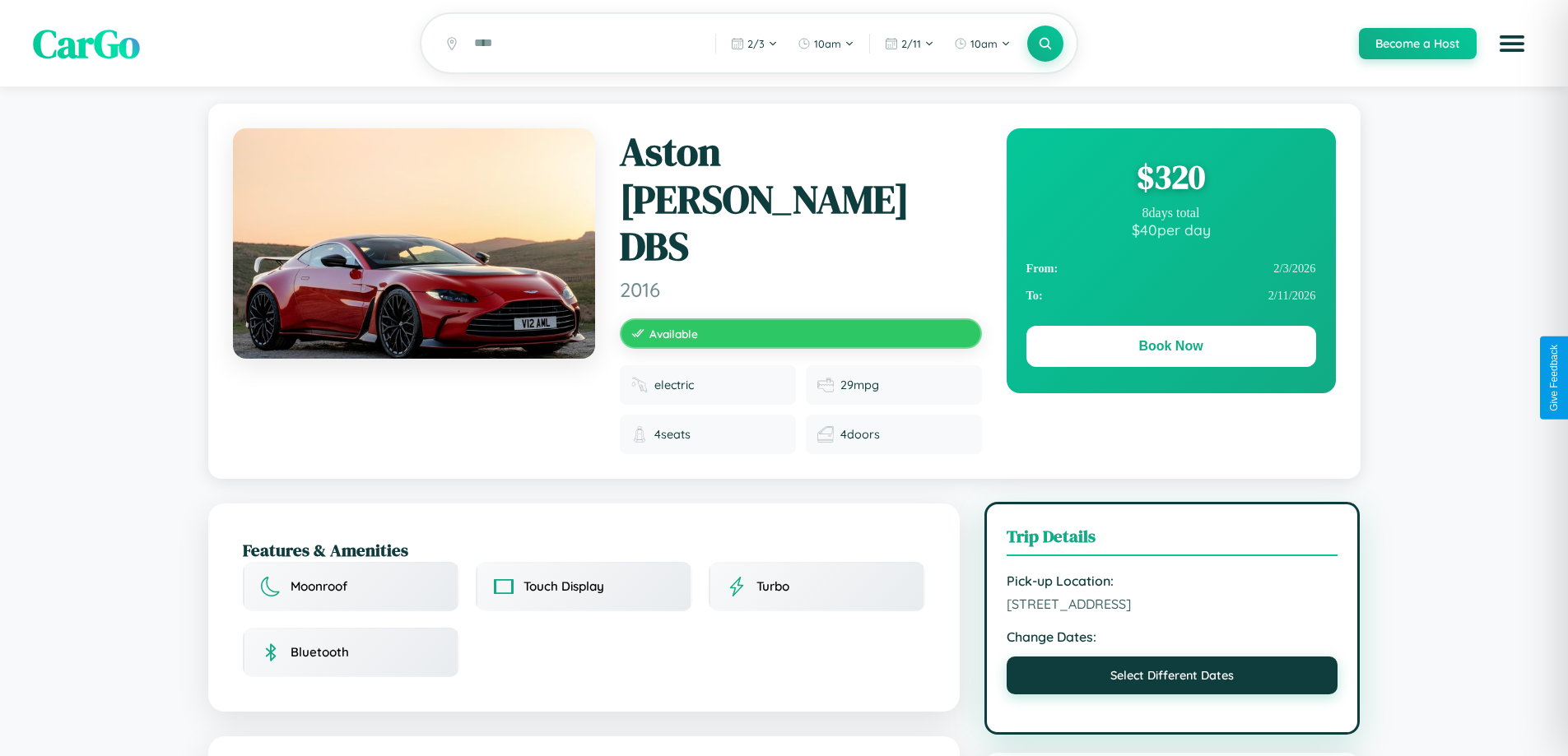
click at [1172, 656] on button "Select Different Dates" at bounding box center [1172, 675] width 332 height 38
select select "*"
select select "****"
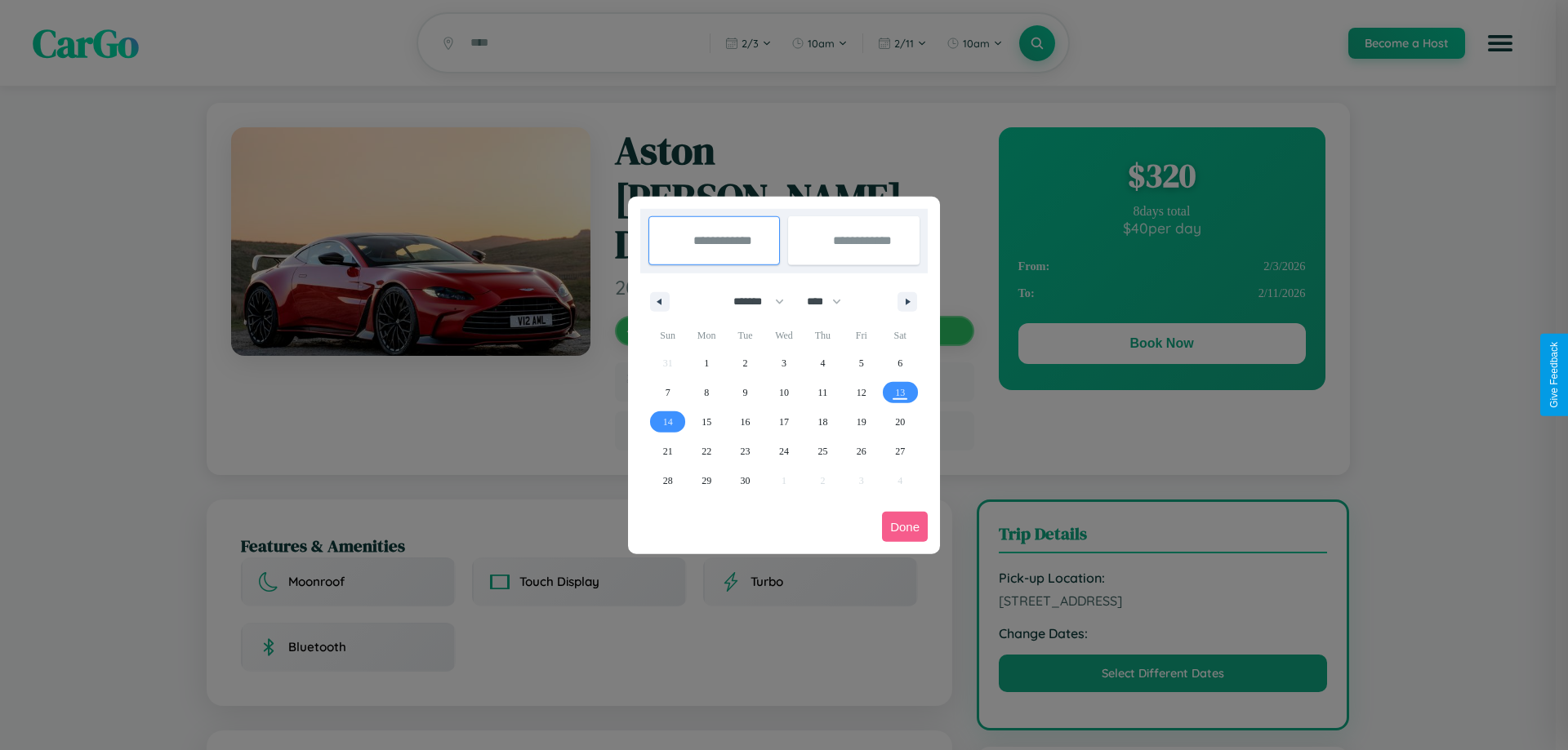
click at [751, 301] on select "******* ******** ***** ***** *** **** **** ****** ********* ******* ******** **…" at bounding box center [755, 301] width 69 height 27
select select "*"
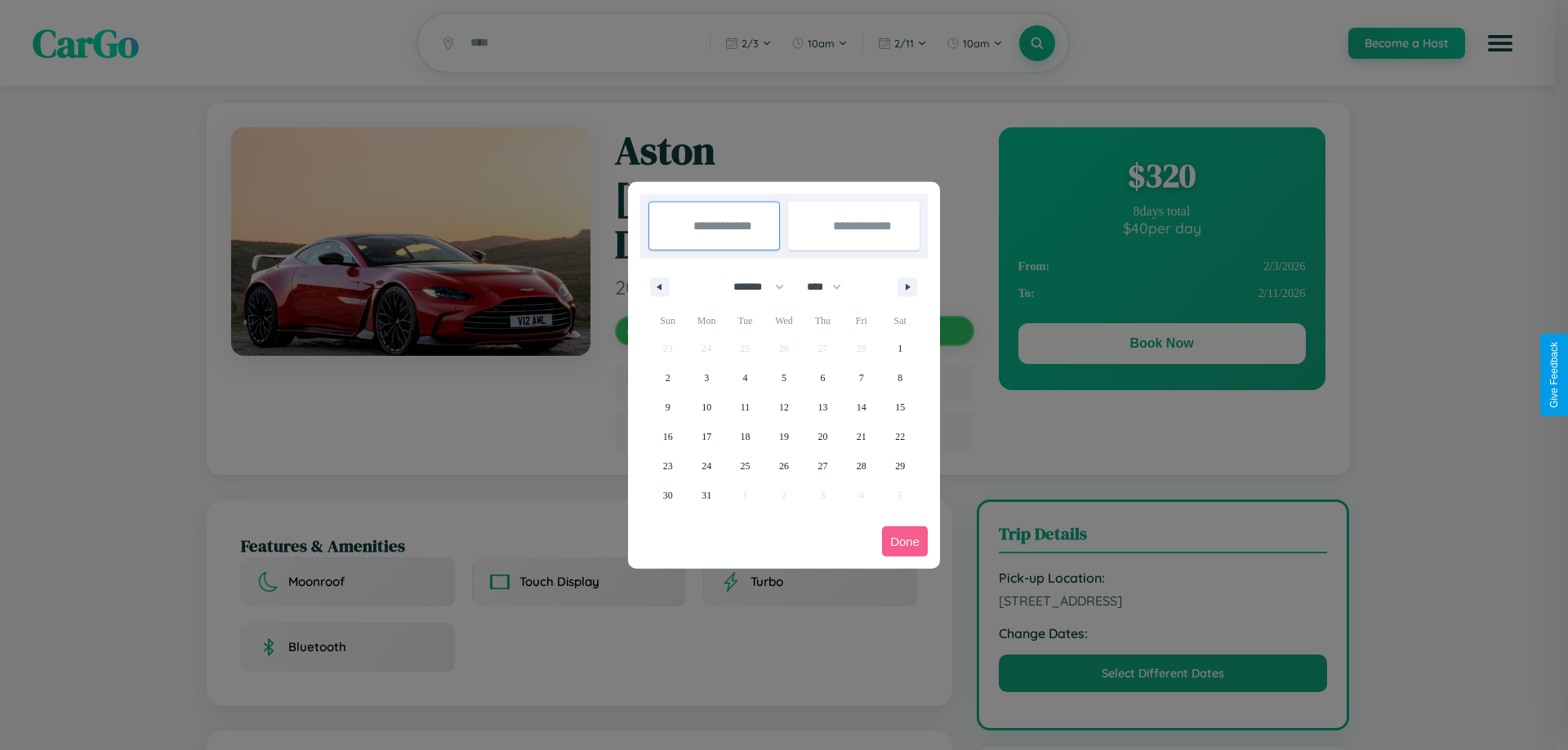
drag, startPoint x: 831, startPoint y: 287, endPoint x: 784, endPoint y: 328, distance: 62.4
click at [831, 287] on select "**** **** **** **** **** **** **** **** **** **** **** **** **** **** **** ****…" at bounding box center [823, 287] width 49 height 27
select select "****"
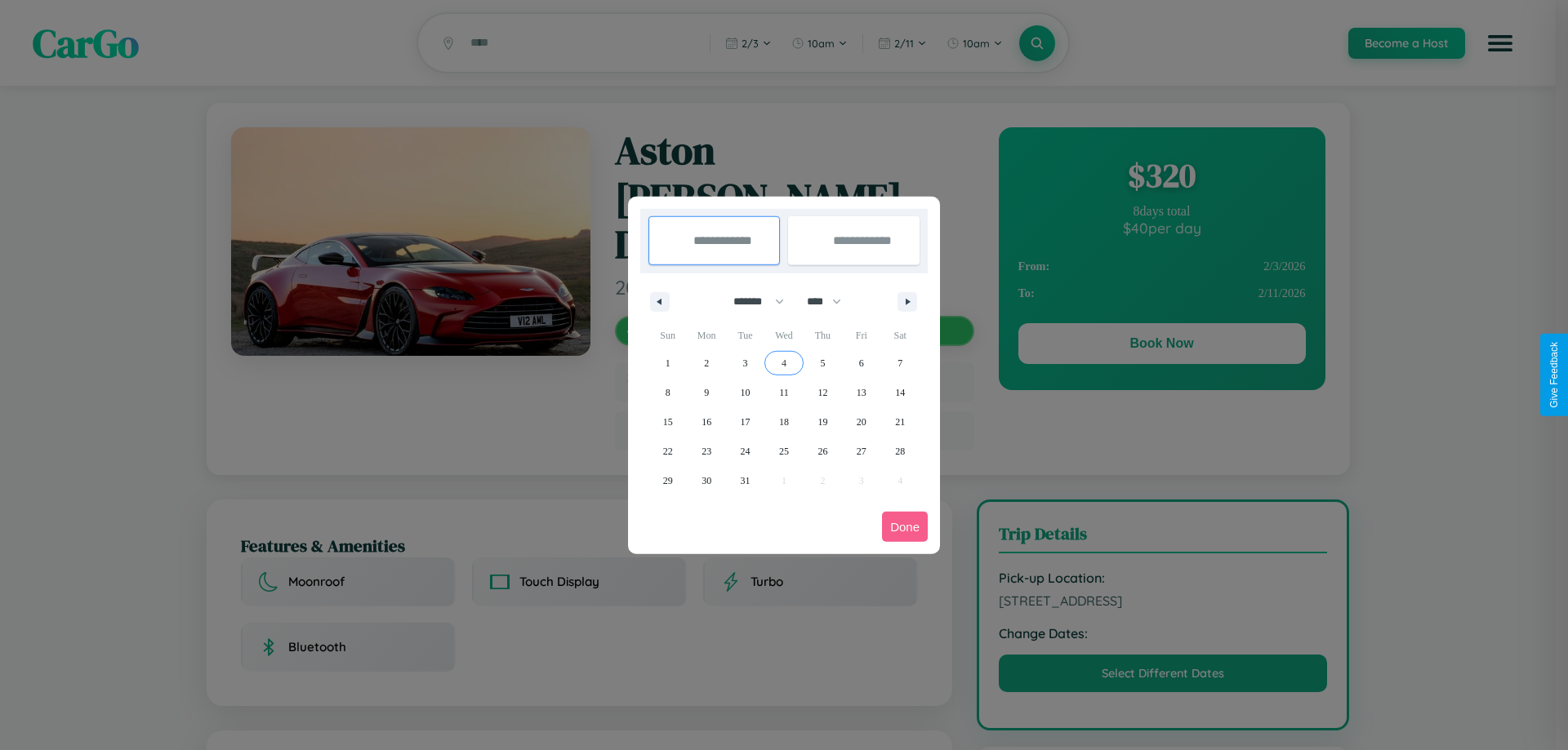
click at [783, 363] on span "4" at bounding box center [784, 363] width 5 height 29
type input "**********"
click at [861, 363] on span "6" at bounding box center [862, 363] width 5 height 29
type input "**********"
click at [905, 526] on button "Done" at bounding box center [904, 526] width 46 height 30
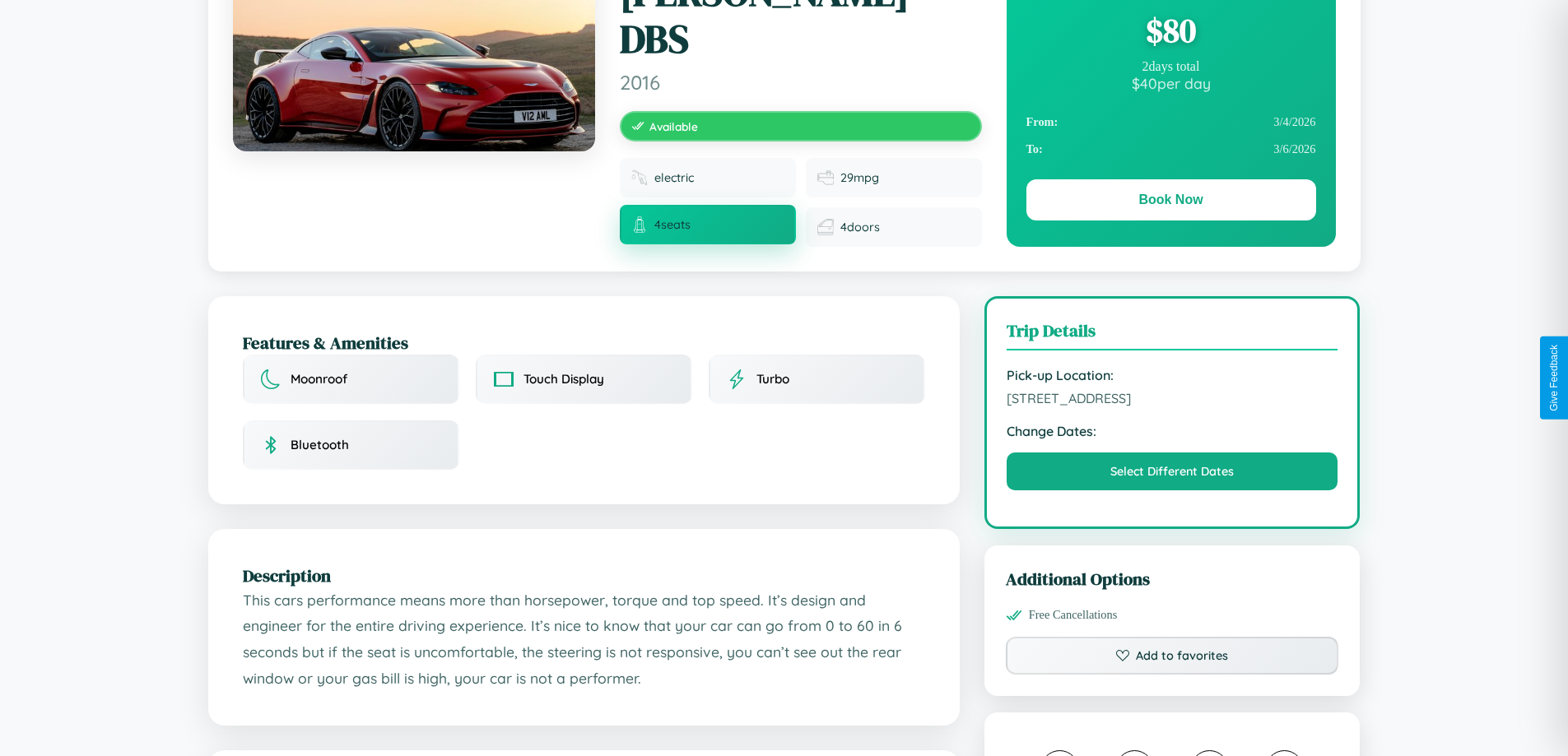
scroll to position [990, 0]
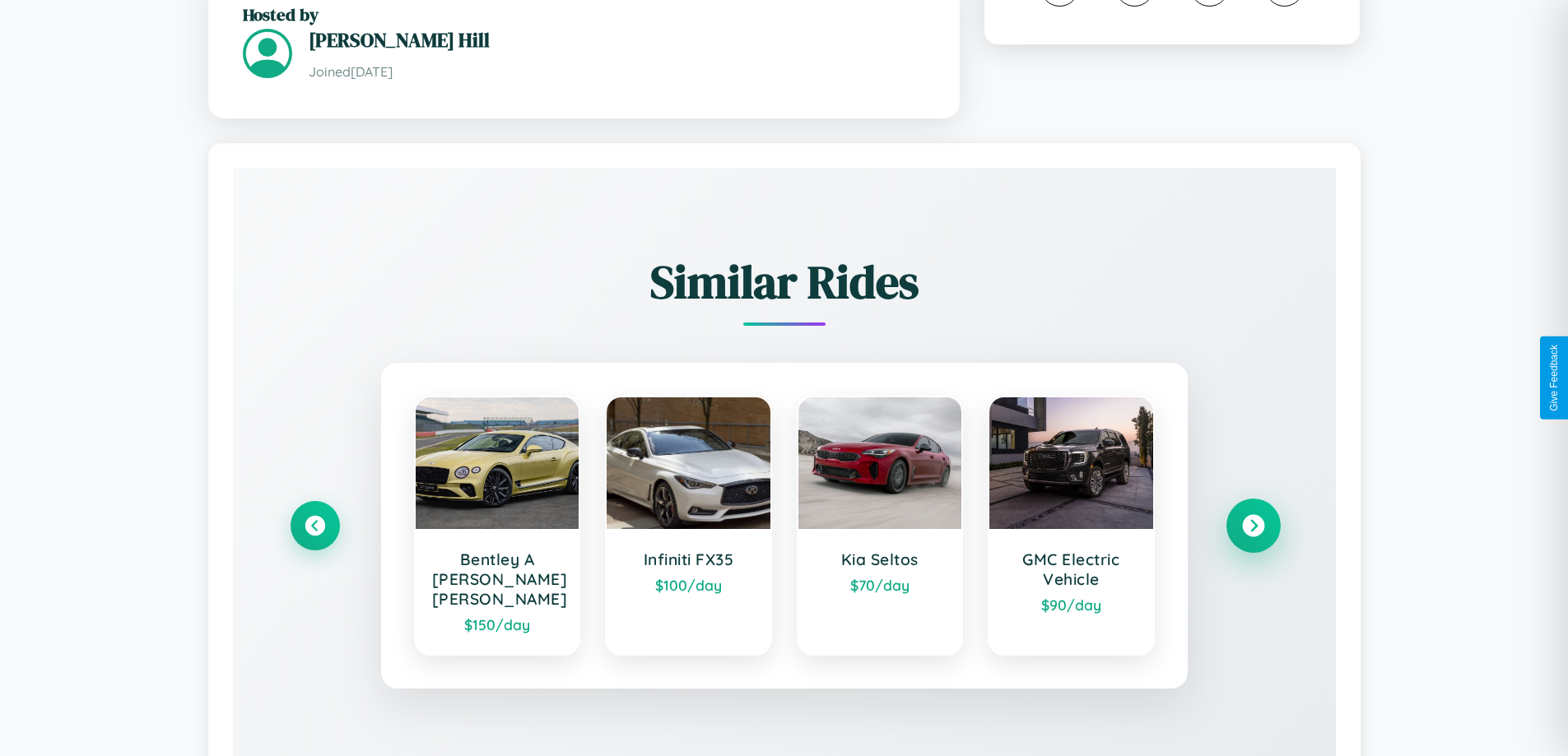
click at [1253, 515] on icon at bounding box center [1253, 526] width 23 height 23
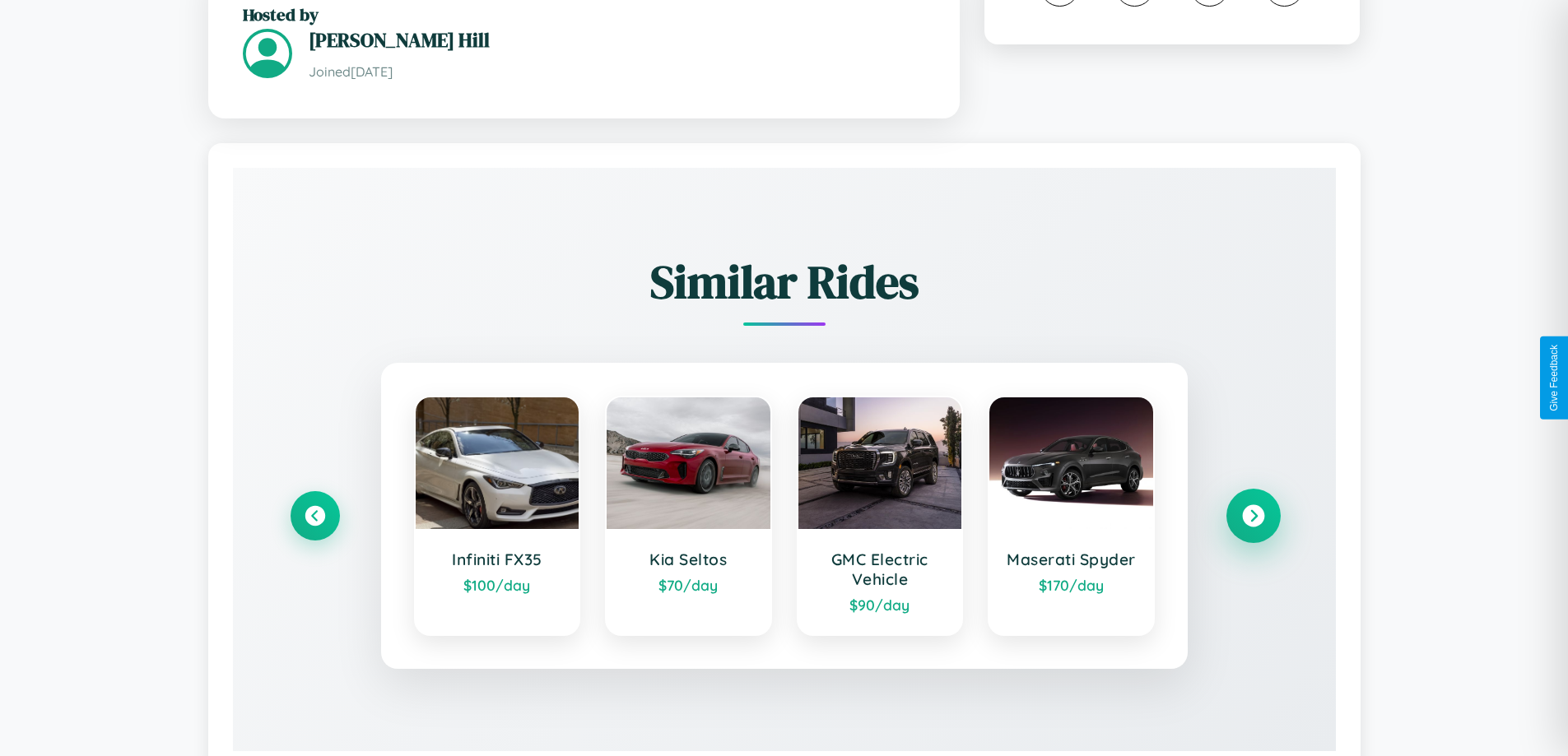
click at [1253, 505] on icon at bounding box center [1253, 516] width 23 height 23
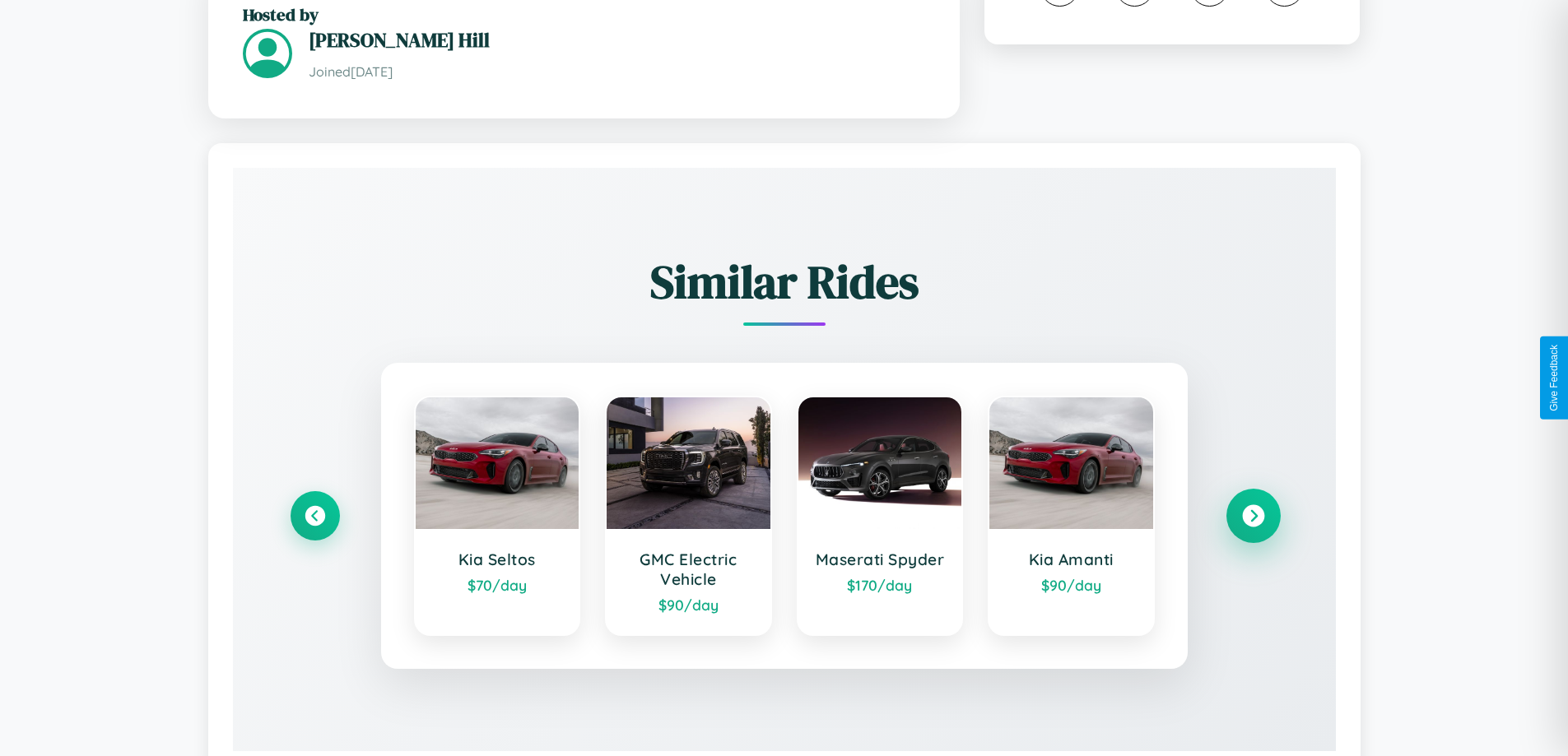
click at [1253, 505] on icon at bounding box center [1253, 516] width 23 height 23
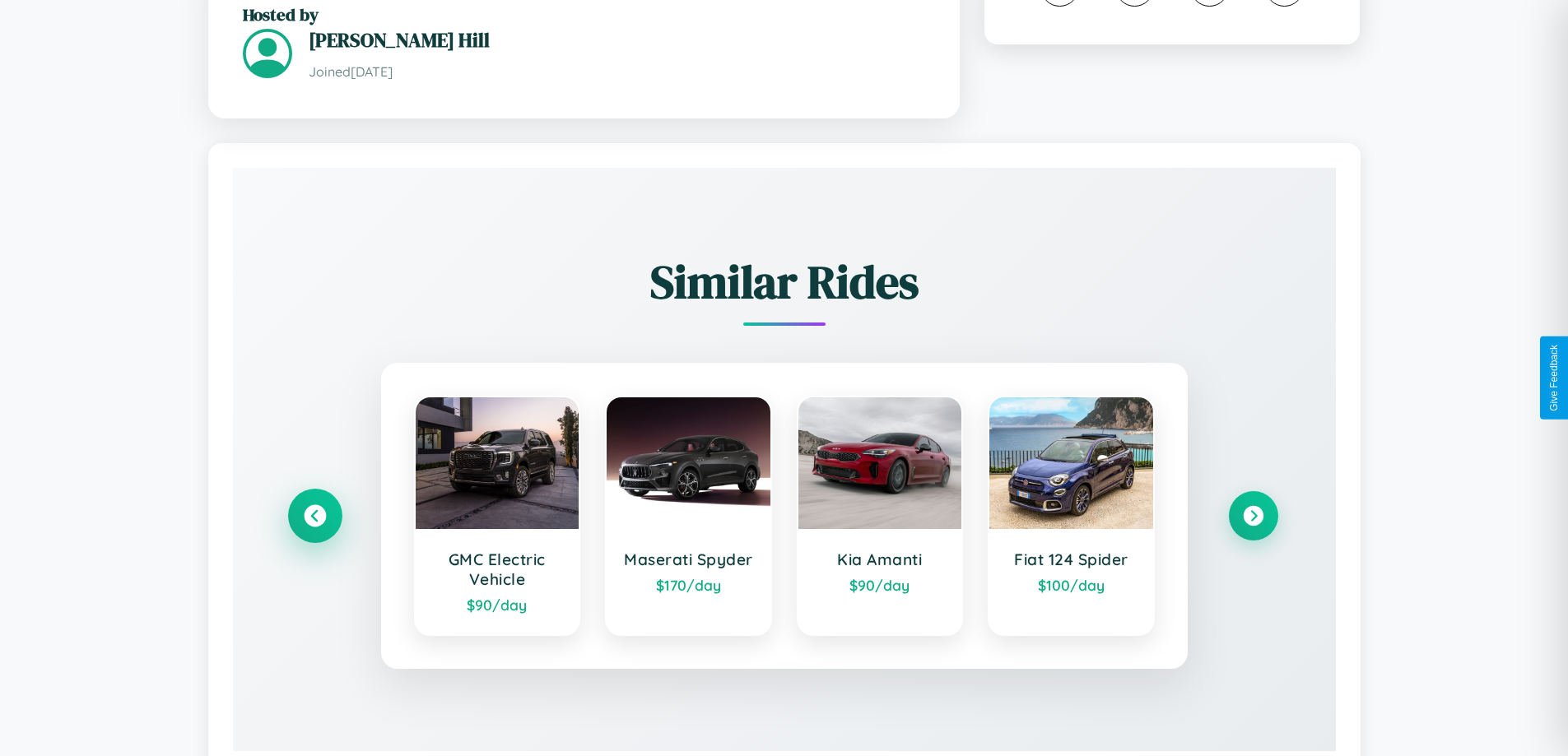
click at [314, 505] on icon at bounding box center [314, 516] width 23 height 23
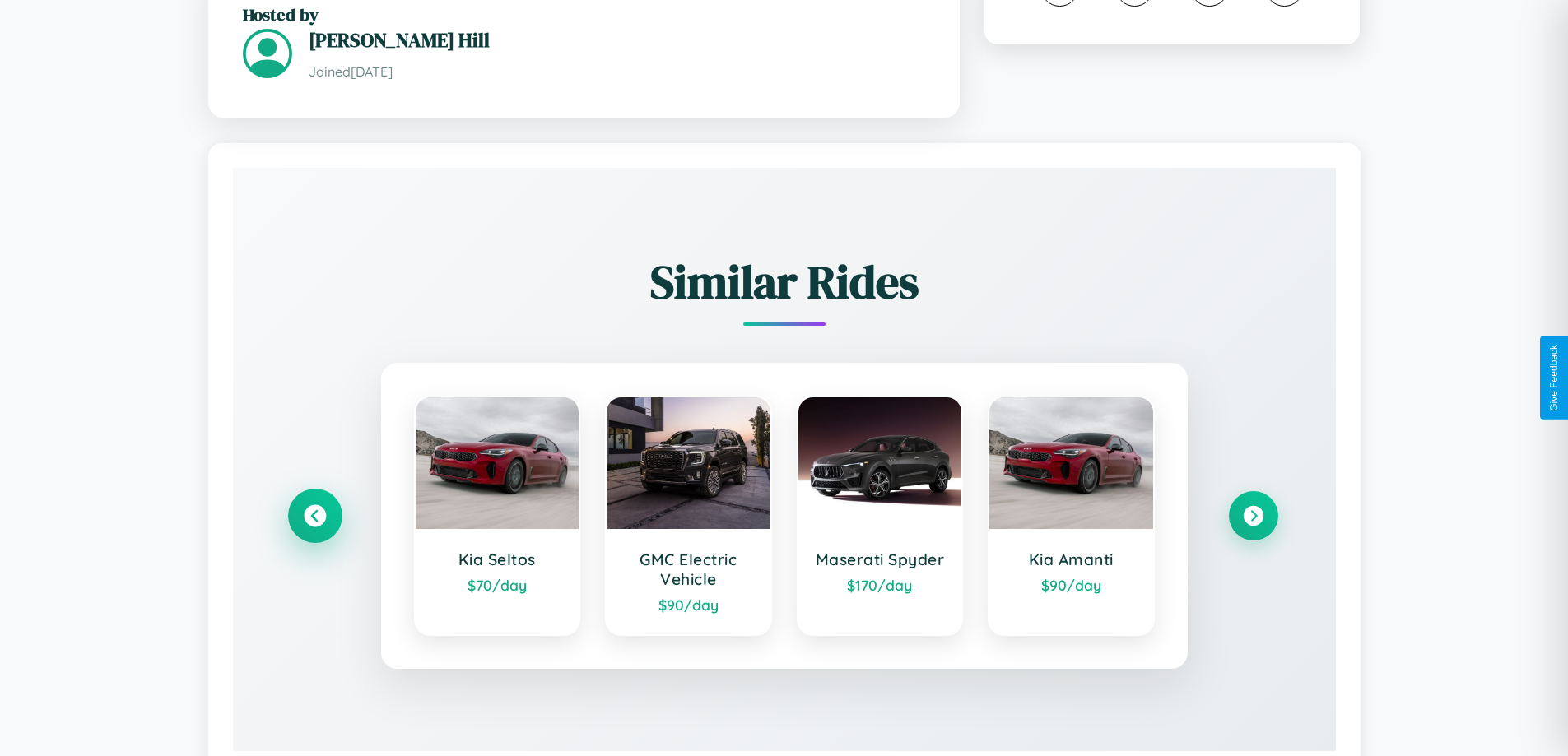
click at [314, 505] on icon at bounding box center [314, 516] width 23 height 23
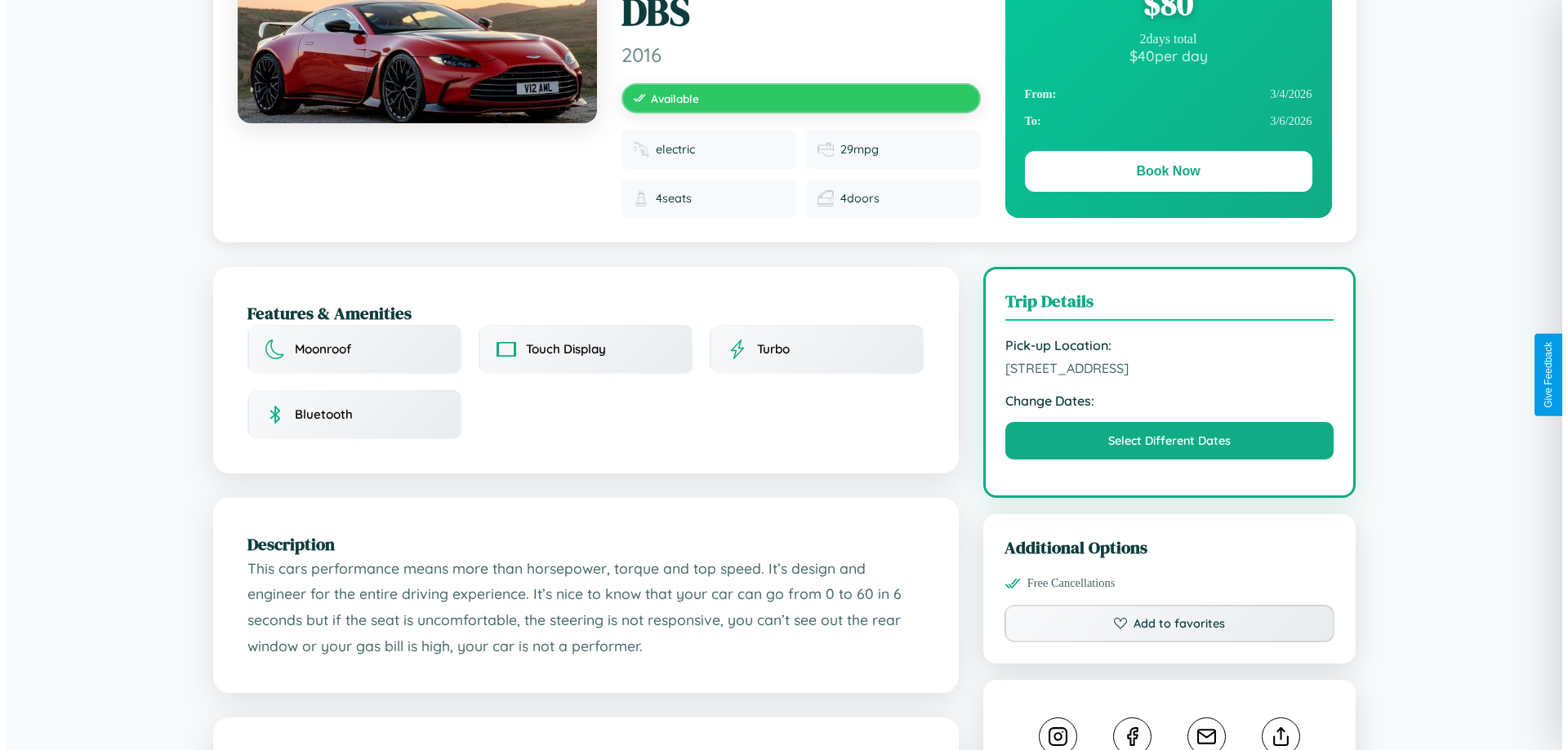
scroll to position [0, 0]
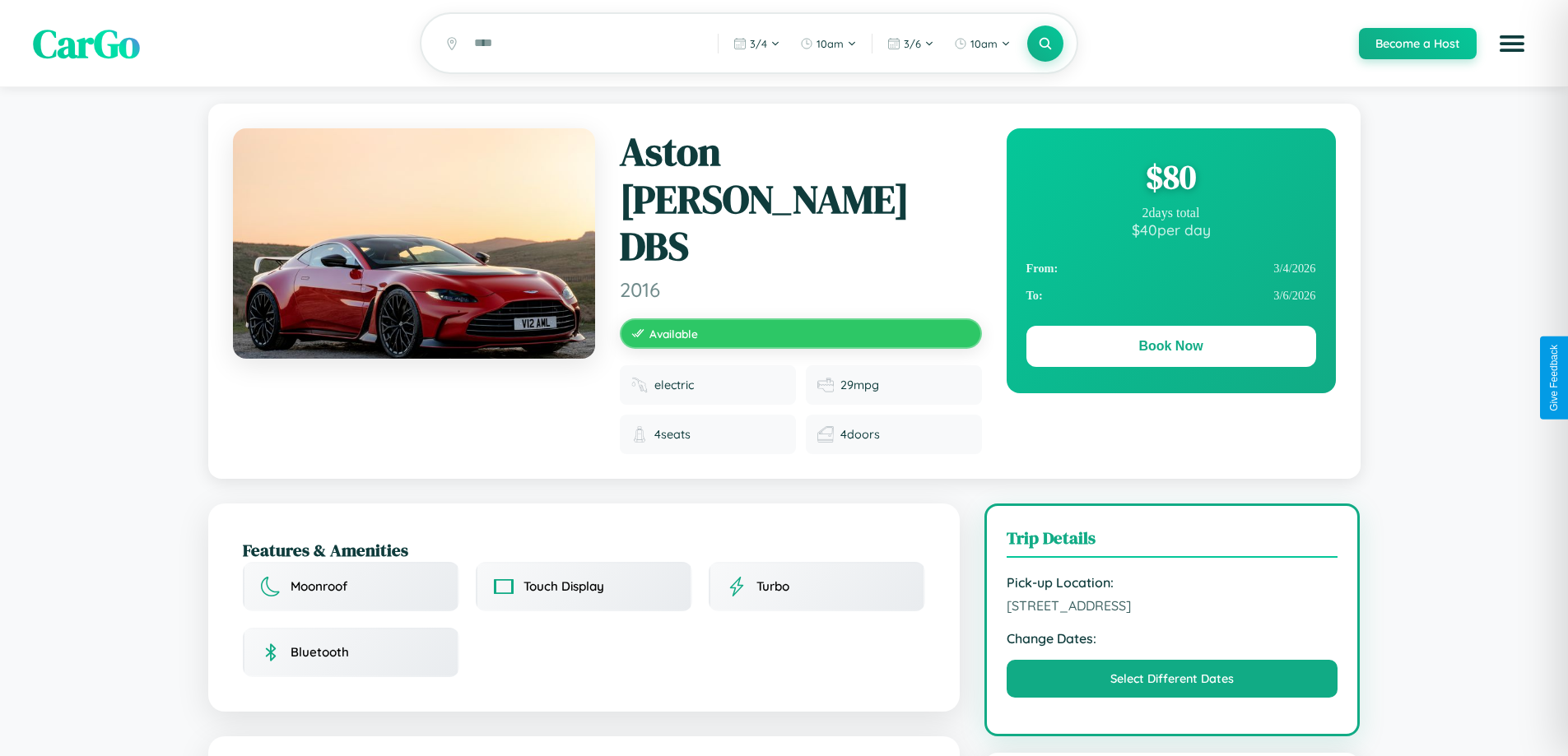
click at [1171, 179] on div "$ 80" at bounding box center [1171, 177] width 289 height 44
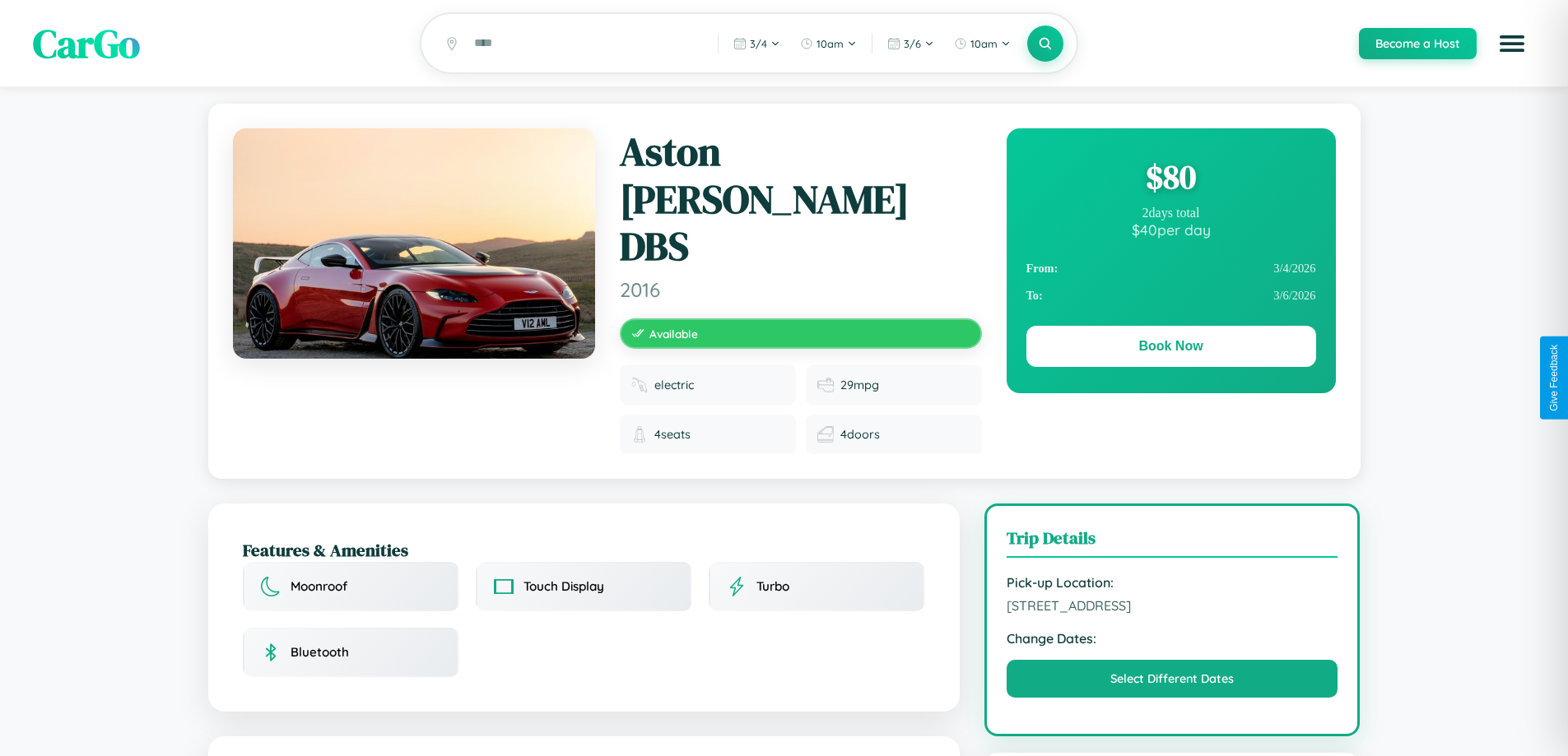
click at [1171, 179] on div "$ 80" at bounding box center [1171, 177] width 289 height 44
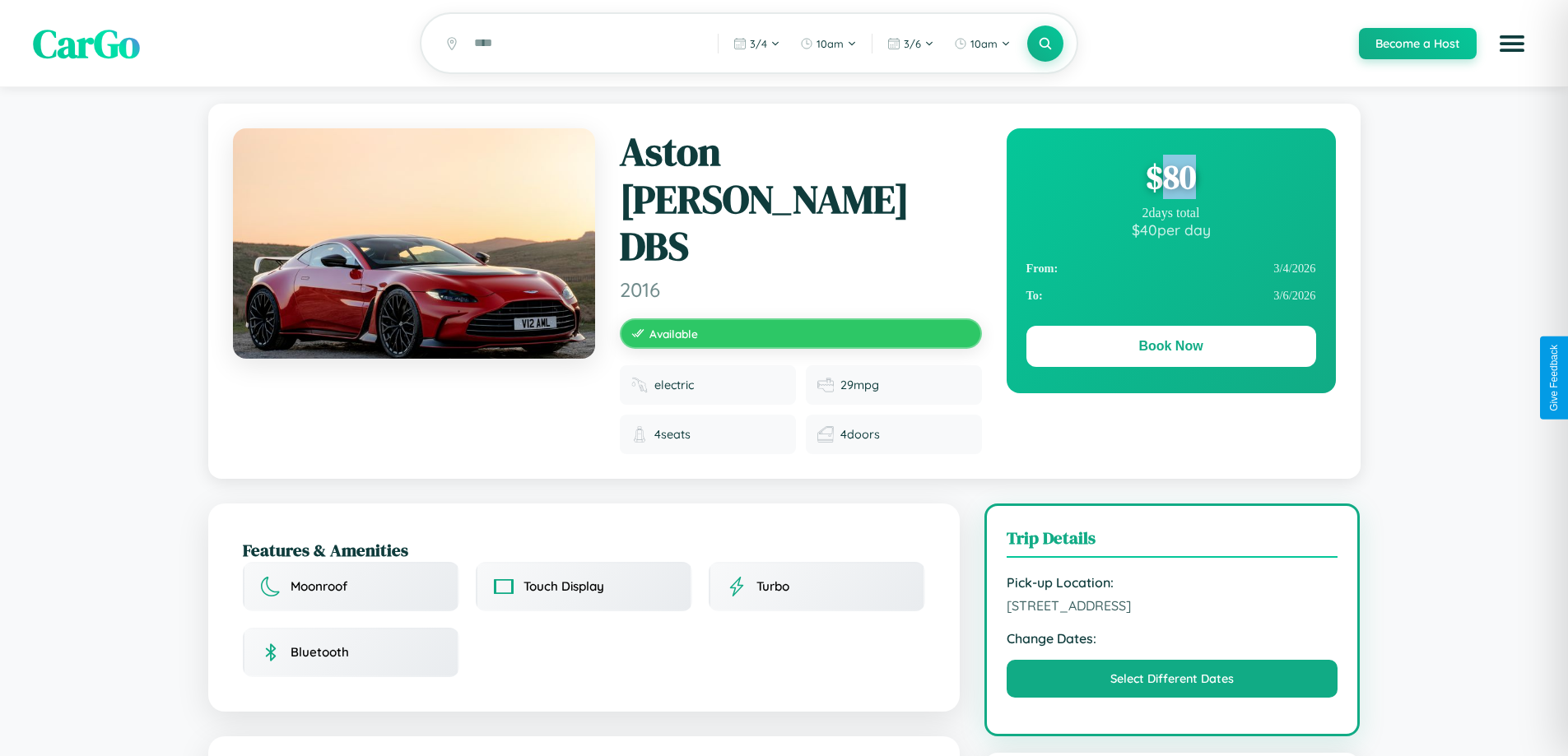
click at [1171, 179] on div "$ 80" at bounding box center [1171, 177] width 289 height 44
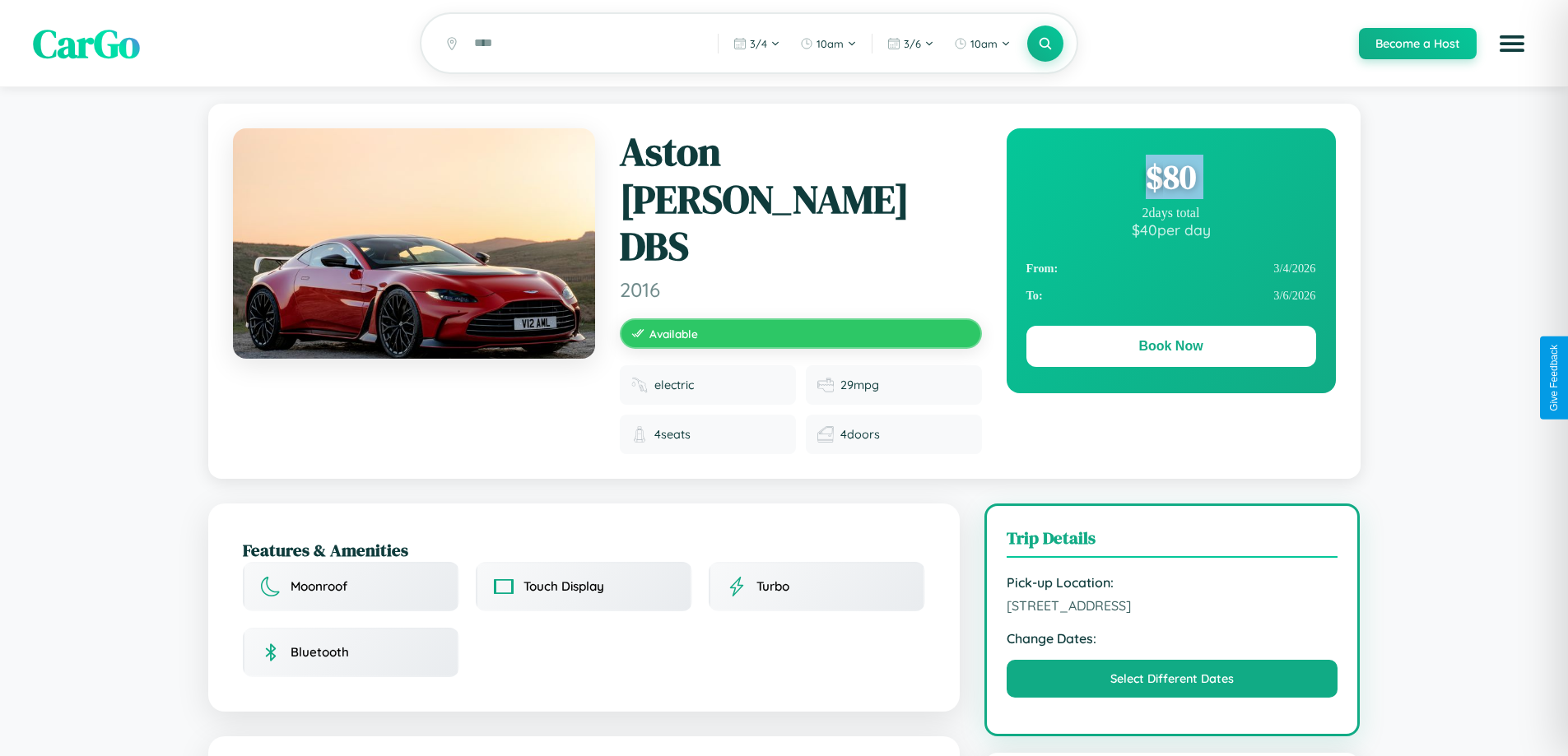
click at [1171, 179] on div "$ 80" at bounding box center [1171, 177] width 289 height 44
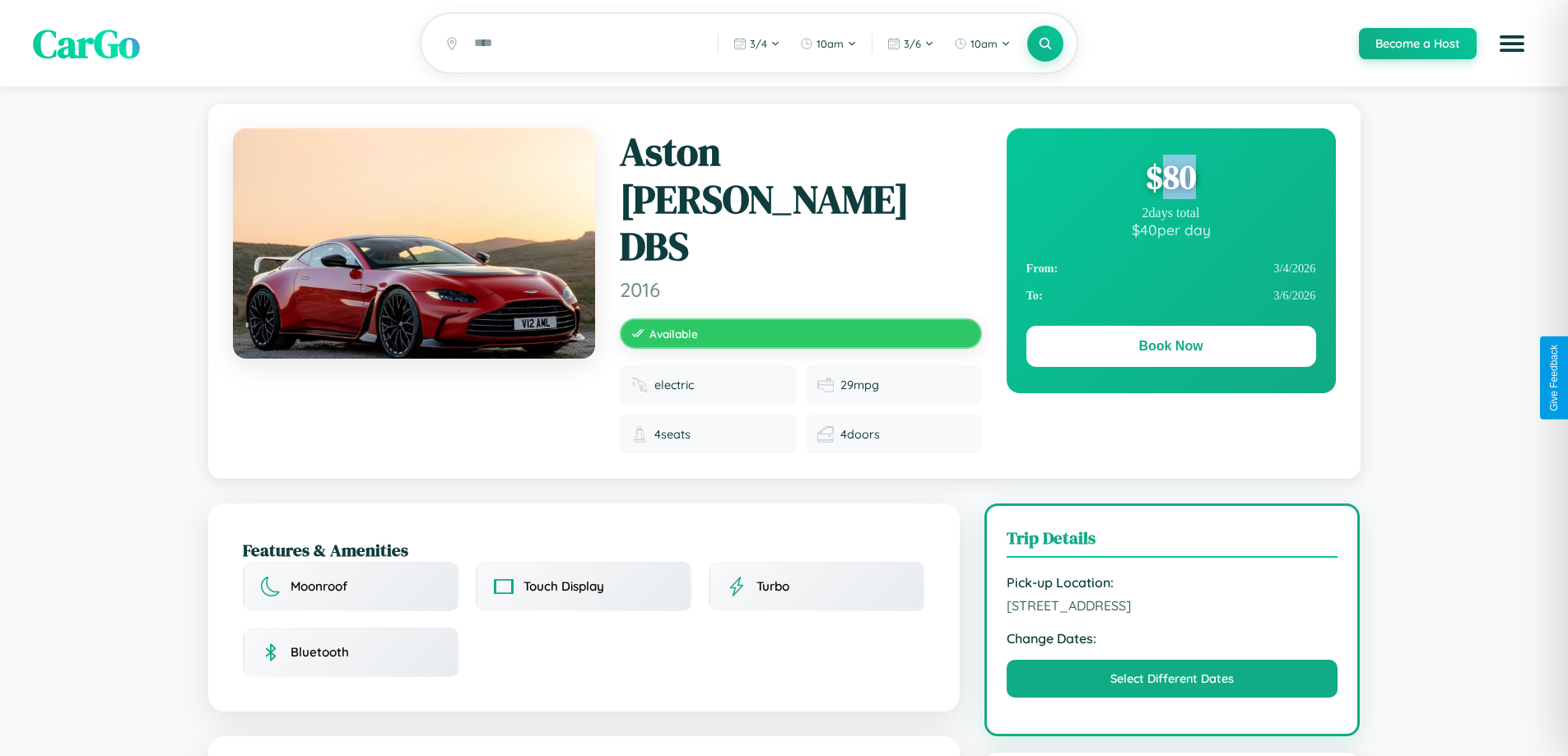
click at [1171, 179] on div "$ 80" at bounding box center [1171, 177] width 289 height 44
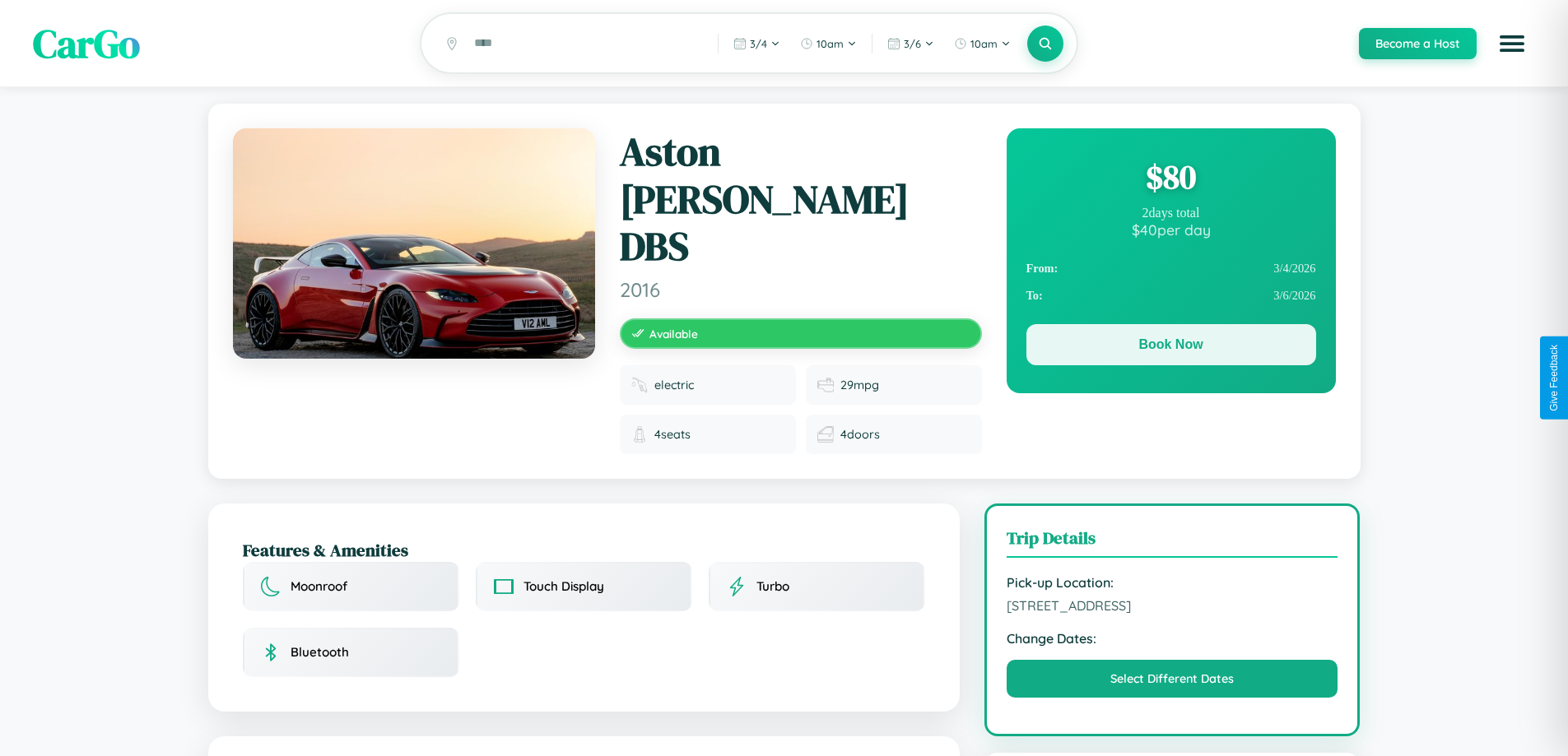
click at [1171, 347] on button "Book Now" at bounding box center [1171, 344] width 289 height 41
